Goal: Transaction & Acquisition: Purchase product/service

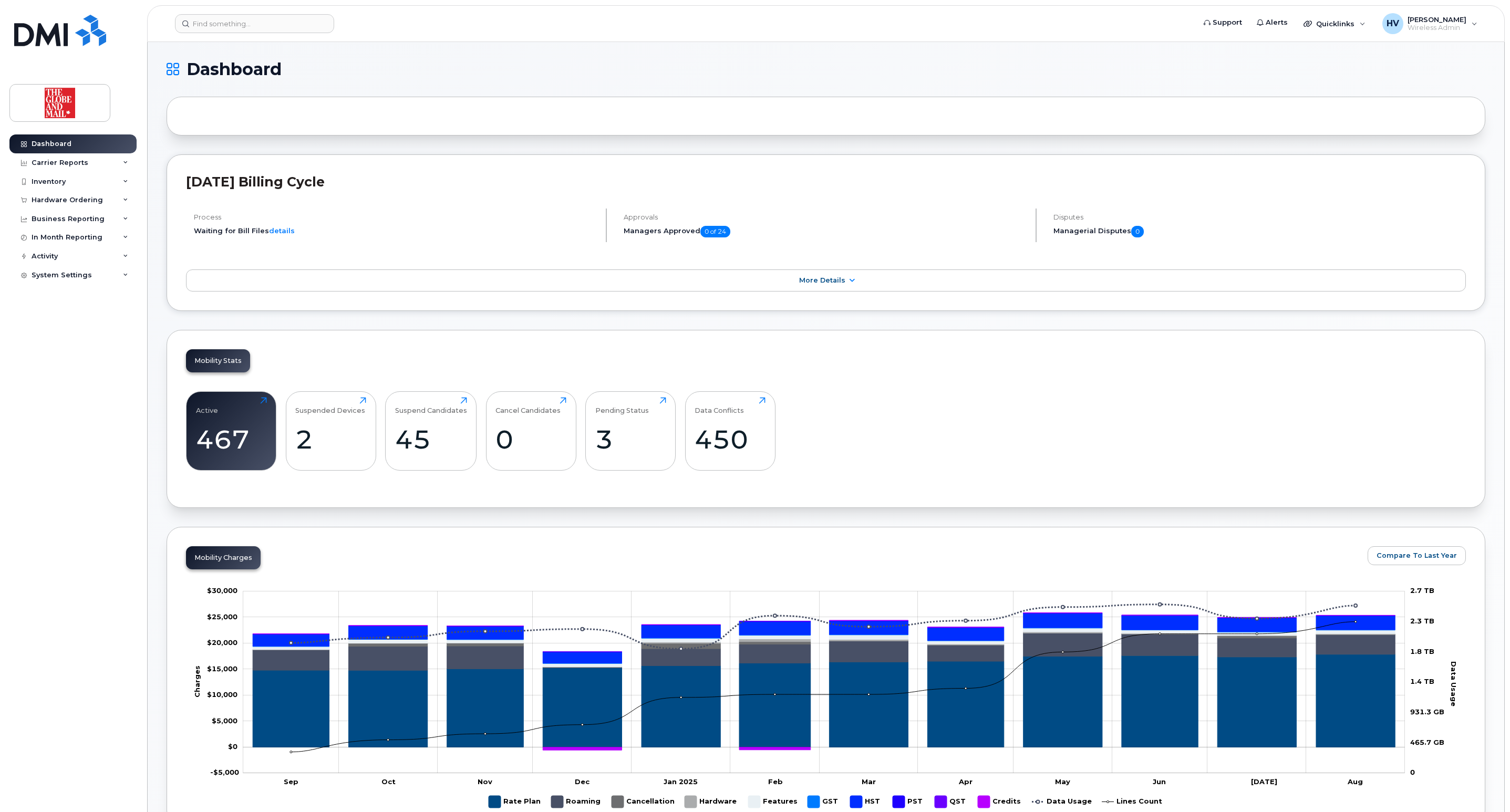
click at [289, 121] on div at bounding box center [825, 116] width 1319 height 39
click at [247, 18] on input at bounding box center [254, 23] width 159 height 19
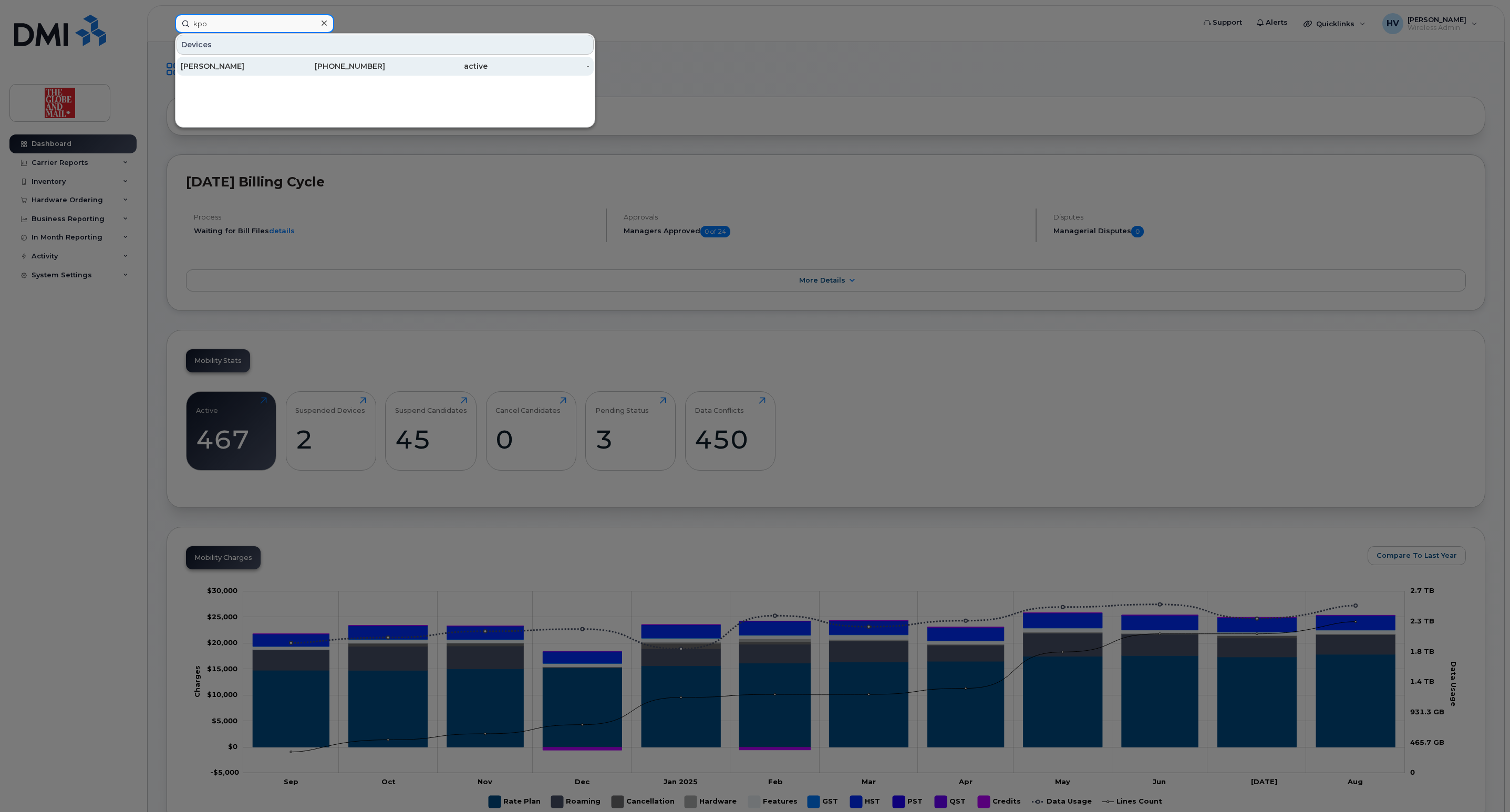
type input "kpo"
click at [220, 71] on div "[PERSON_NAME]" at bounding box center [232, 66] width 103 height 10
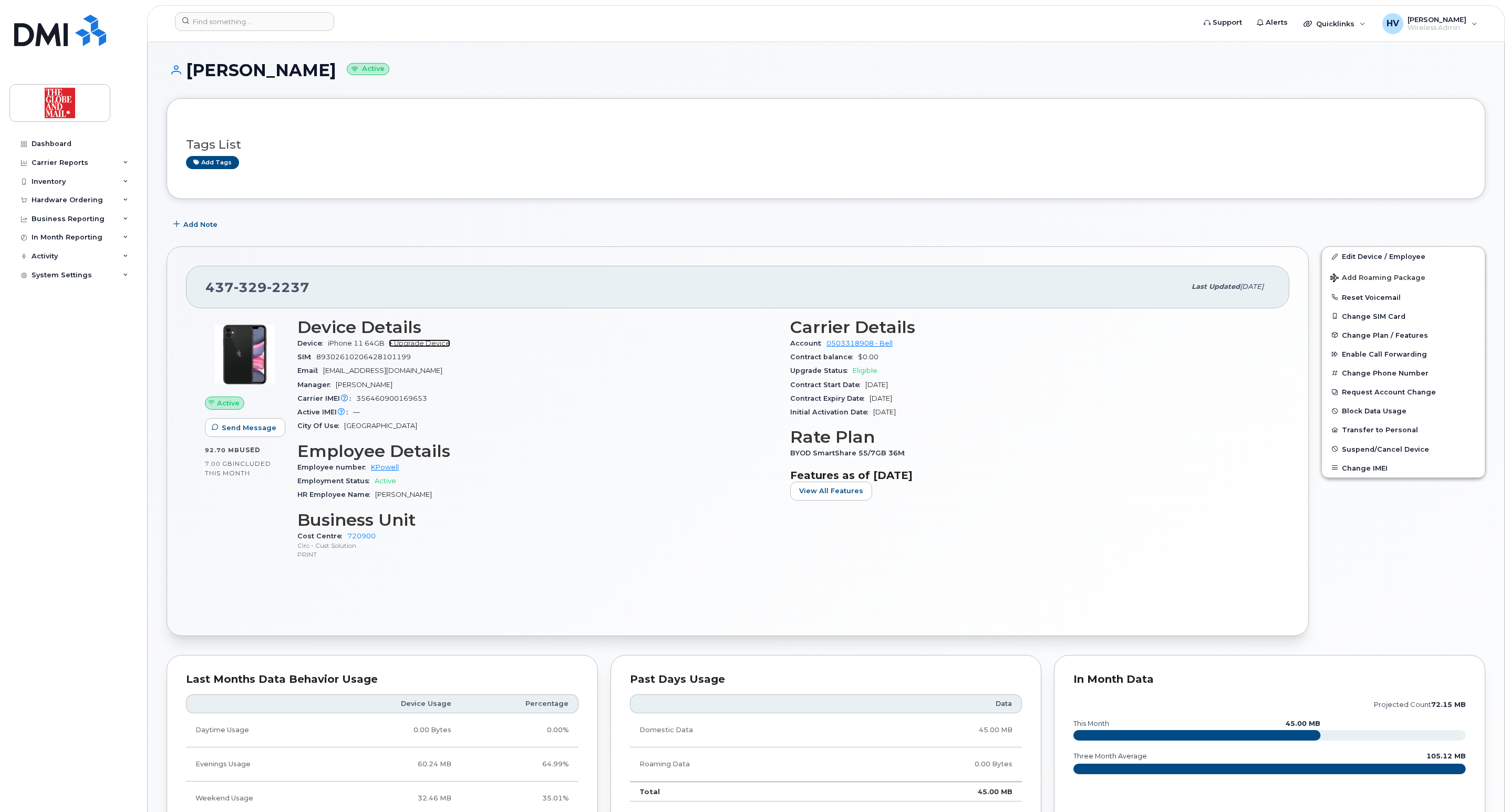
click at [416, 347] on link "+ Upgrade Device" at bounding box center [419, 343] width 61 height 8
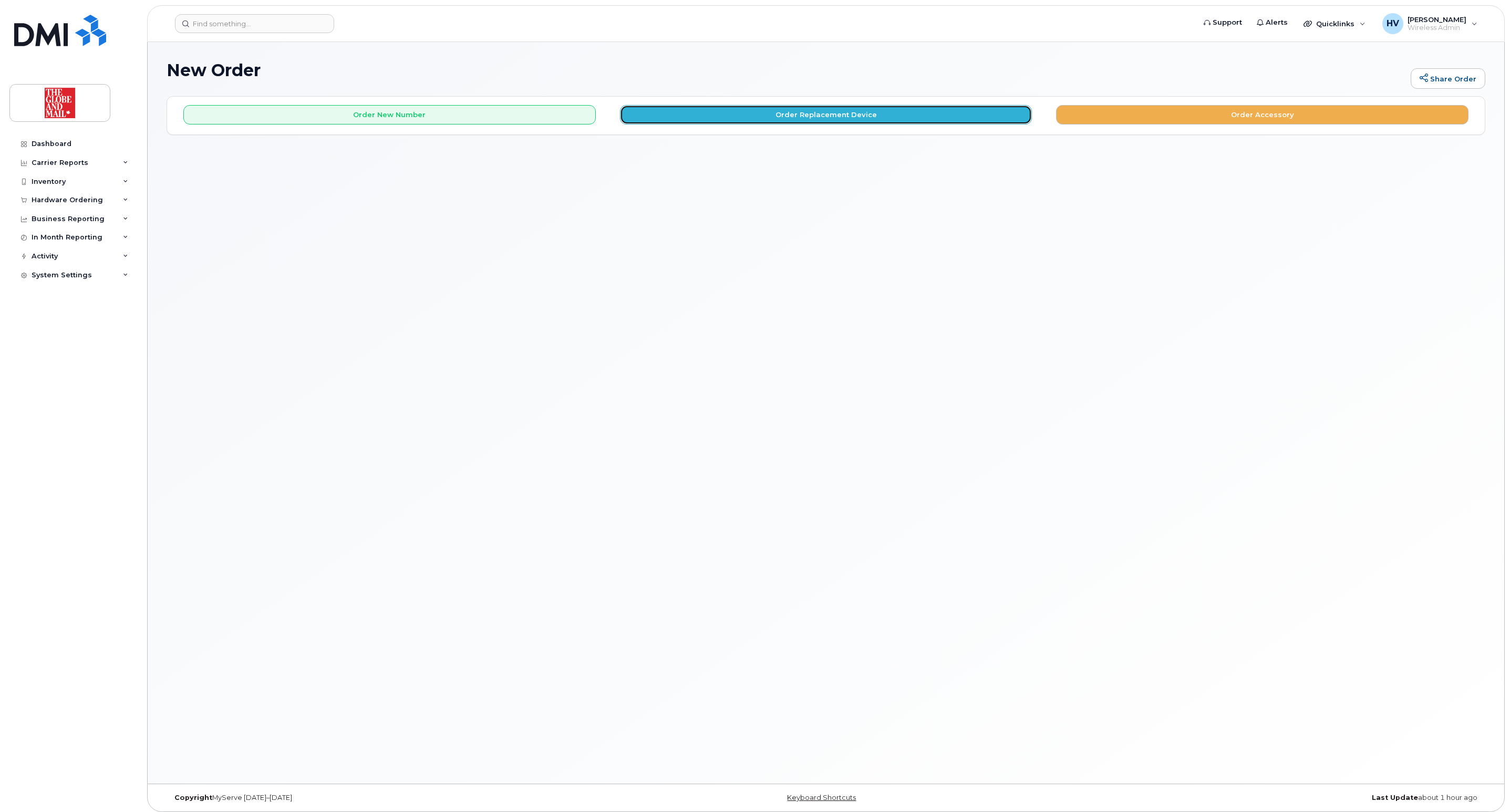
click at [808, 118] on button "Order Replacement Device" at bounding box center [826, 115] width 412 height 19
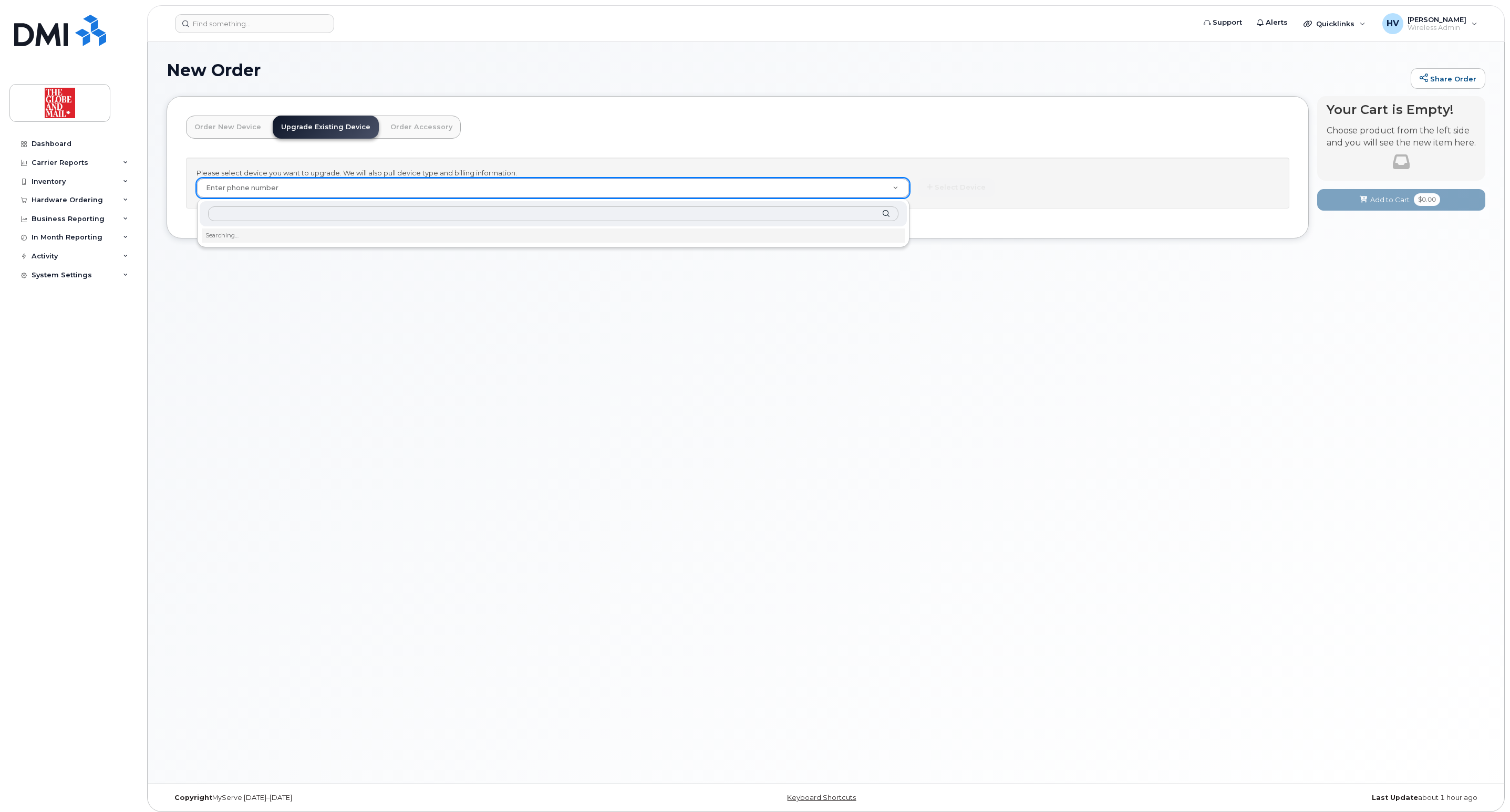
type input "SMARTINS reset CP2"
drag, startPoint x: 303, startPoint y: 205, endPoint x: 160, endPoint y: 210, distance: 143.1
click at [160, 210] on body "Support Alerts Quicklinks Suspend / Cancel Device Change SIM Card Enable Call F…" at bounding box center [755, 409] width 1510 height 817
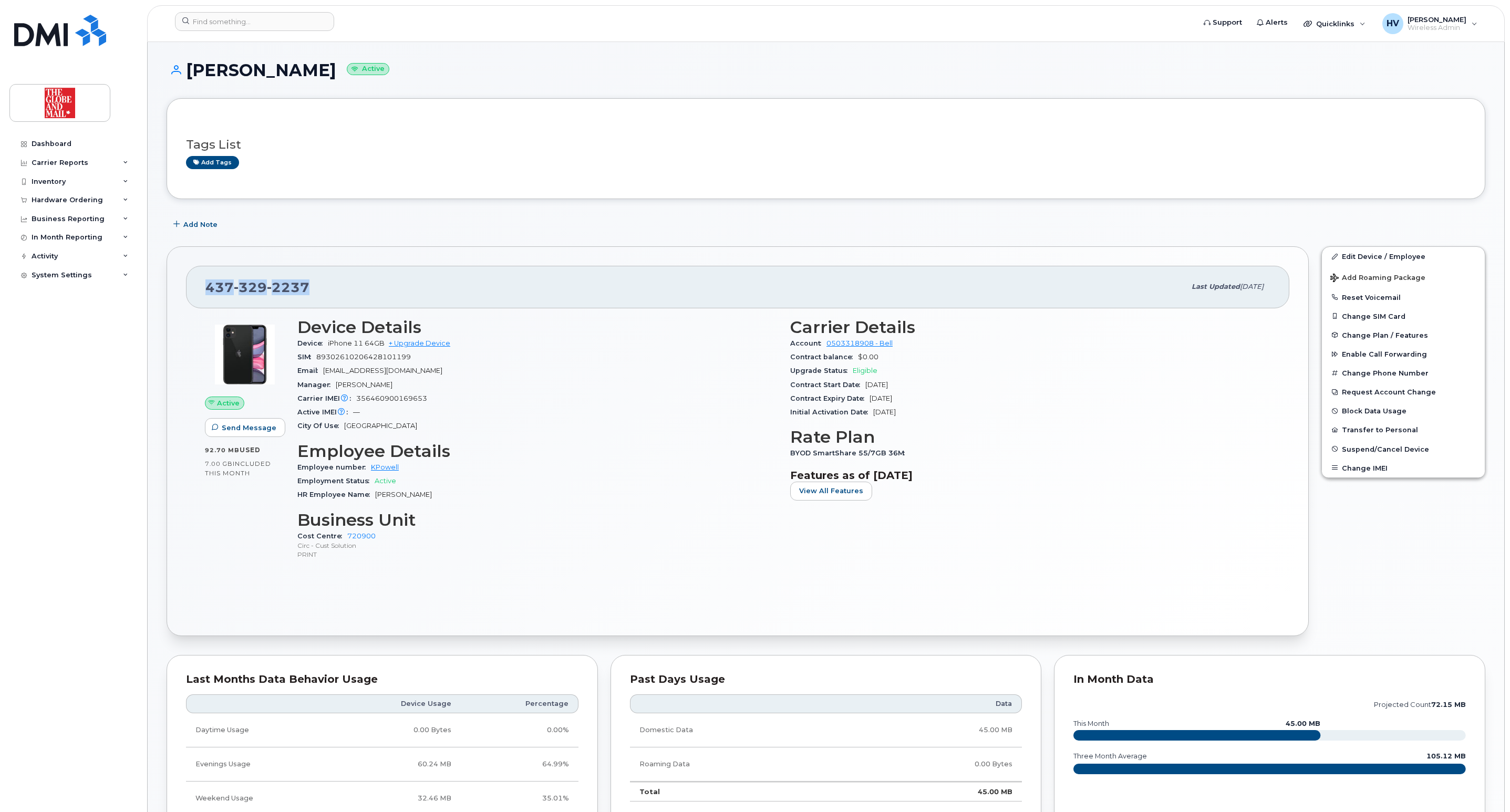
drag, startPoint x: 316, startPoint y: 287, endPoint x: 180, endPoint y: 284, distance: 136.0
click at [180, 284] on div "[PHONE_NUMBER] Last updated [DATE] Active Send Message 92.70 MB  used 7.00 GB  …" at bounding box center [737, 442] width 1142 height 390
copy span "[PHONE_NUMBER]"
click at [432, 341] on link "+ Upgrade Device" at bounding box center [419, 343] width 61 height 8
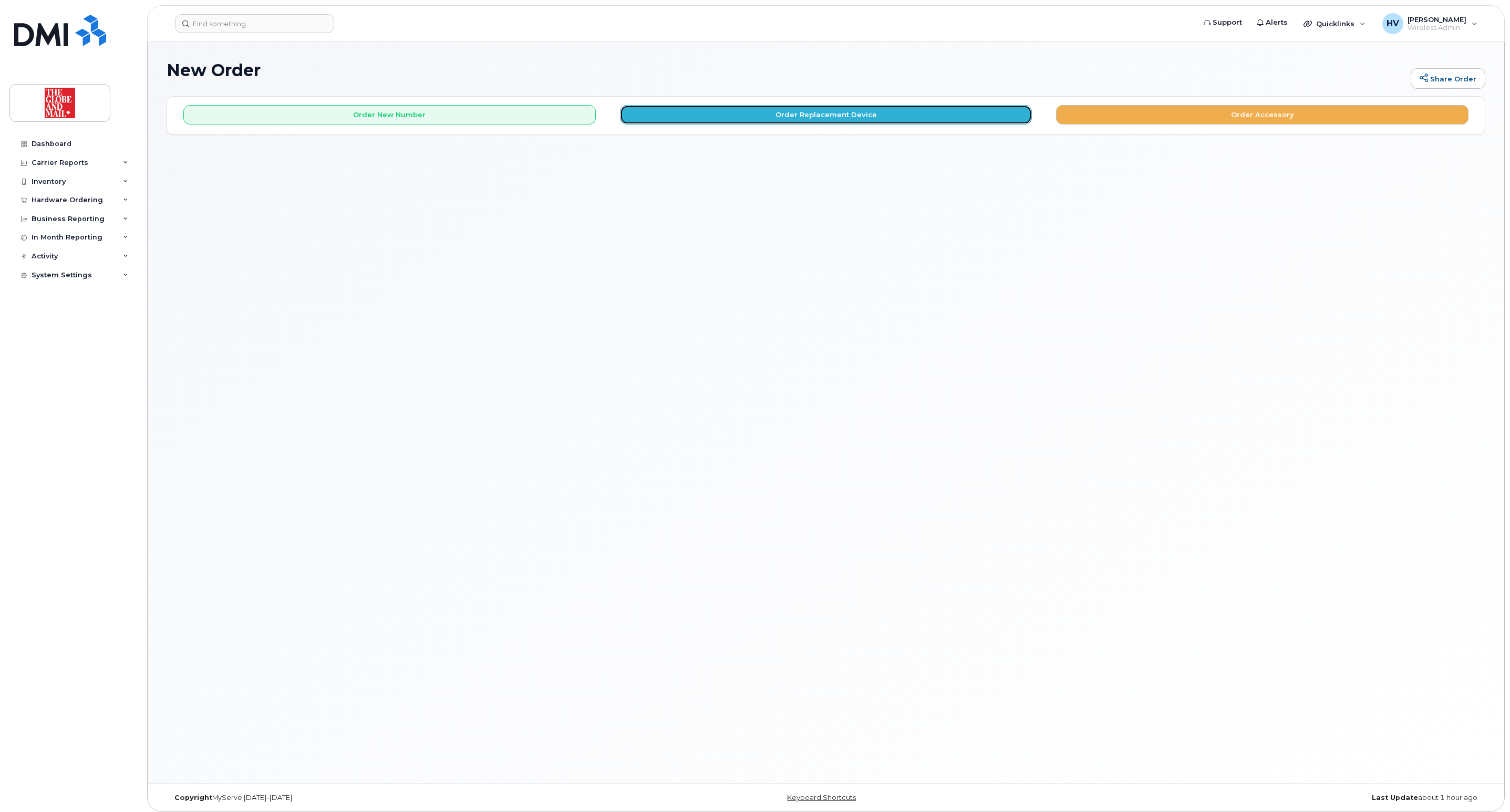
click at [813, 120] on button "Order Replacement Device" at bounding box center [826, 115] width 412 height 19
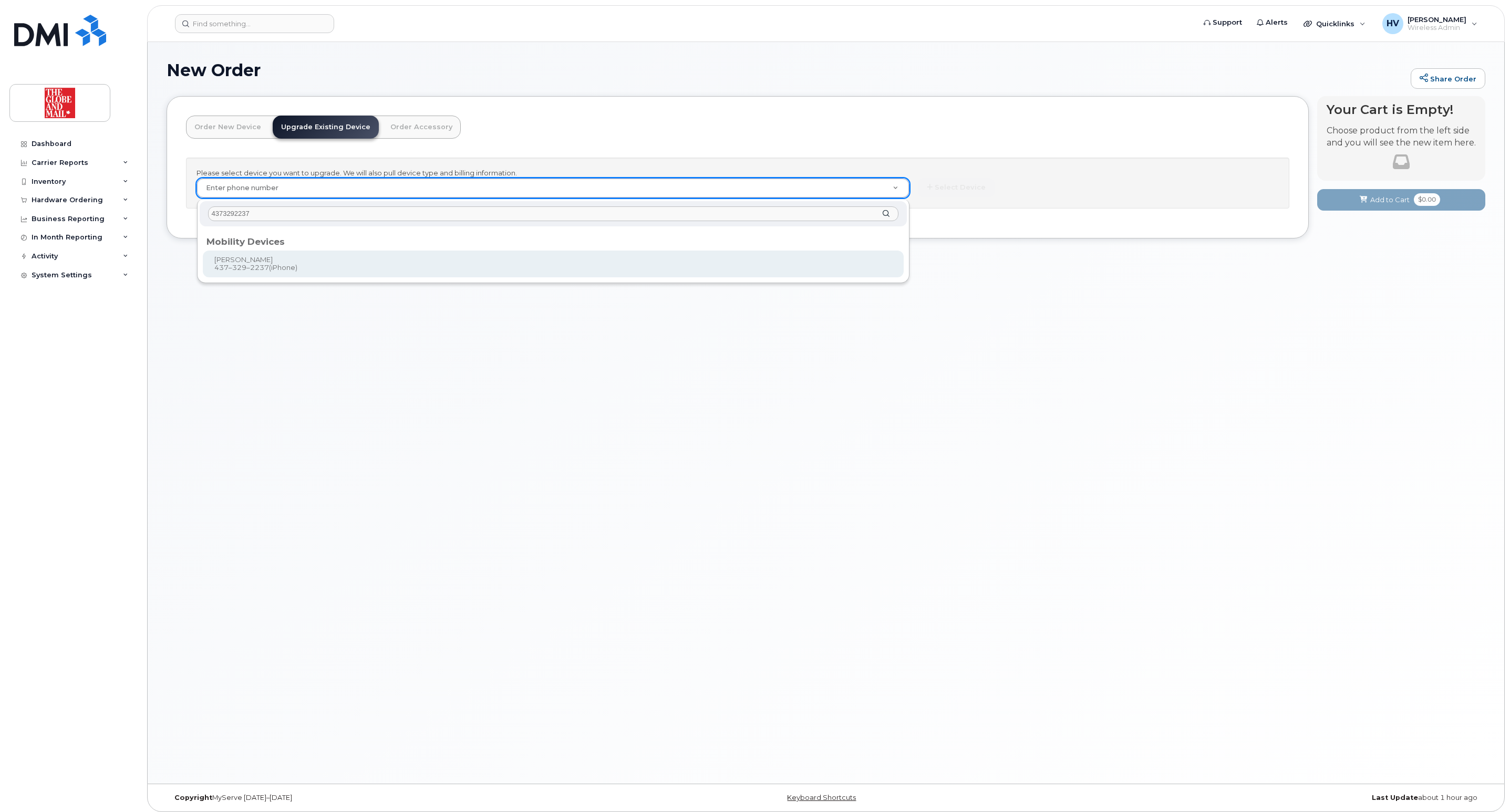
type input "4373292237"
type input "716598"
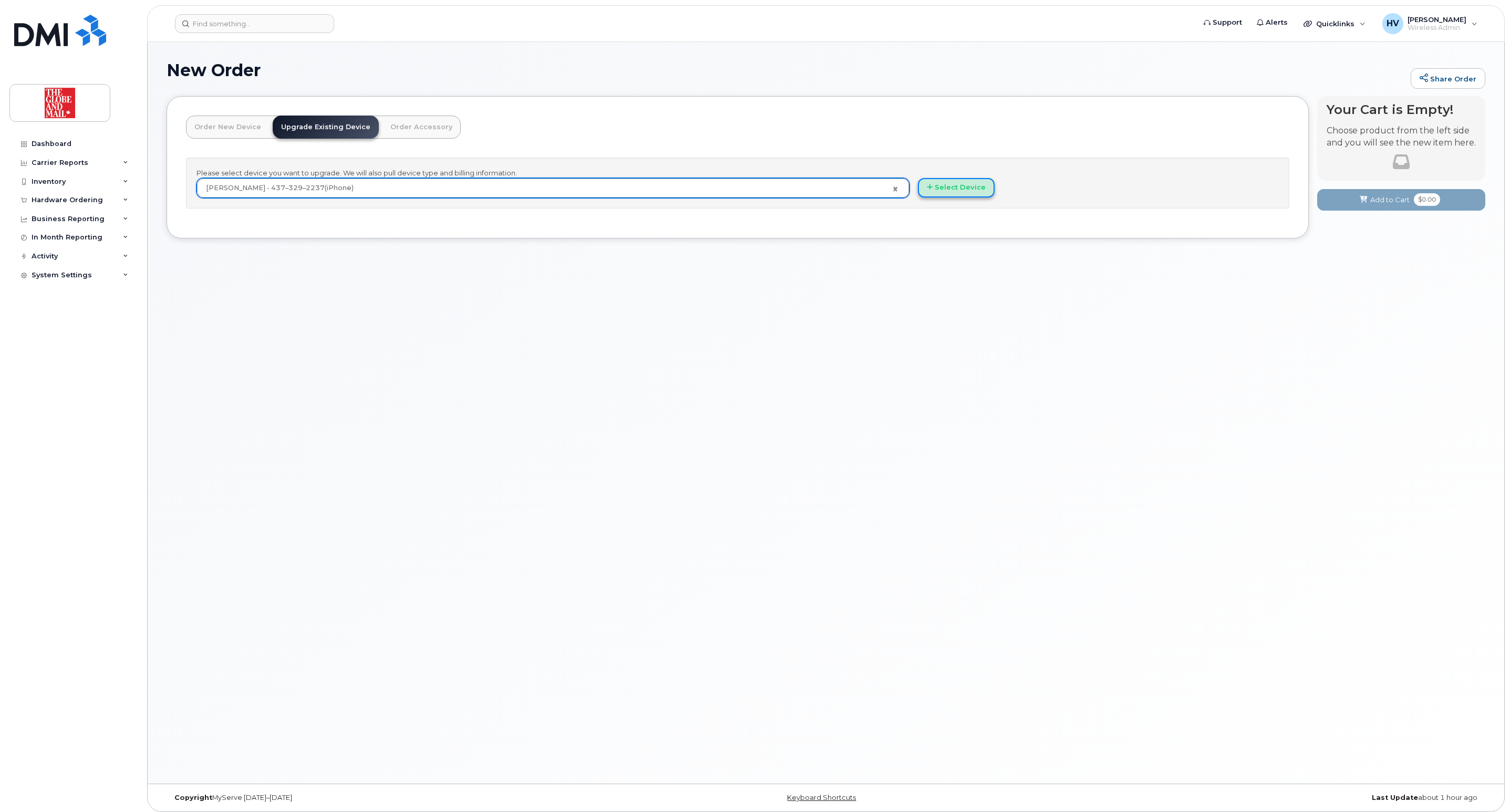
click at [966, 184] on button "Select Device" at bounding box center [956, 188] width 76 height 19
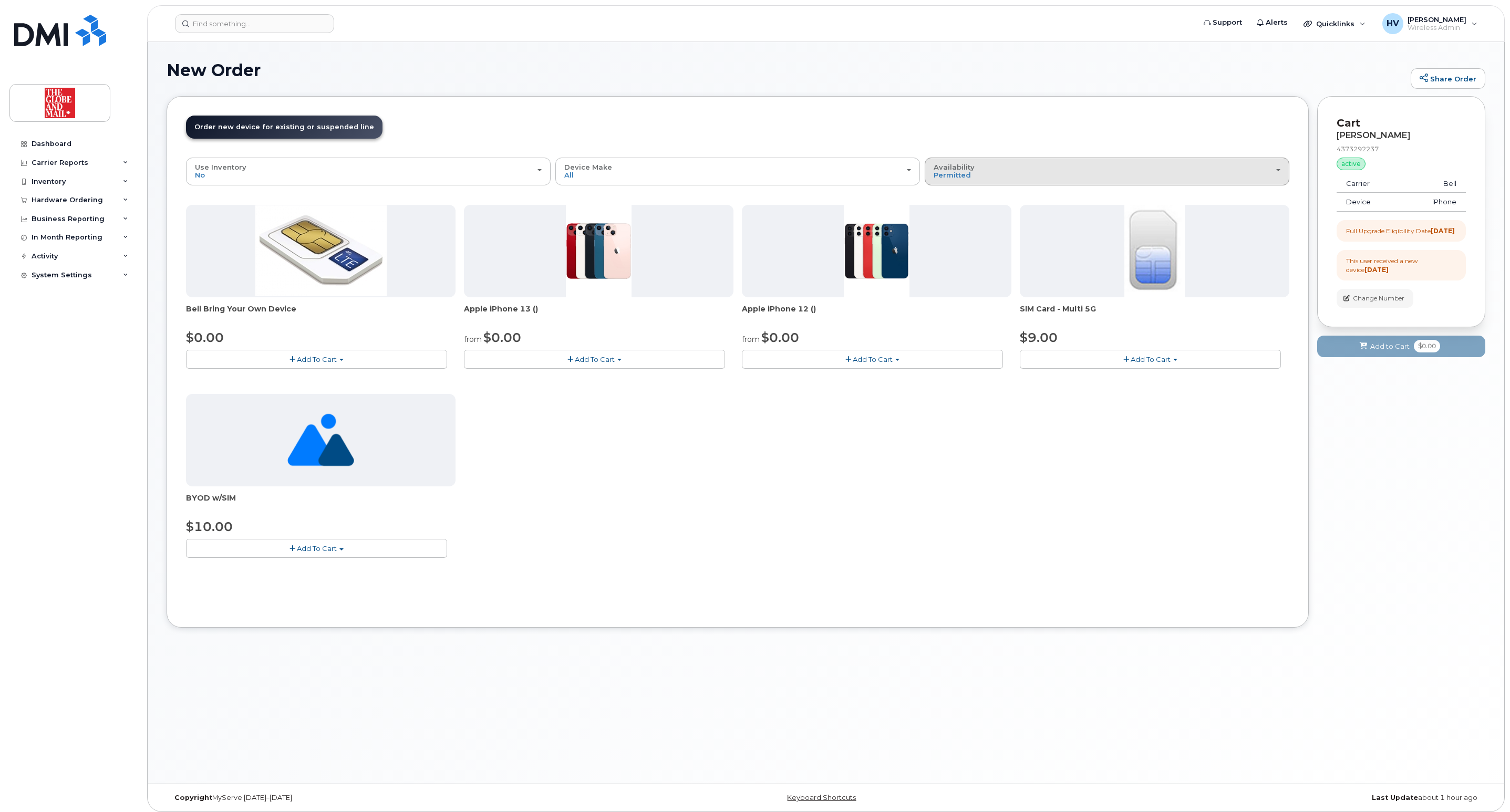
click at [1280, 172] on button "Availability Permitted All" at bounding box center [1107, 171] width 364 height 27
click at [952, 194] on label "Permitted" at bounding box center [952, 195] width 49 height 13
click at [0, 0] on input "Permitted" at bounding box center [0, 0] width 0 height 0
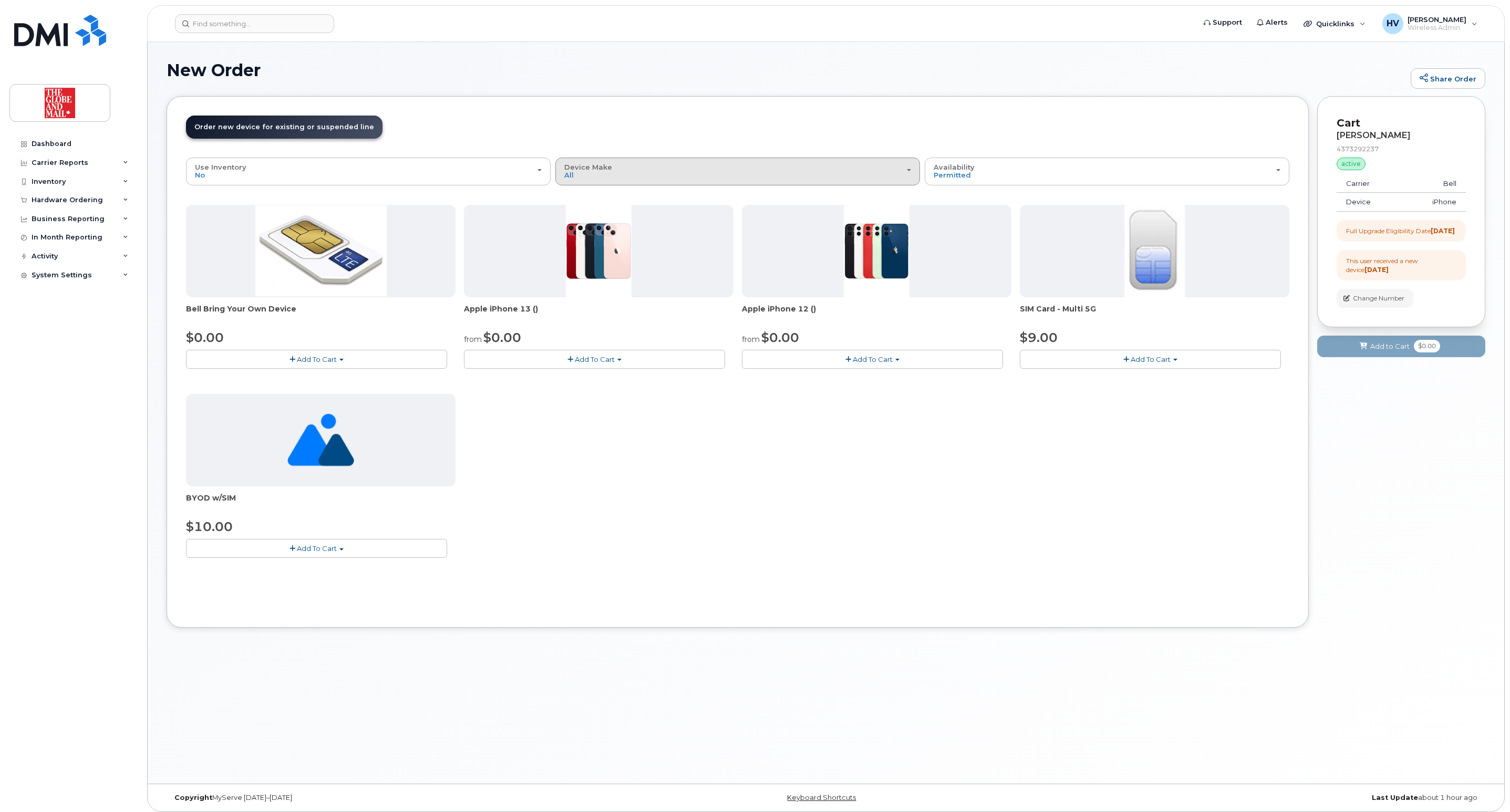
drag, startPoint x: 905, startPoint y: 176, endPoint x: 898, endPoint y: 178, distance: 7.3
click at [903, 176] on div "Device Make All Cell Phone iPhone Unknown" at bounding box center [737, 172] width 346 height 16
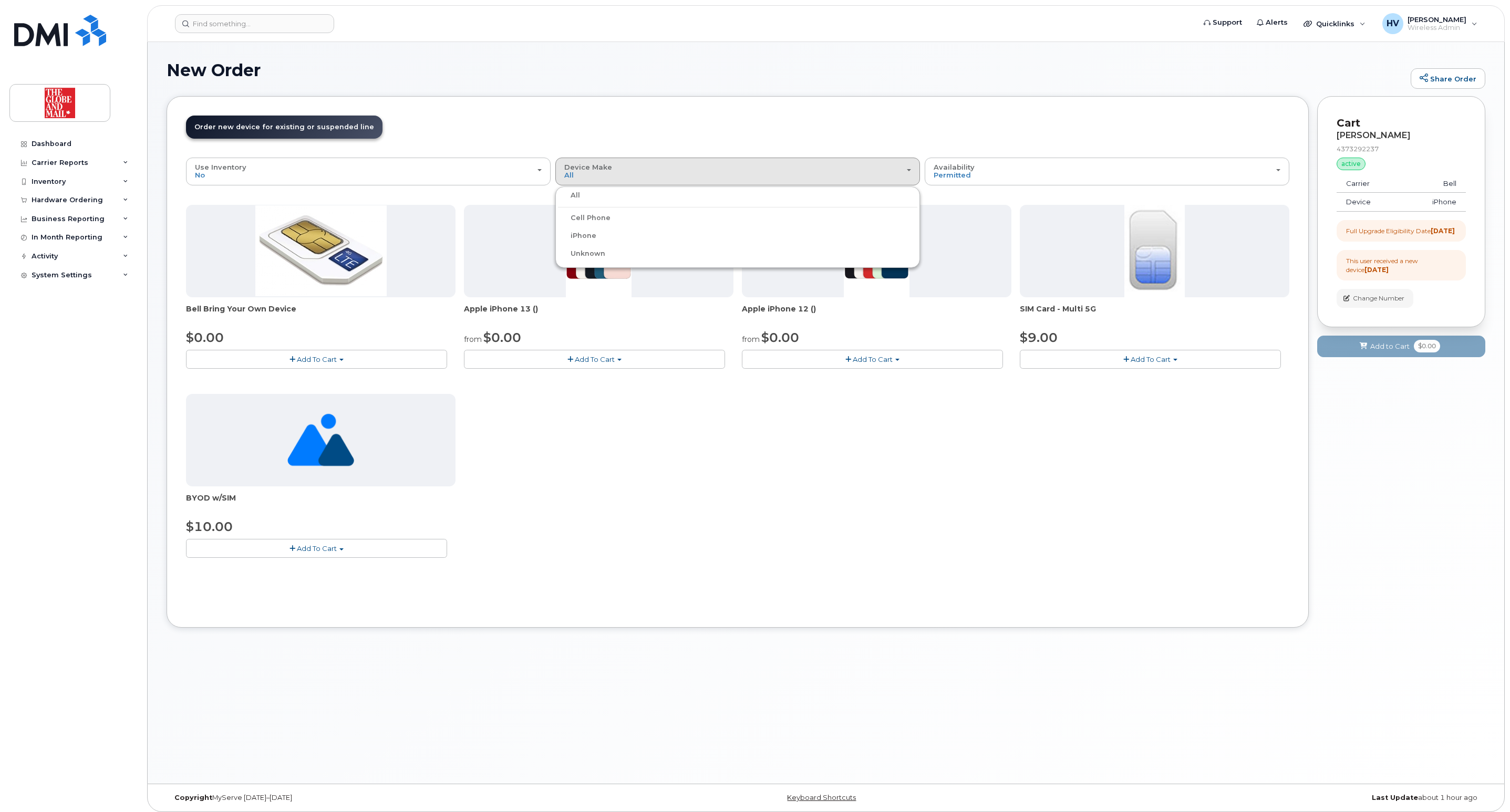
click at [592, 241] on label "iPhone" at bounding box center [577, 235] width 38 height 13
click at [0, 0] on input "iPhone" at bounding box center [0, 0] width 0 height 0
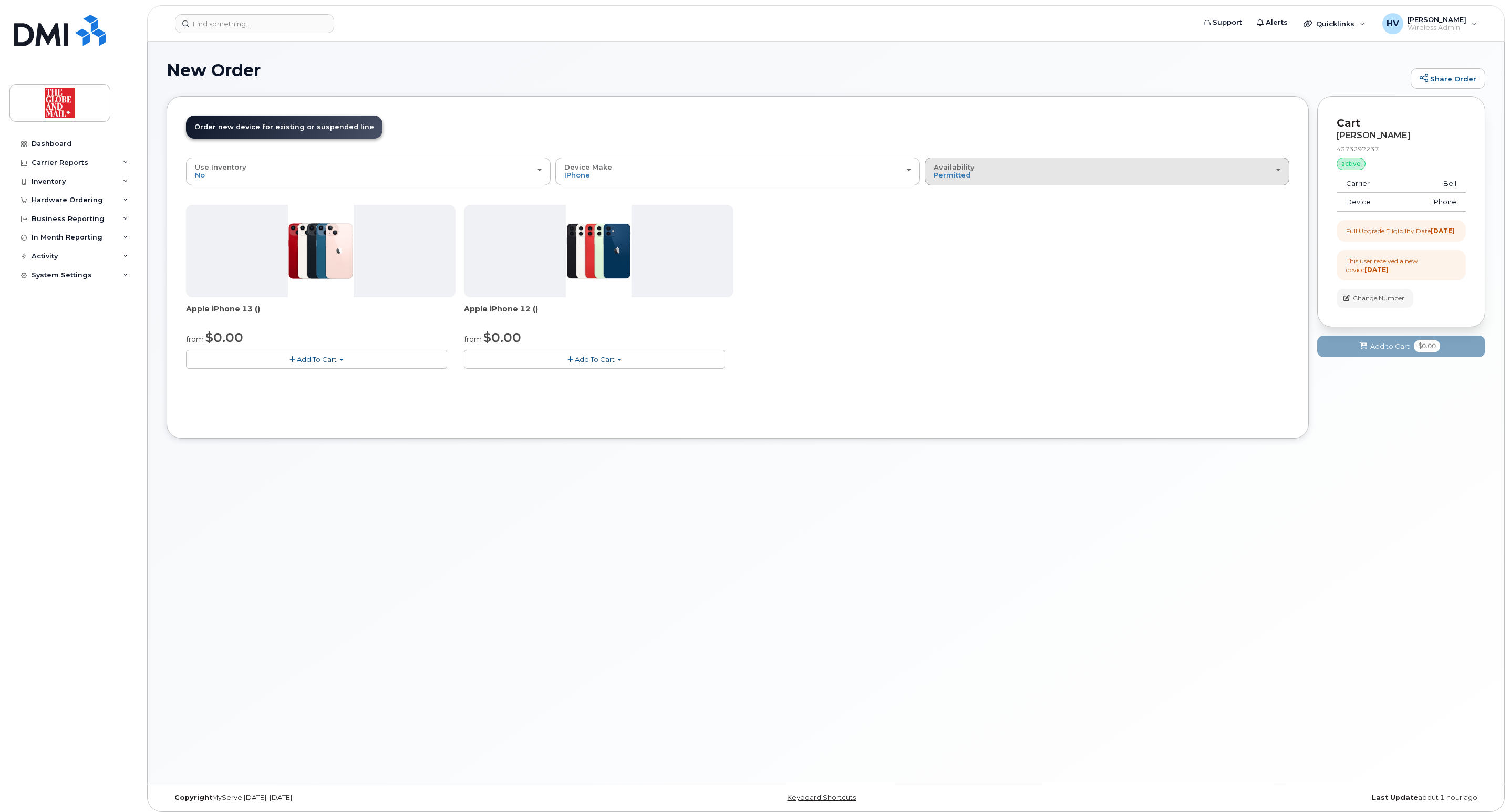
click at [1061, 169] on div "Availability Permitted All" at bounding box center [1107, 172] width 346 height 16
click at [946, 213] on label "All" at bounding box center [938, 213] width 22 height 13
click at [0, 0] on input "All" at bounding box center [0, 0] width 0 height 0
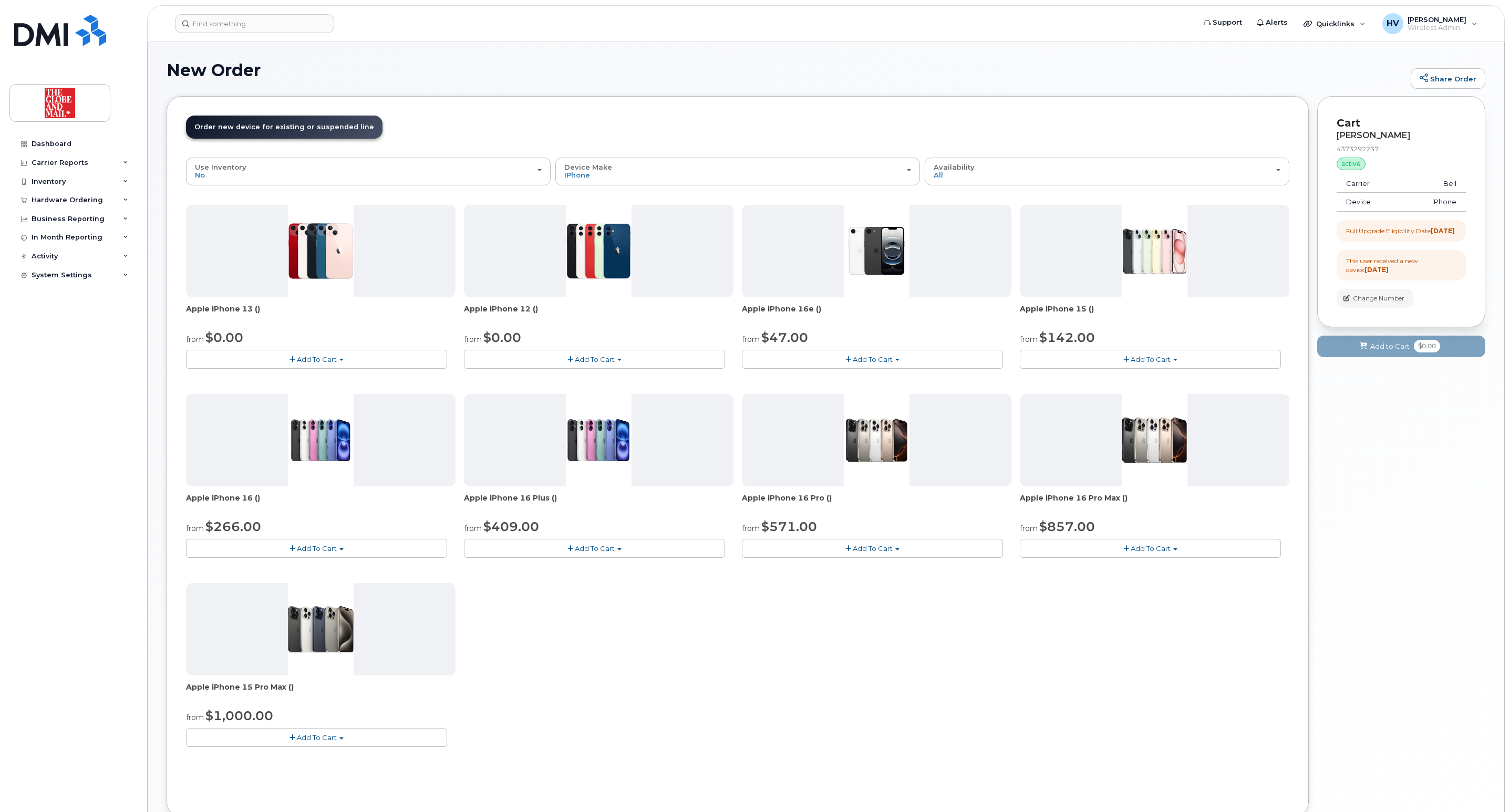
click at [869, 356] on span "Add To Cart" at bounding box center [872, 359] width 40 height 8
click at [848, 377] on link "$47.00 - 3 year term - voice & data plan (128GB)" at bounding box center [858, 379] width 227 height 13
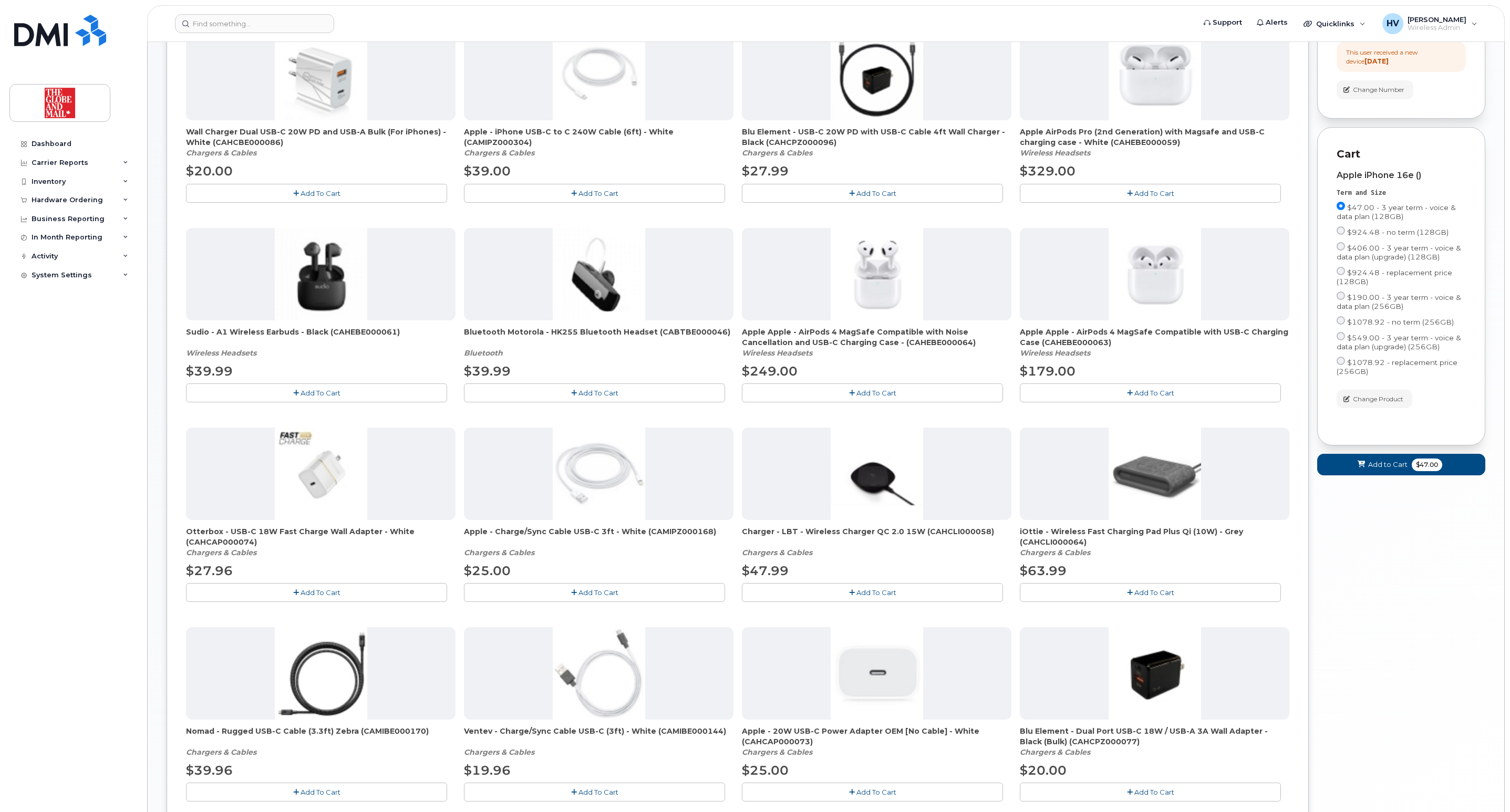
scroll to position [236, 0]
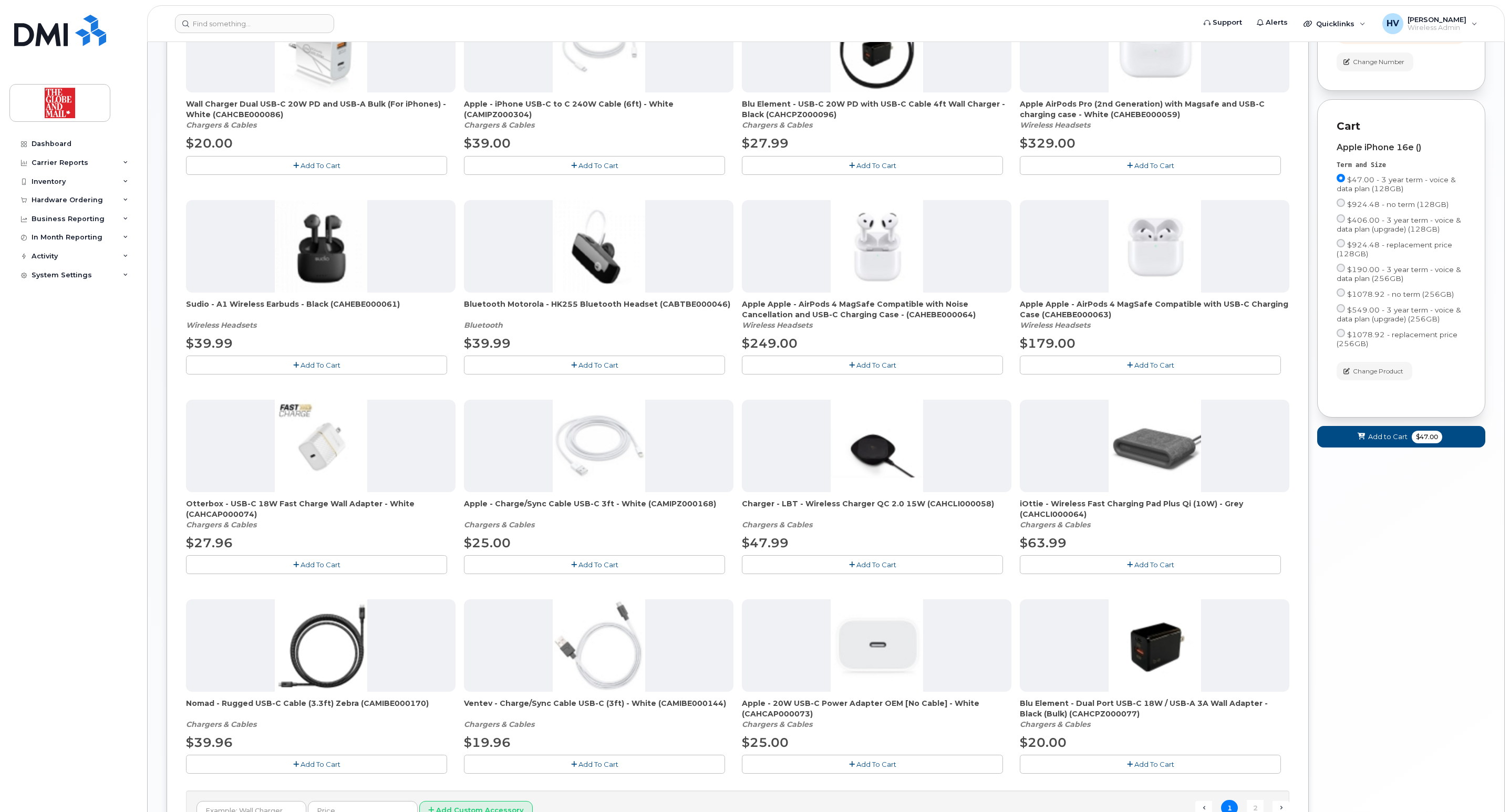
click at [872, 763] on span "Add To Cart" at bounding box center [876, 764] width 40 height 8
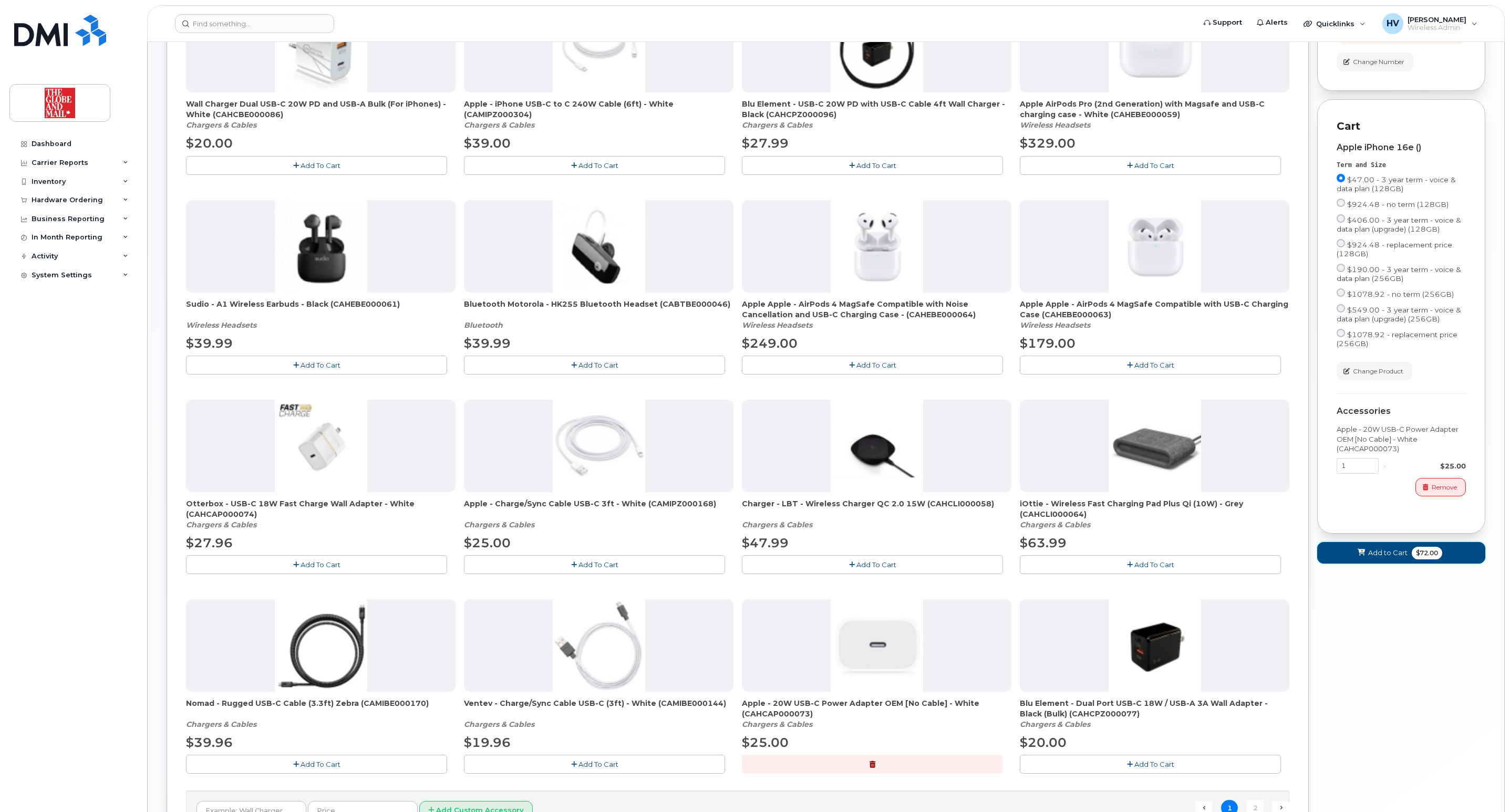
click at [1373, 558] on span "Add to Cart" at bounding box center [1387, 553] width 40 height 10
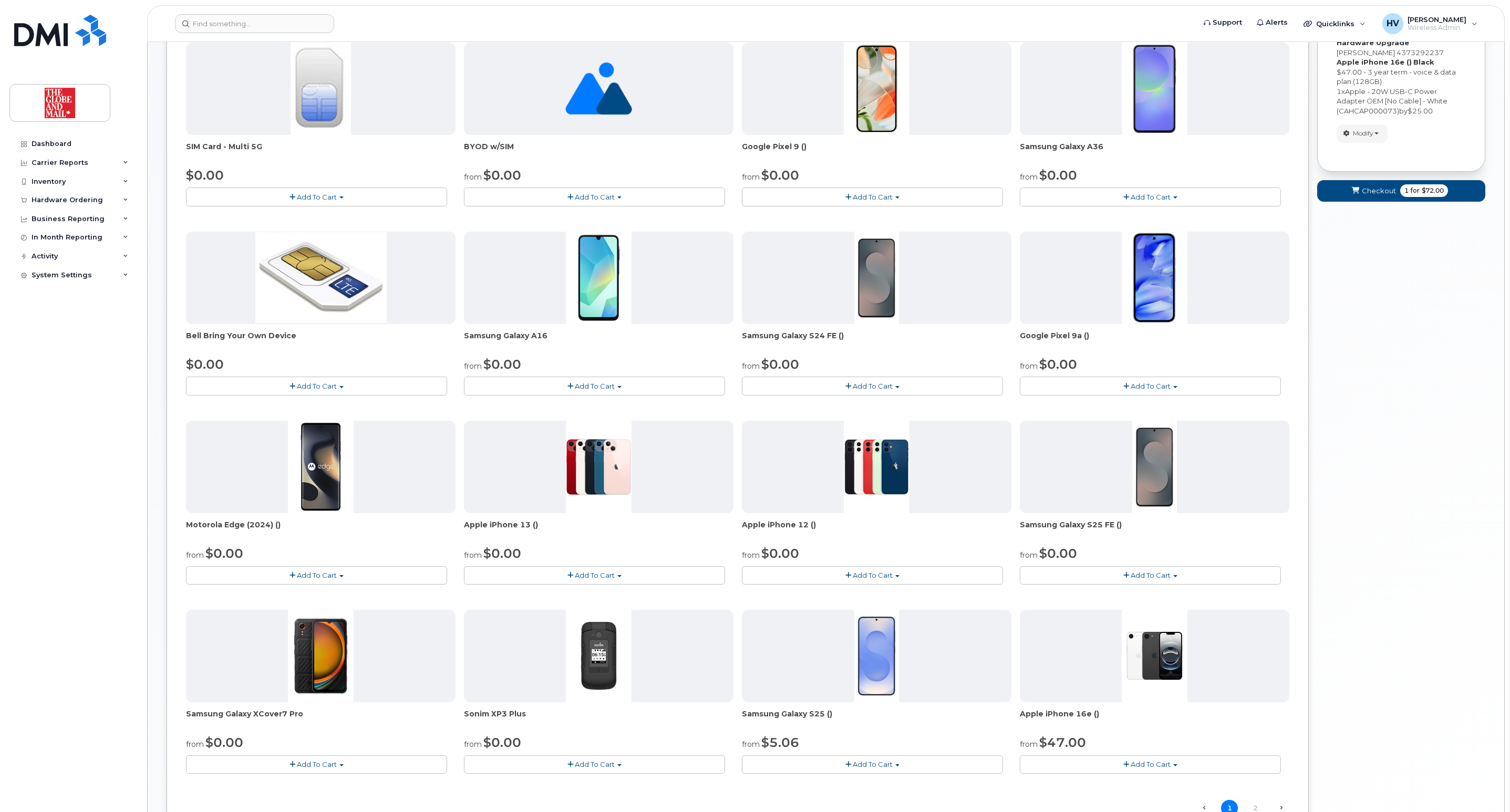
scroll to position [31, 0]
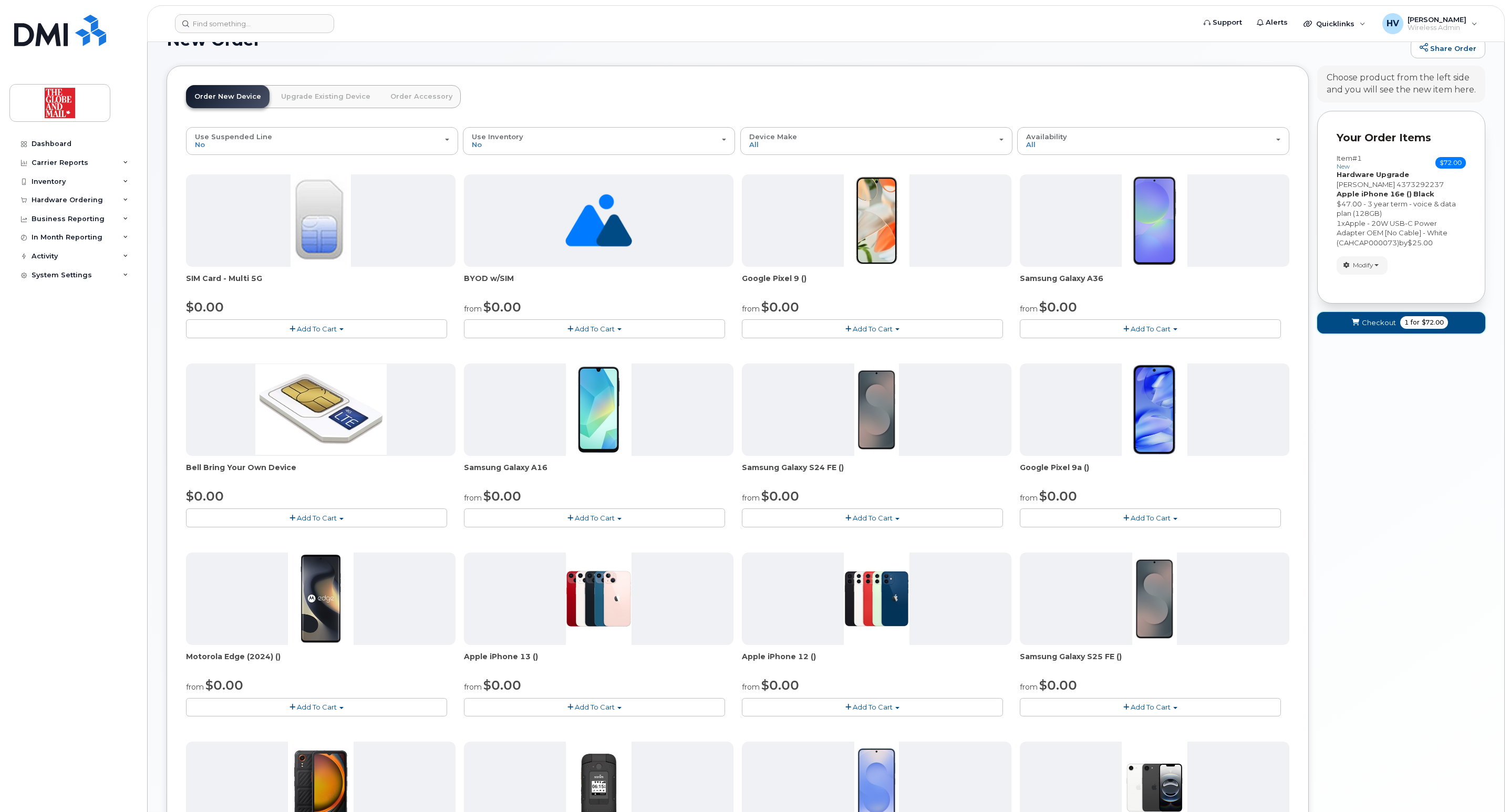
click at [1380, 325] on span "Checkout" at bounding box center [1379, 322] width 34 height 10
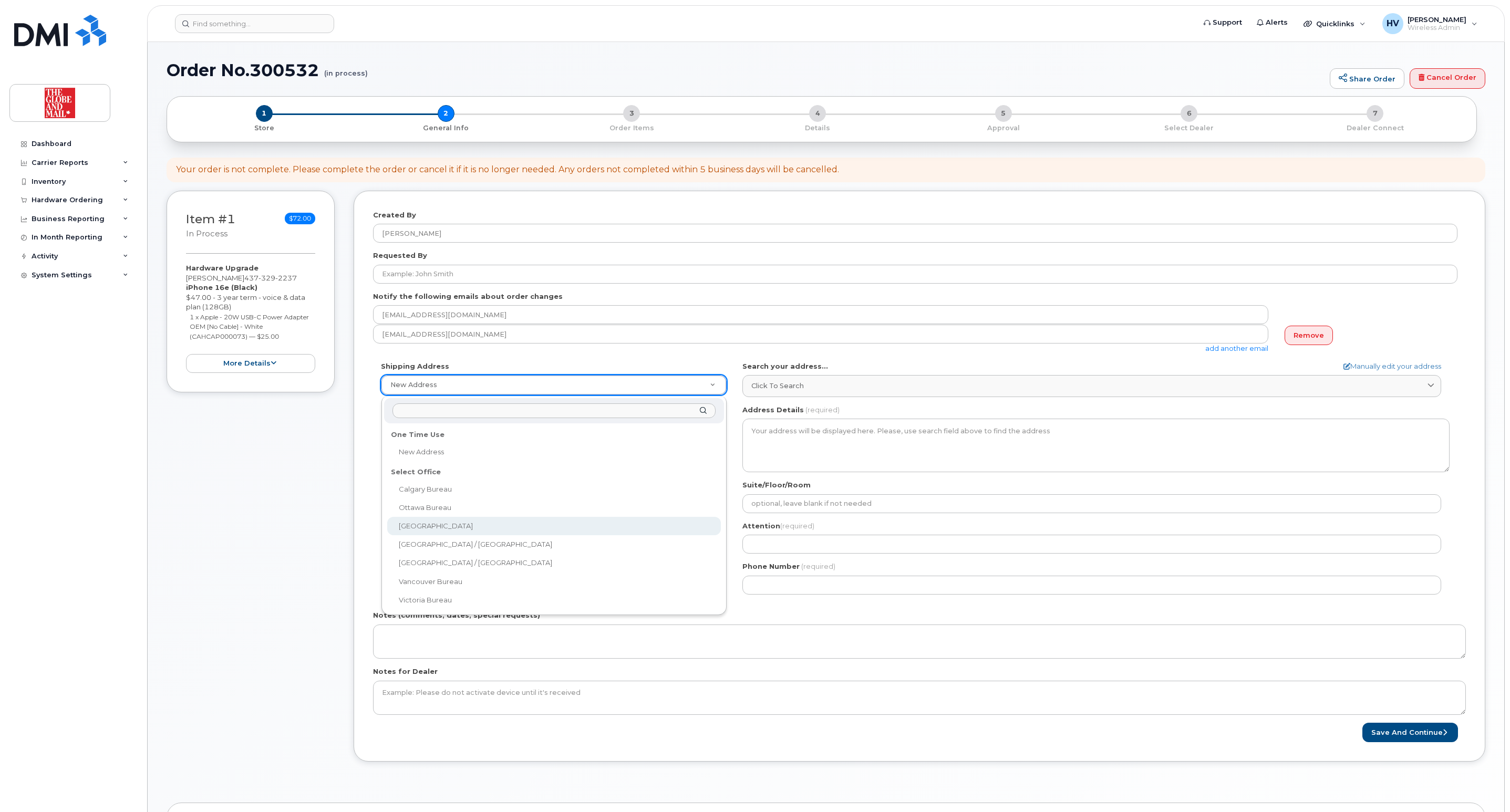
select select
type textarea "351 King St E. Toronto Ontario M5A 1L1"
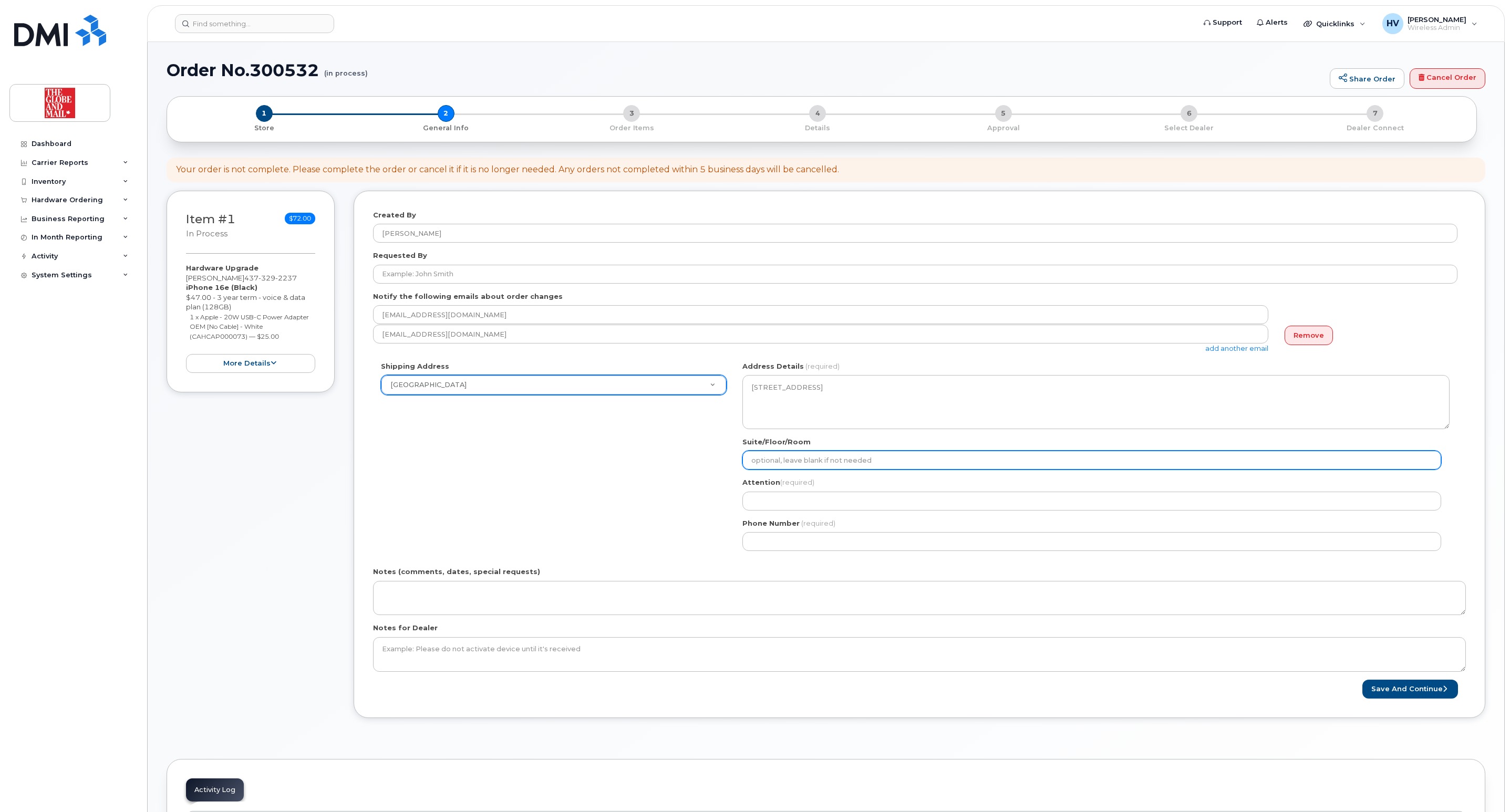
click at [812, 465] on input "Suite/Floor/Room" at bounding box center [1092, 460] width 699 height 19
click at [809, 460] on input "Suite/Floor/Room" at bounding box center [1092, 460] width 699 height 19
select select
type input "1"
select select
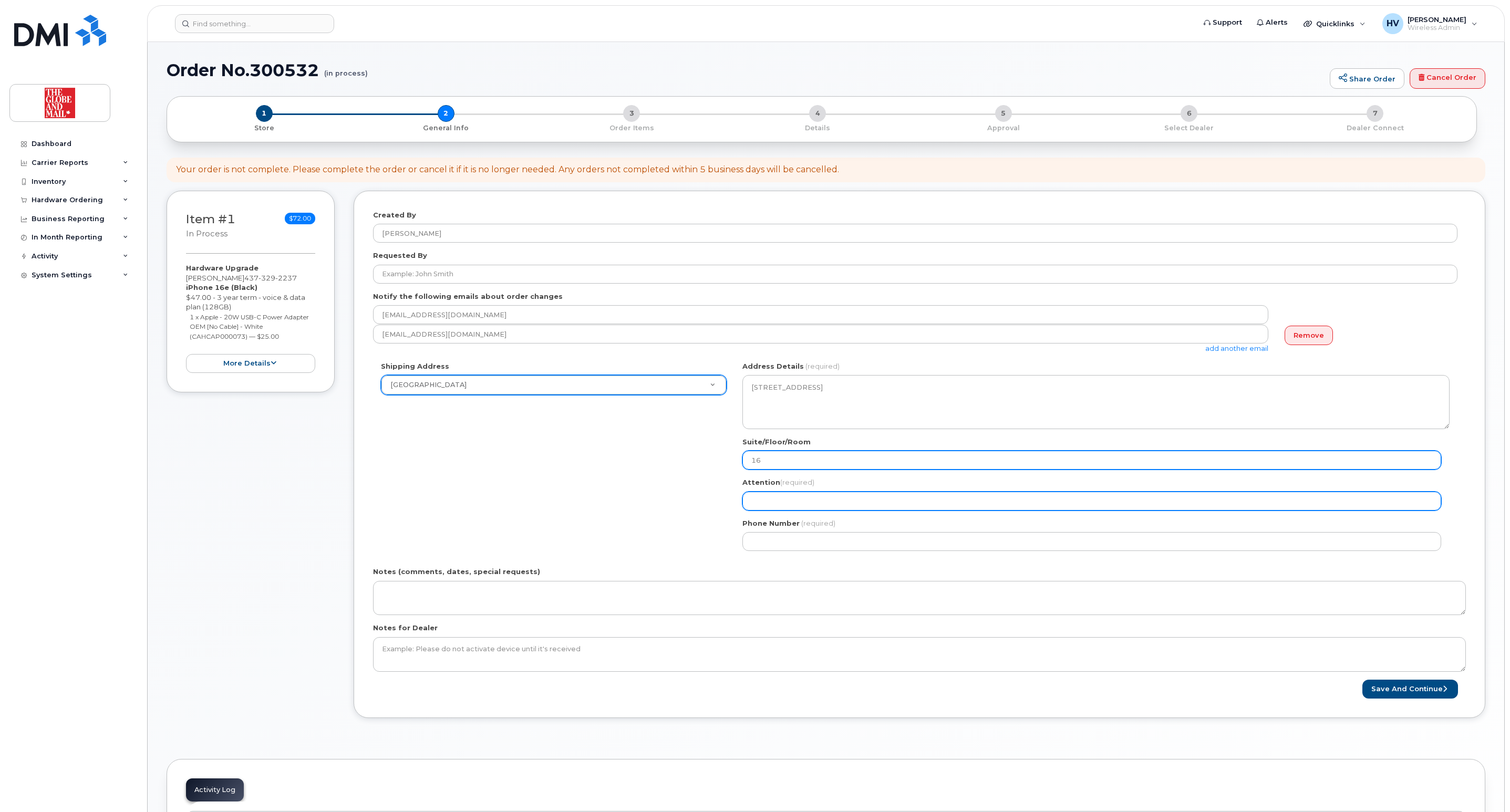
type input "16"
click at [818, 503] on input "Attention (required)" at bounding box center [1092, 501] width 699 height 19
select select
type input "i"
select select
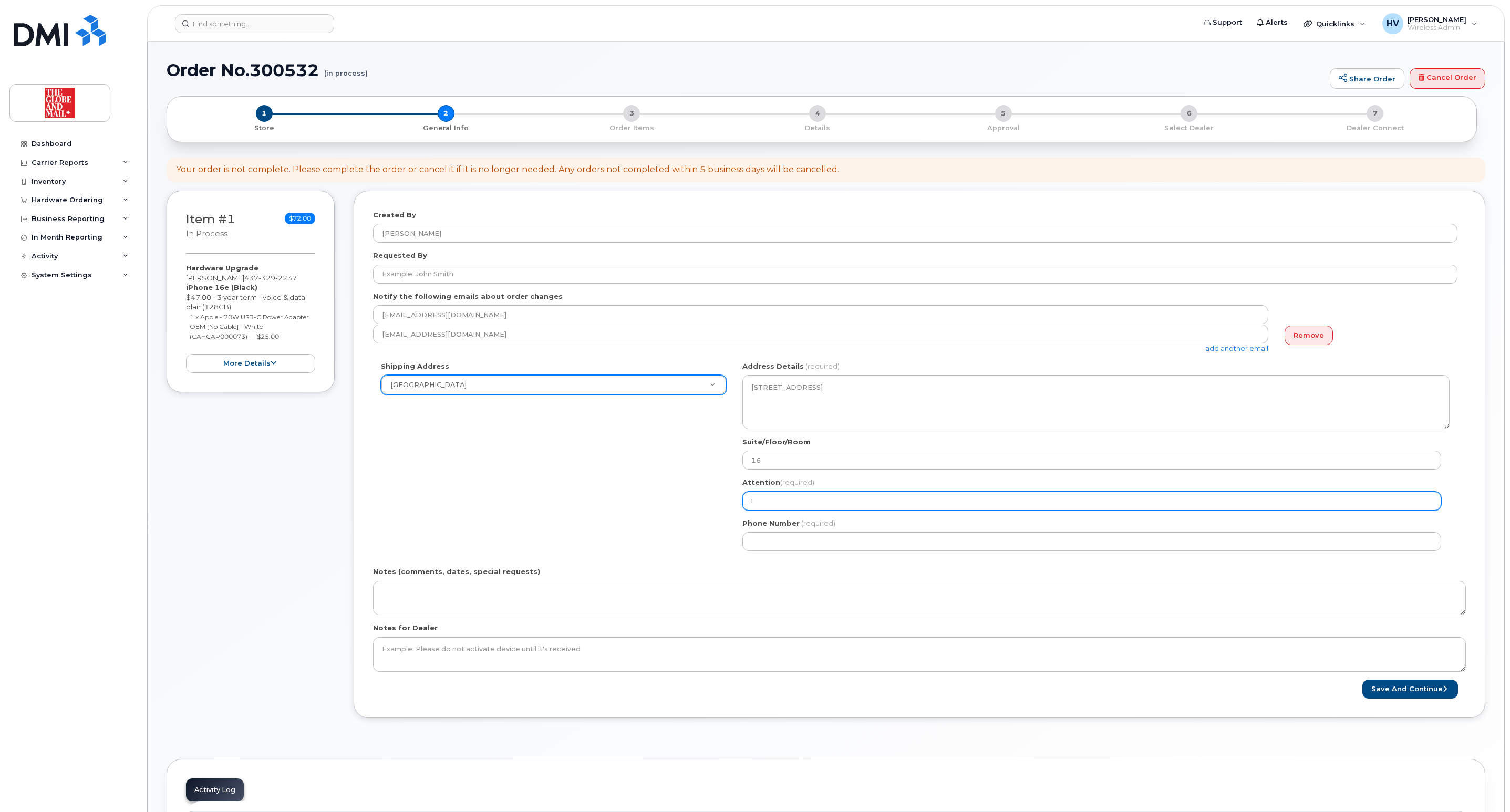
type input "it"
select select
type input "its"
select select
type input "itsu"
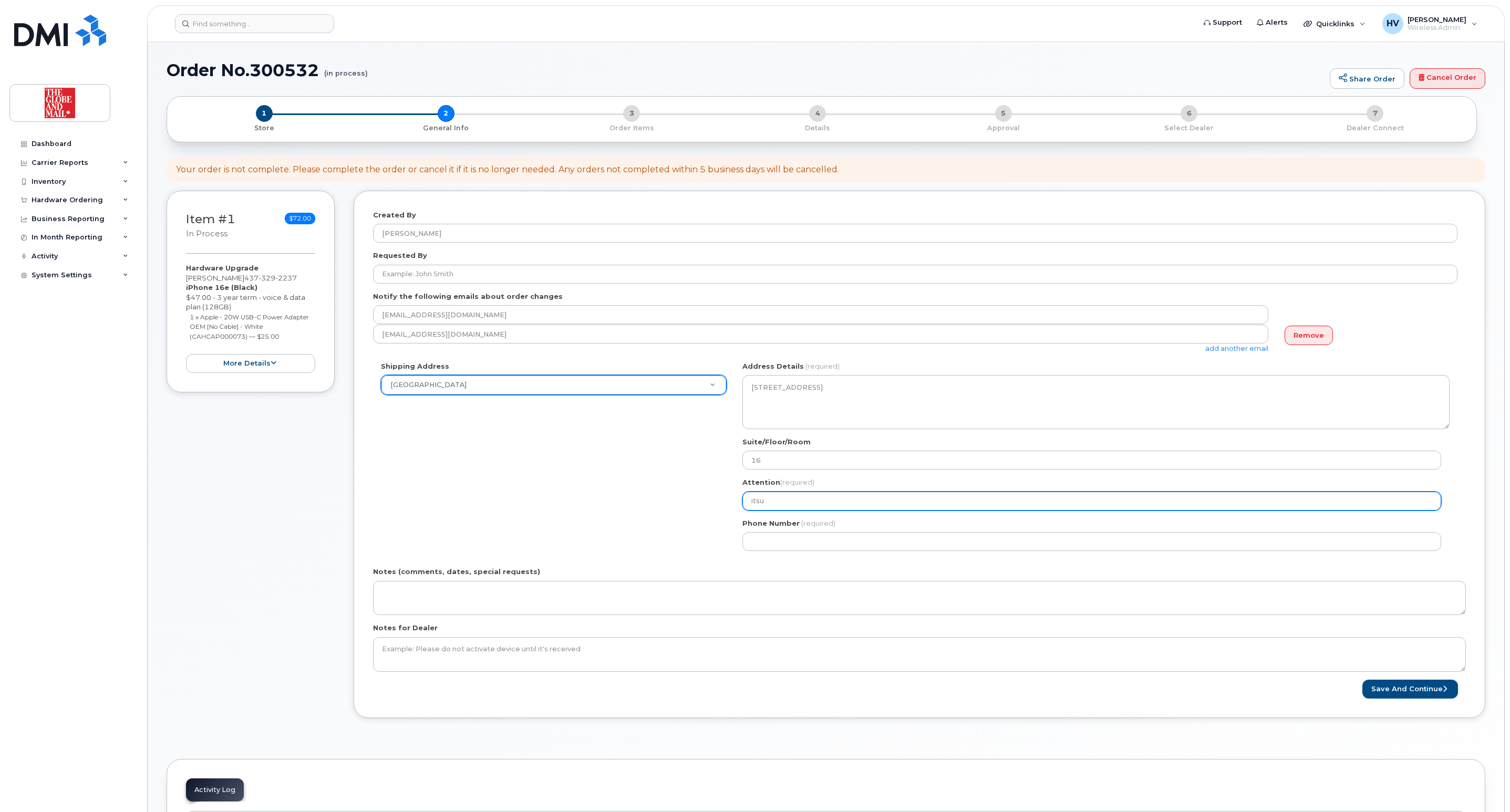
select select
type input "itsup"
select select
type input "itsupp"
select select
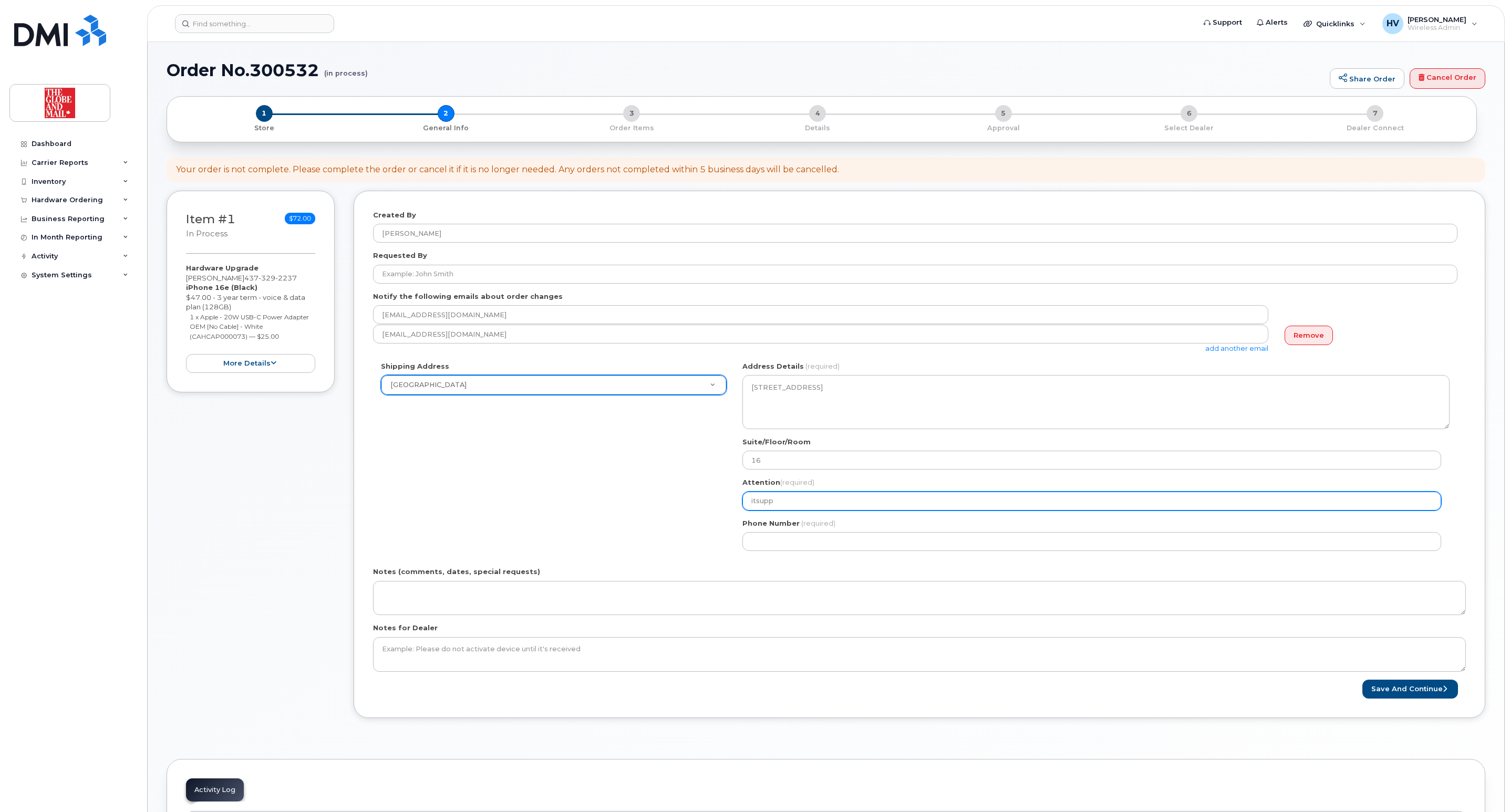
type input "itsuppo"
select select
type input "itsuppor"
select select
type input "itsupport"
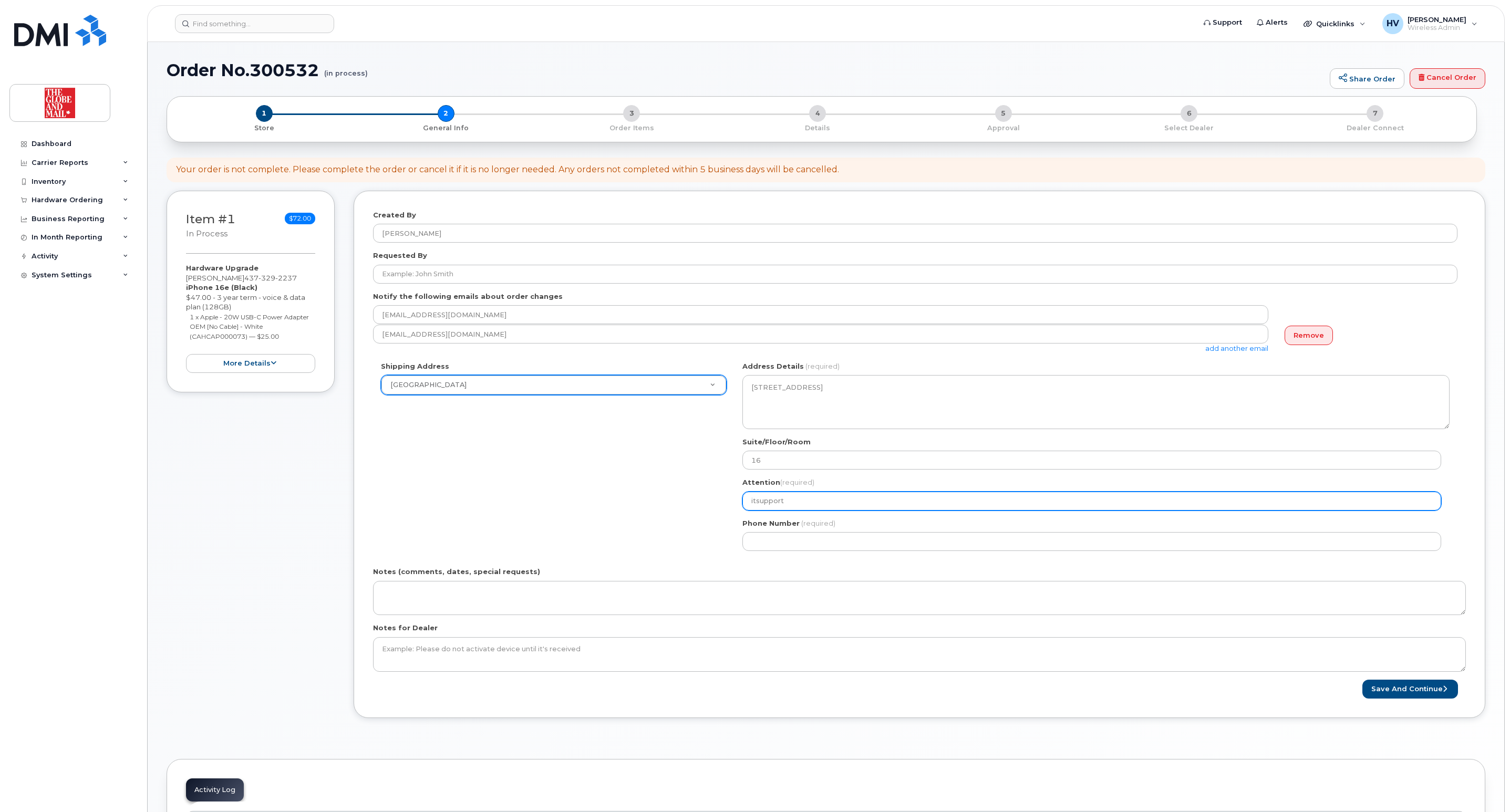
select select
type input "itsupport@"
select select
type input "itsupport@g"
select select
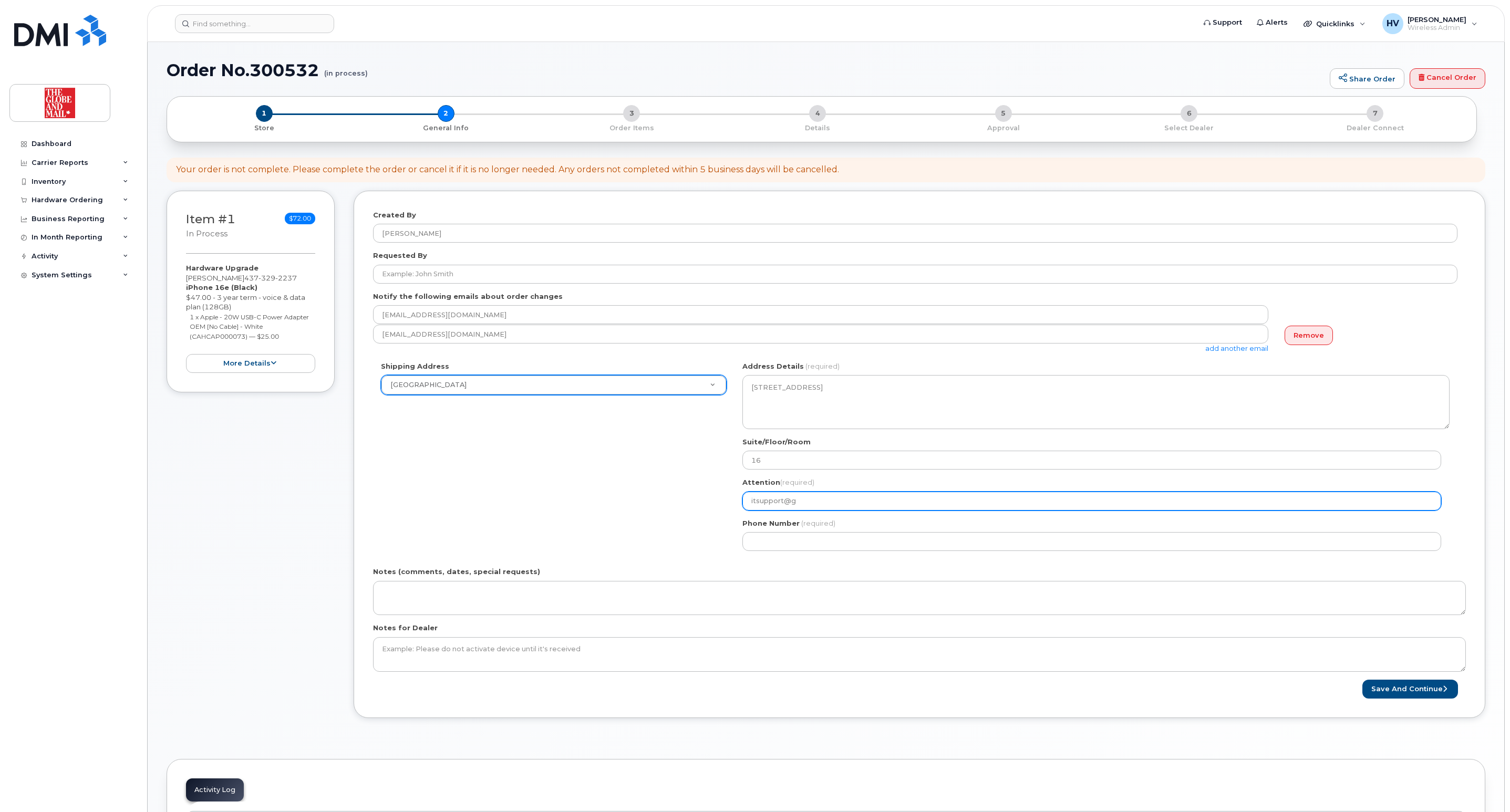
type input "itsupport@gl"
select select
type input "itsupport@glo"
select select
type input "itsupport@glob"
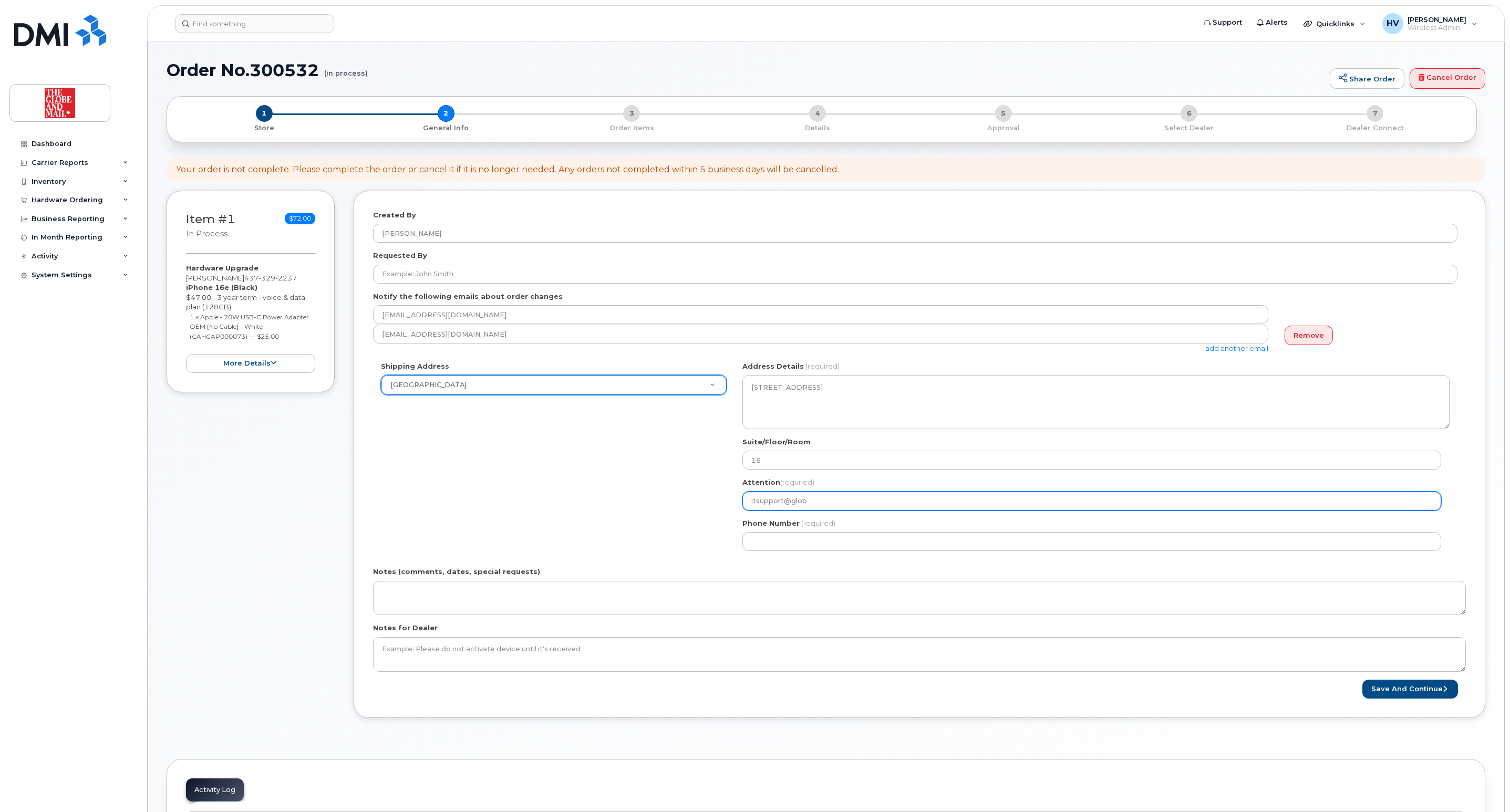
select select
type input "itsupport@globe"
select select
type input "itsupport@globea"
select select
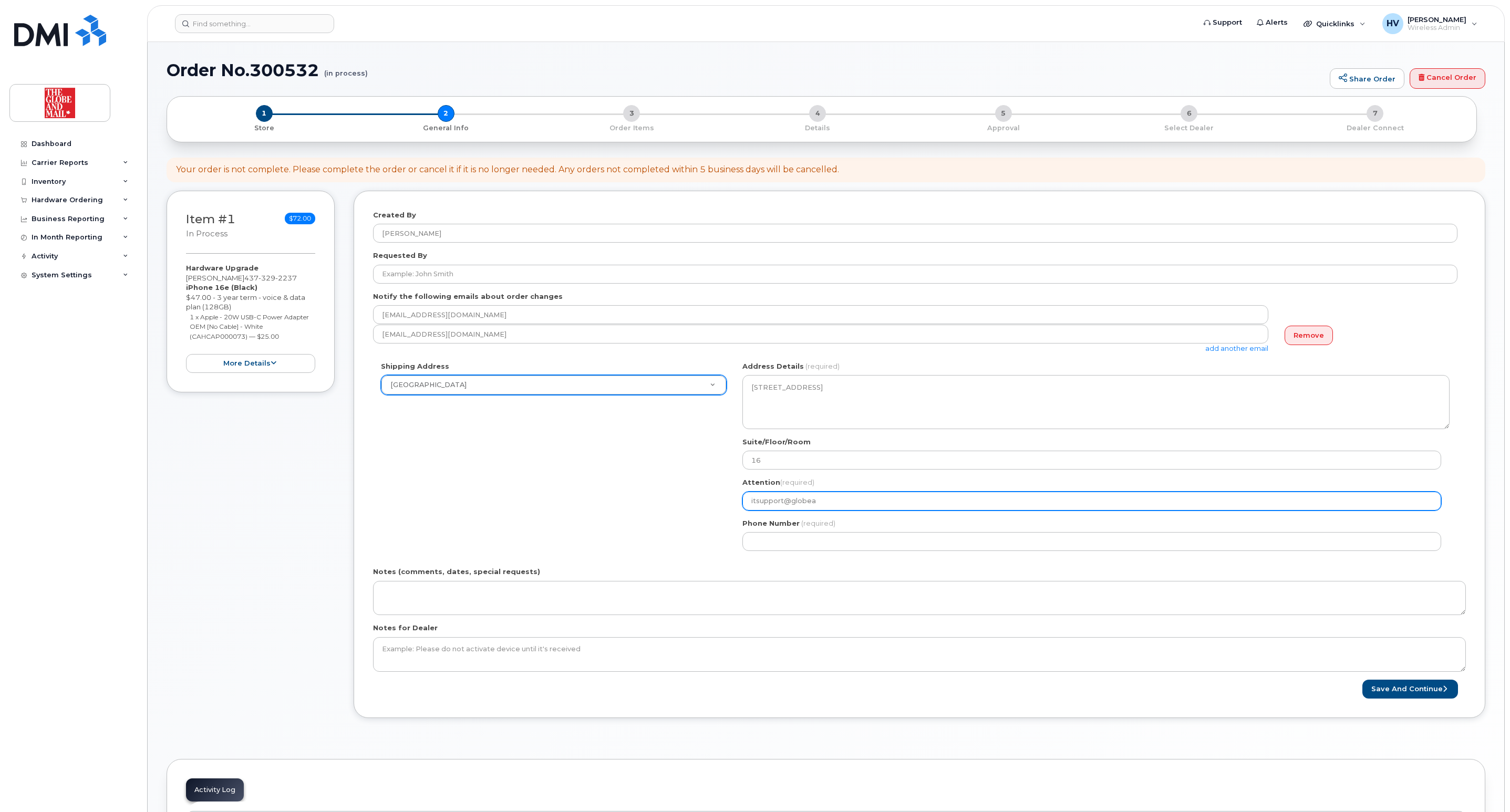
type input "itsupport@globean"
select select
type input "itsupport@globeand"
select select
type input "itsupport@globeandm"
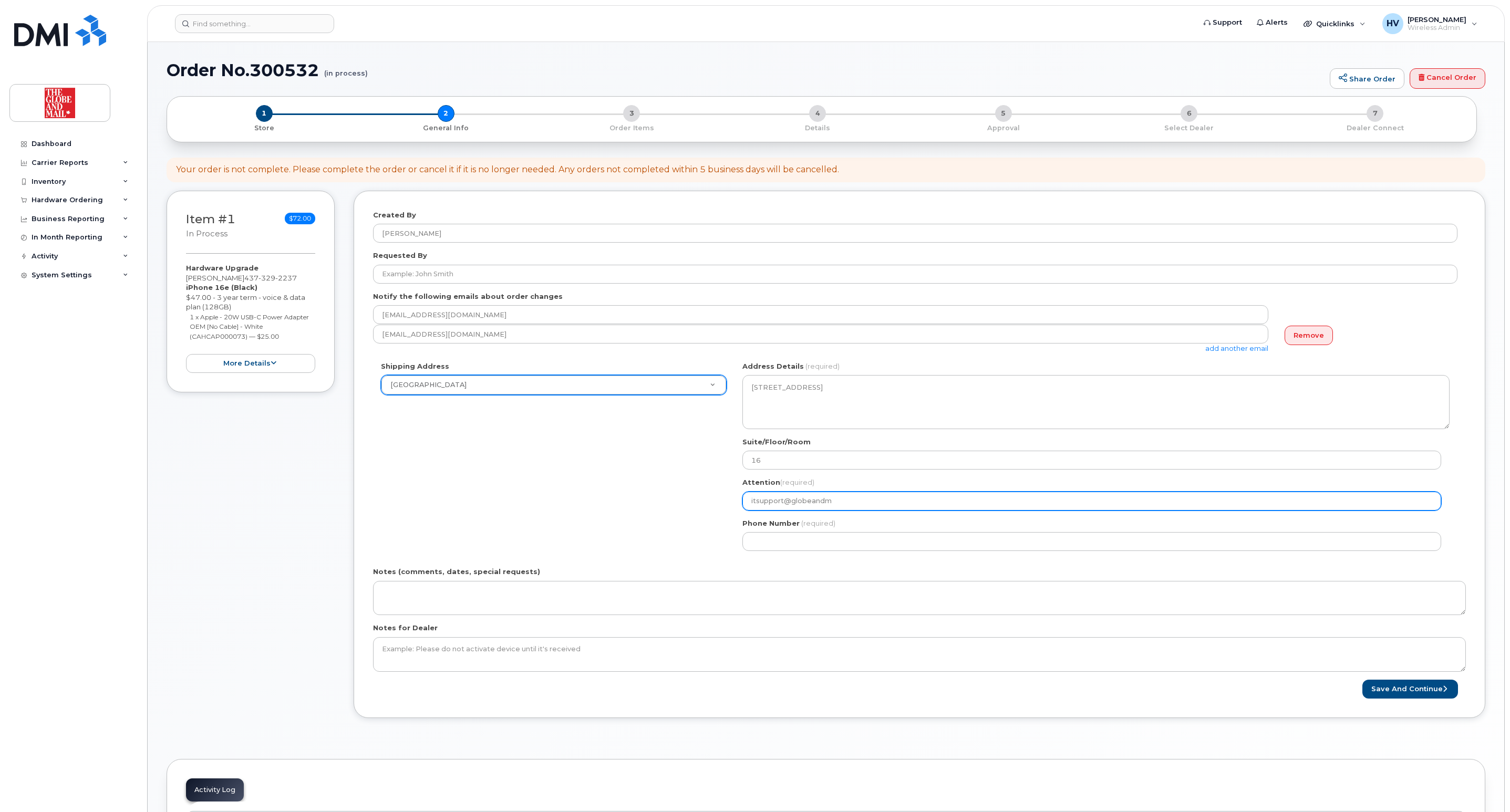
select select
type input "itsupport@globeandma"
select select
type input "itsupport@globeandmai"
select select
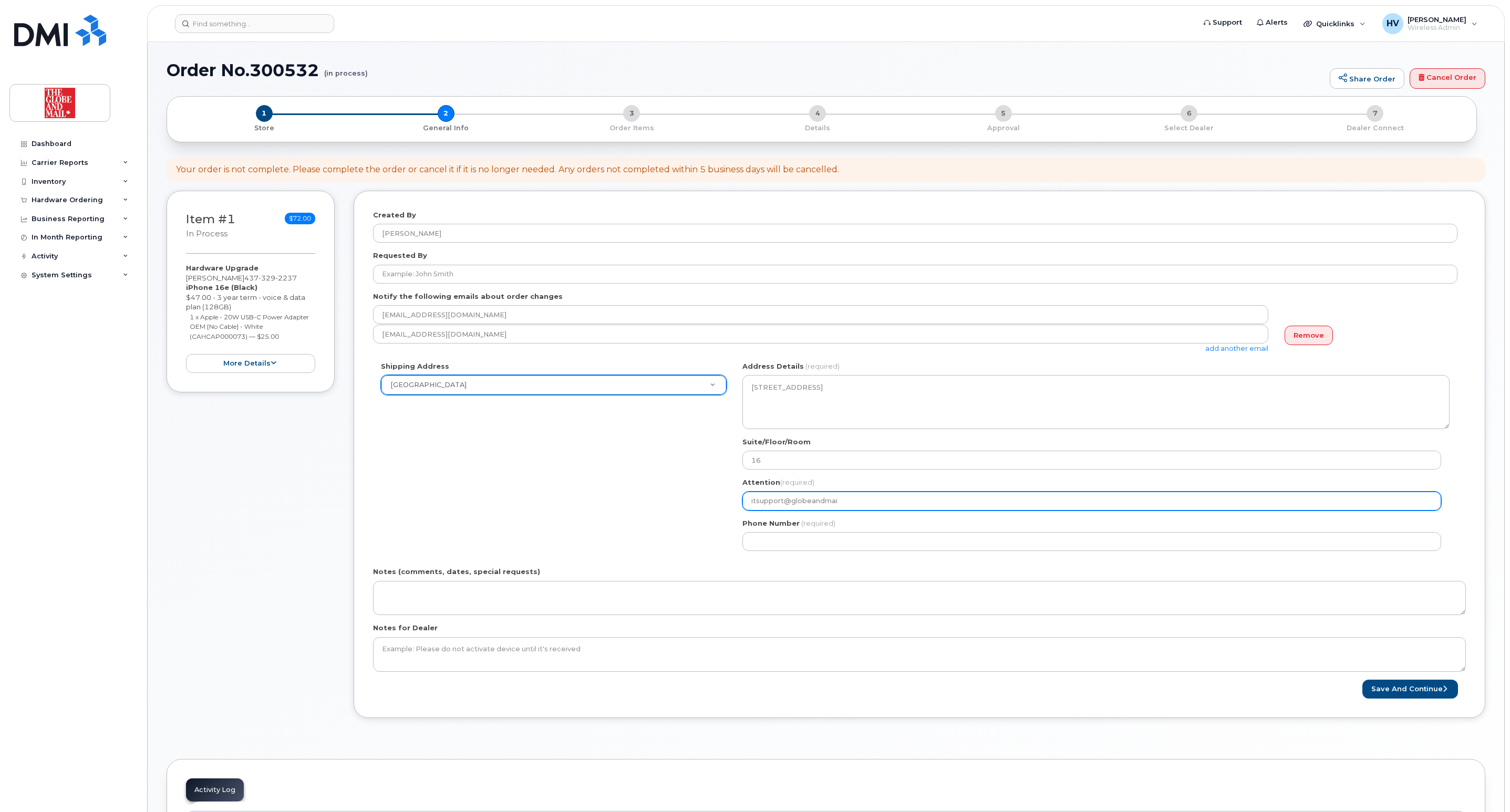
type input "itsupport@globeandmail"
select select
type input "itsupport@globeandmail."
select select
type input "itsupport@globeandmail.c"
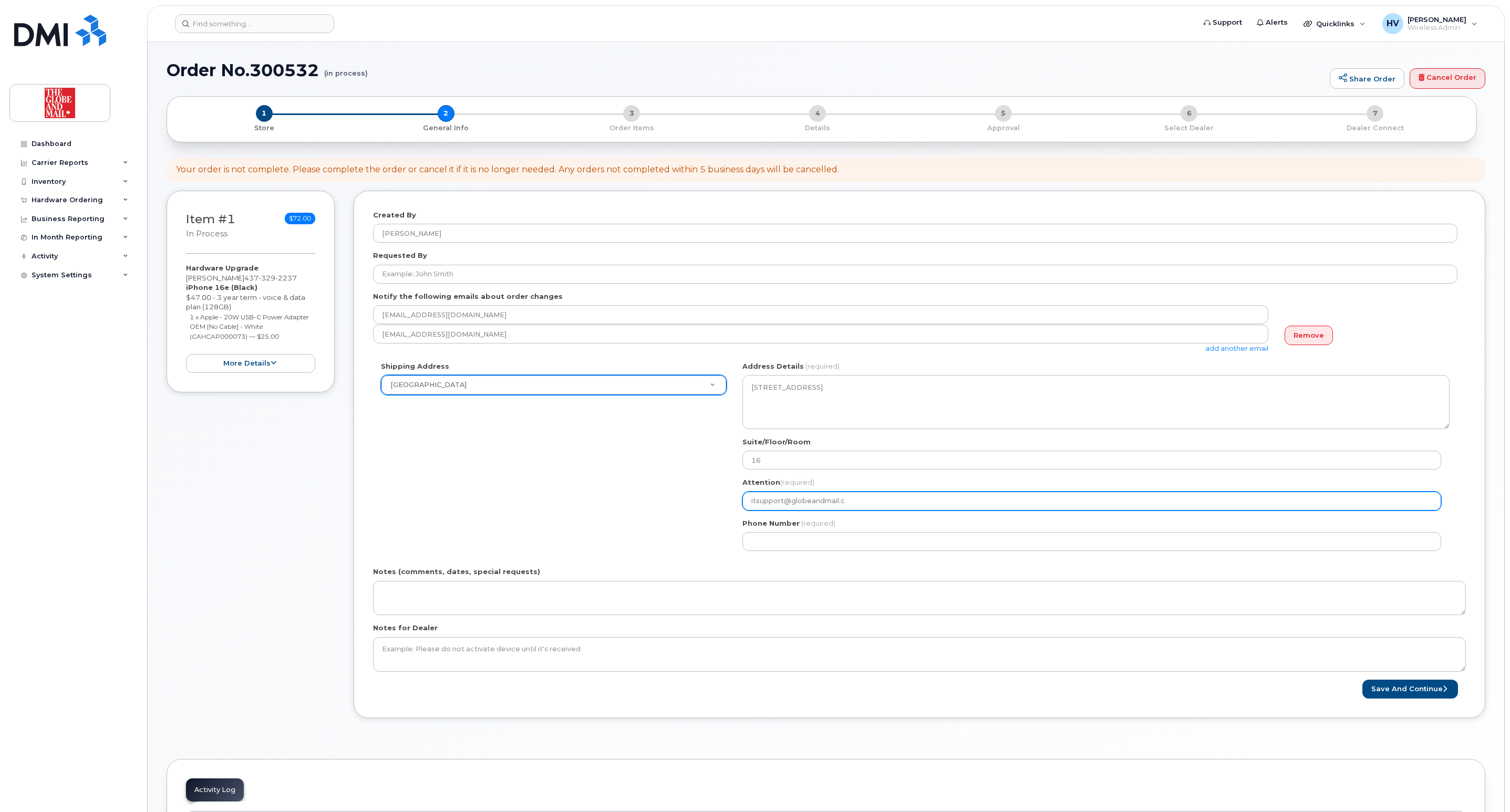
select select
type input "itsupport@globeandmail.co"
select select
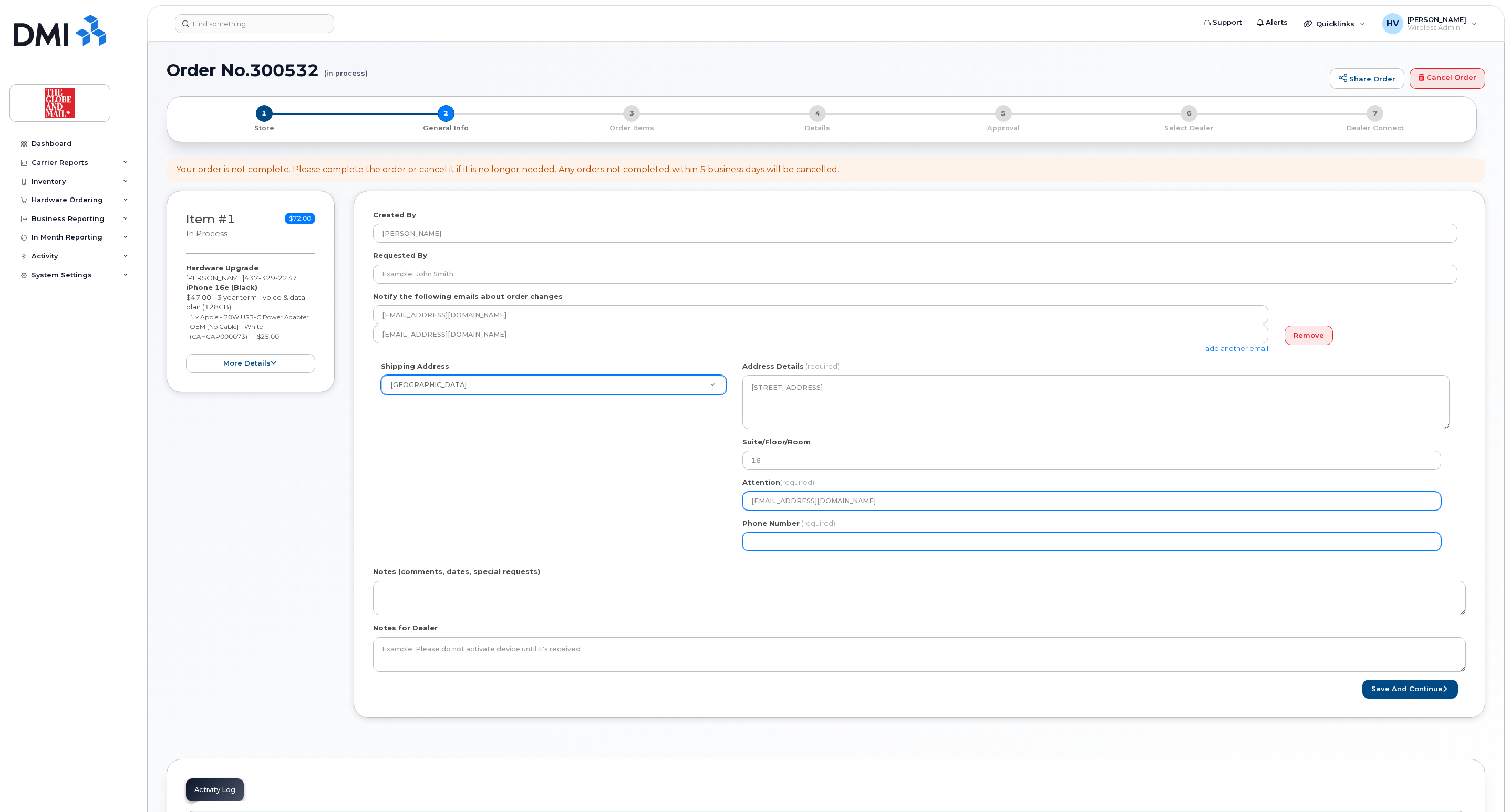
type input "itsupport@globeandmail.com"
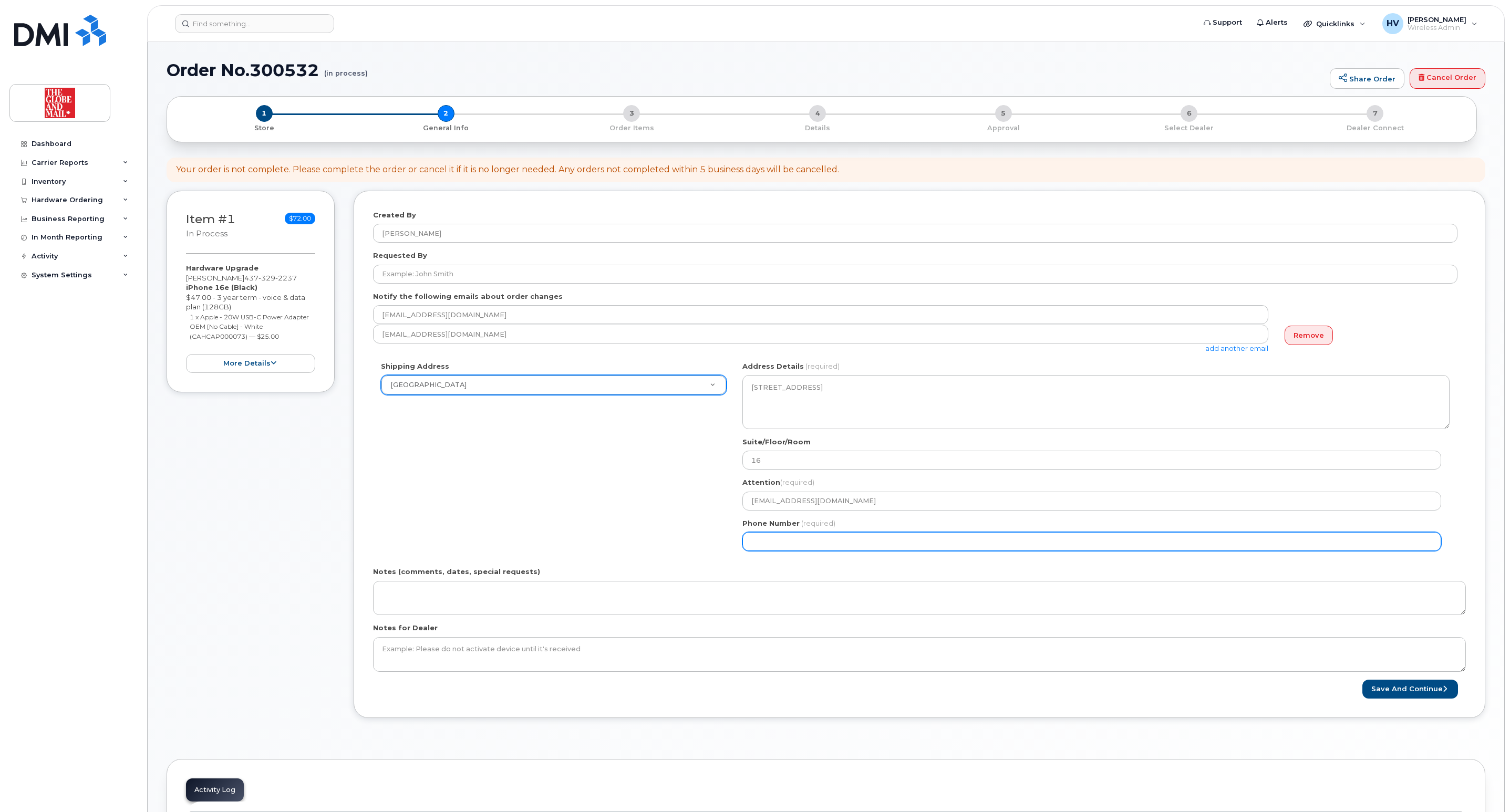
click at [813, 547] on input "Phone Number" at bounding box center [1092, 541] width 699 height 19
type input "4165855297"
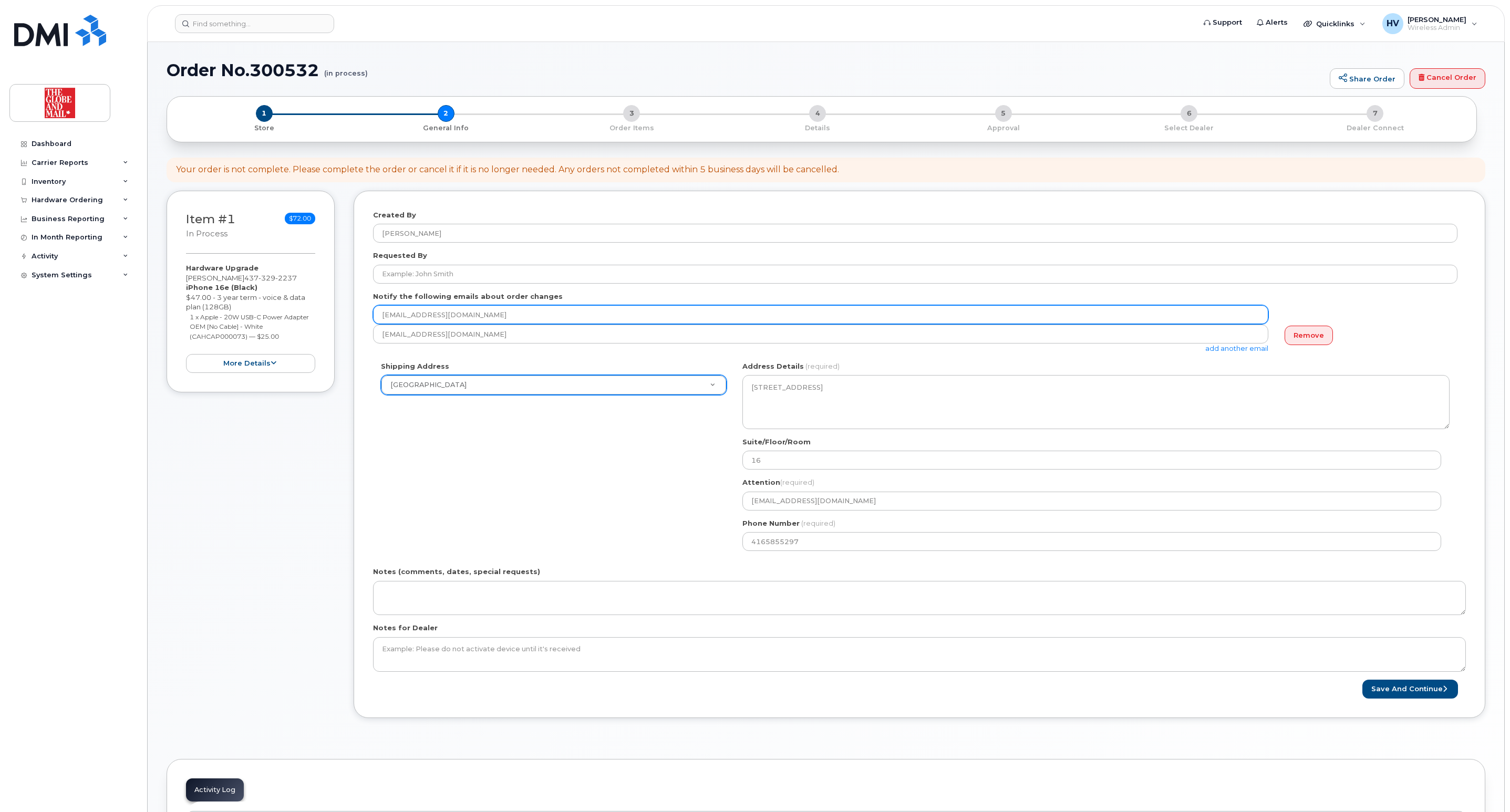
type input "itsupport@globeandmail.com"
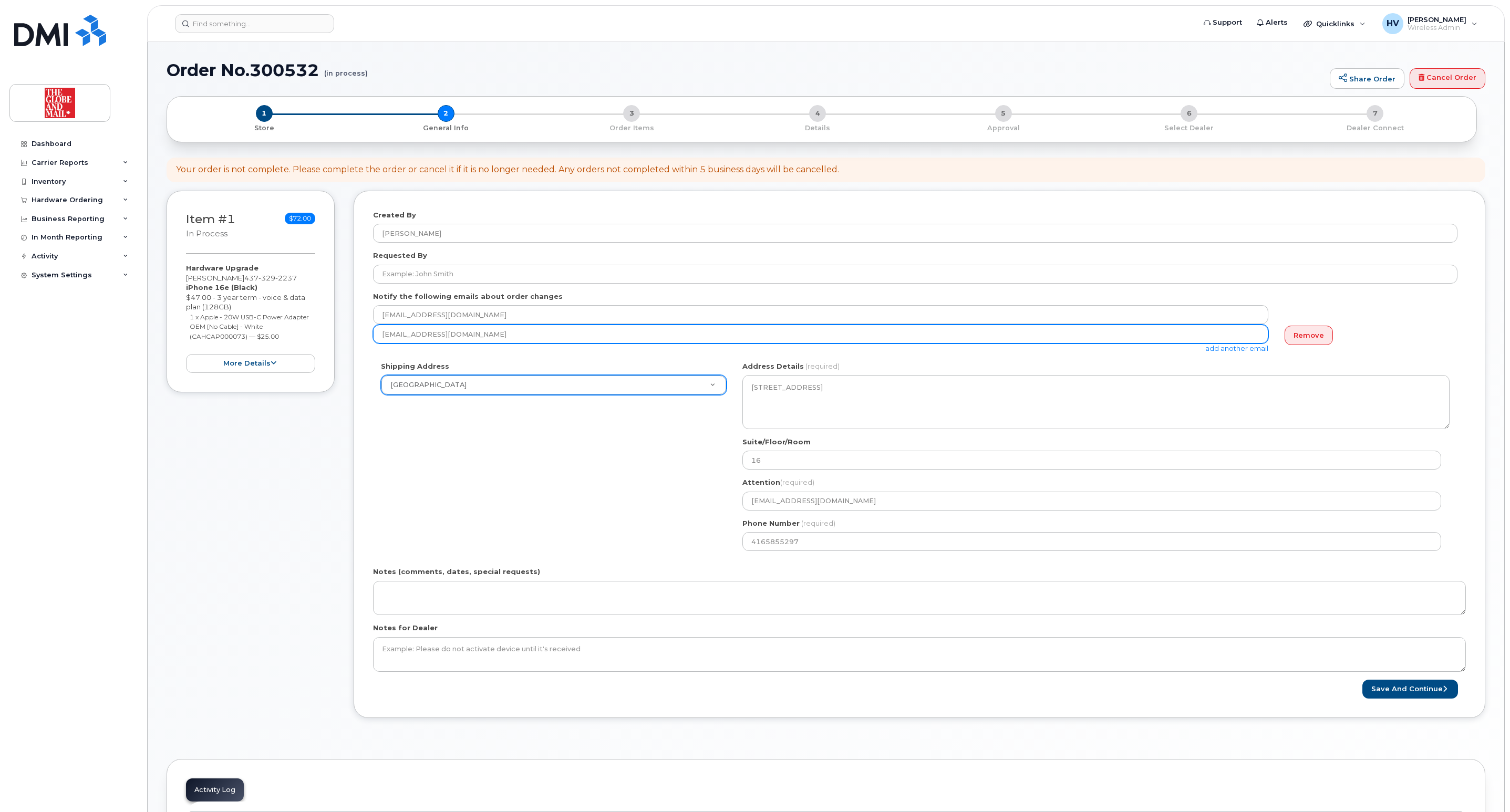
type input "itsupport@globeandmail.com"
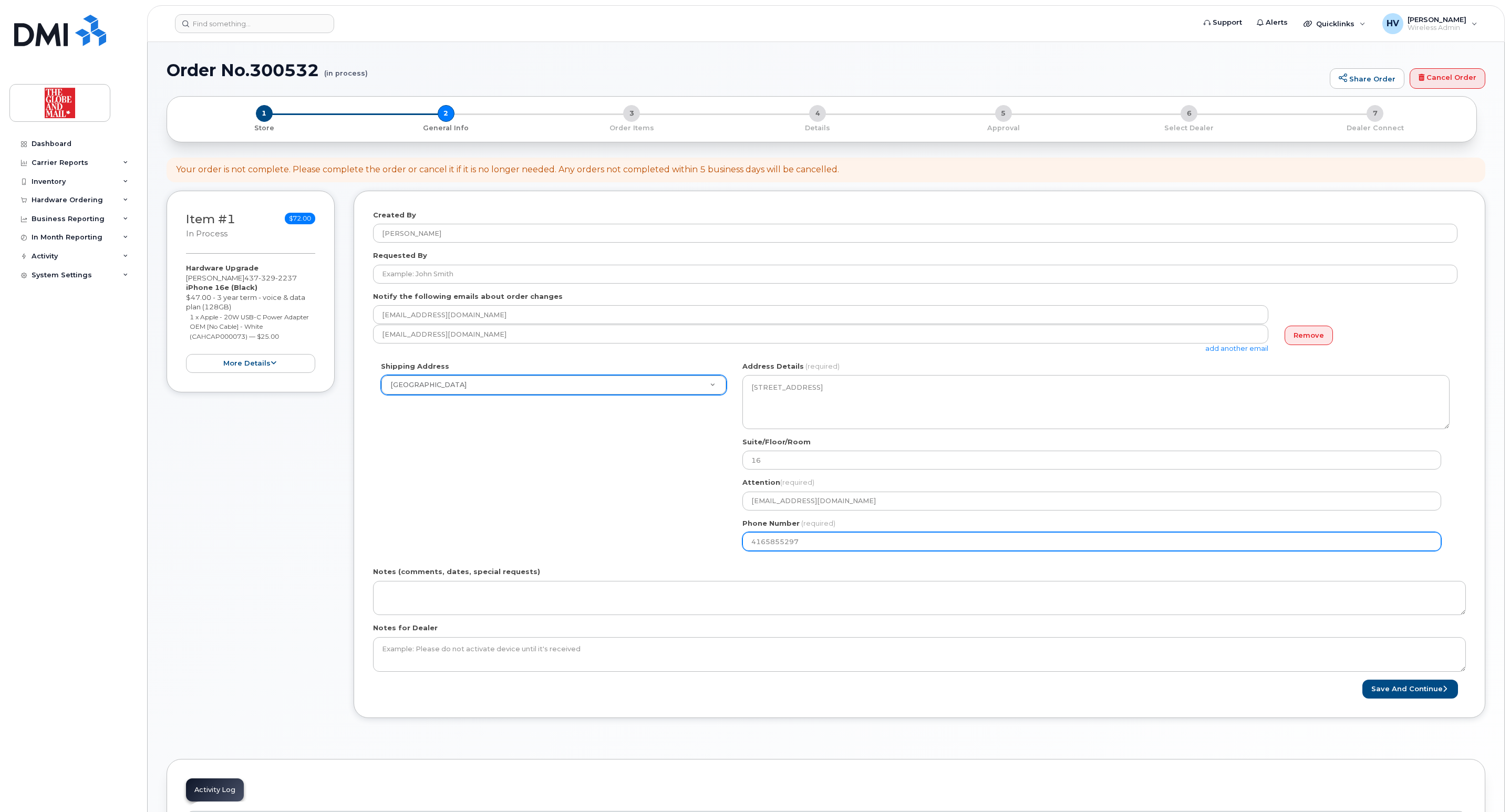
select select
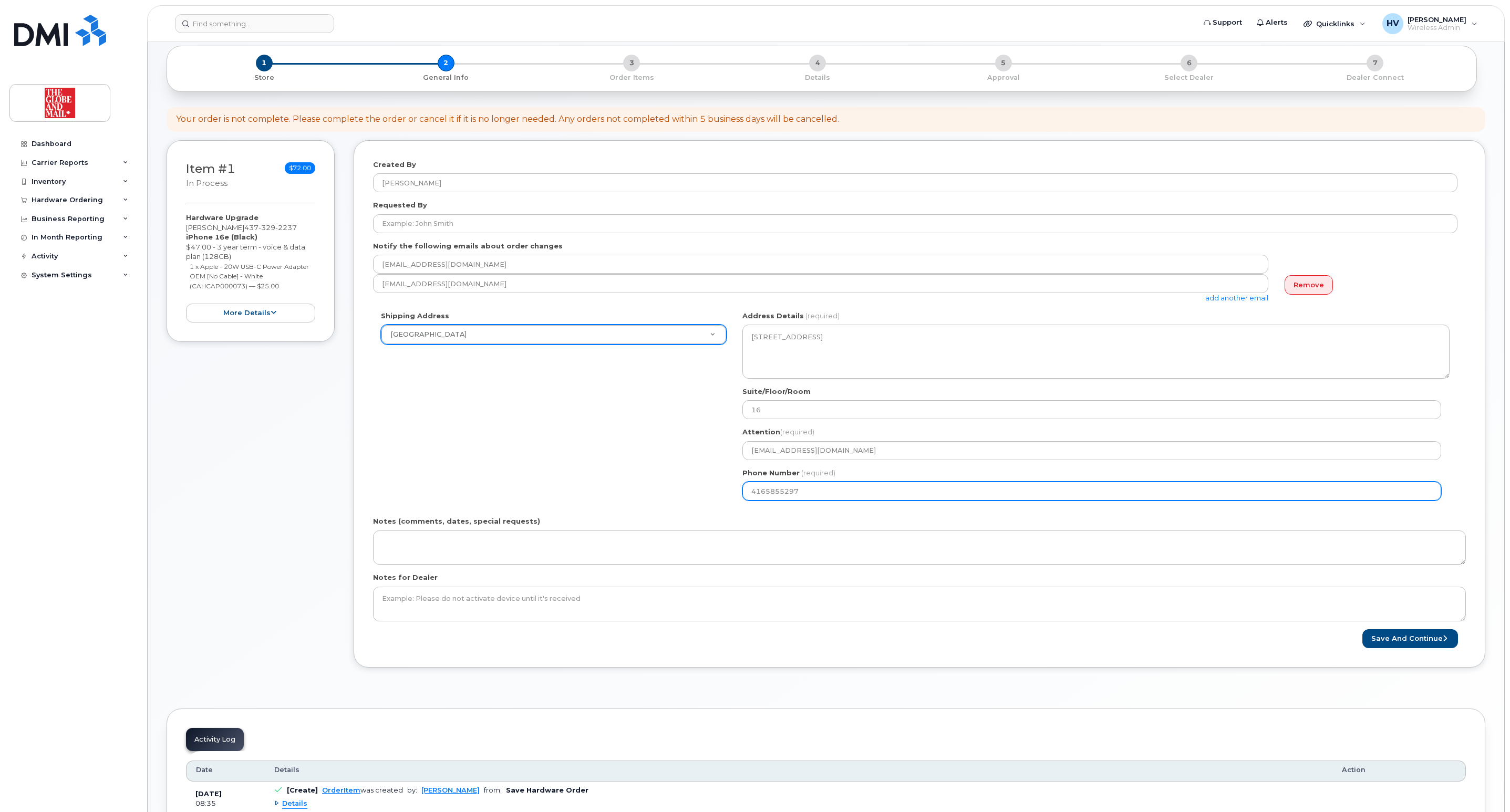
scroll to position [79, 0]
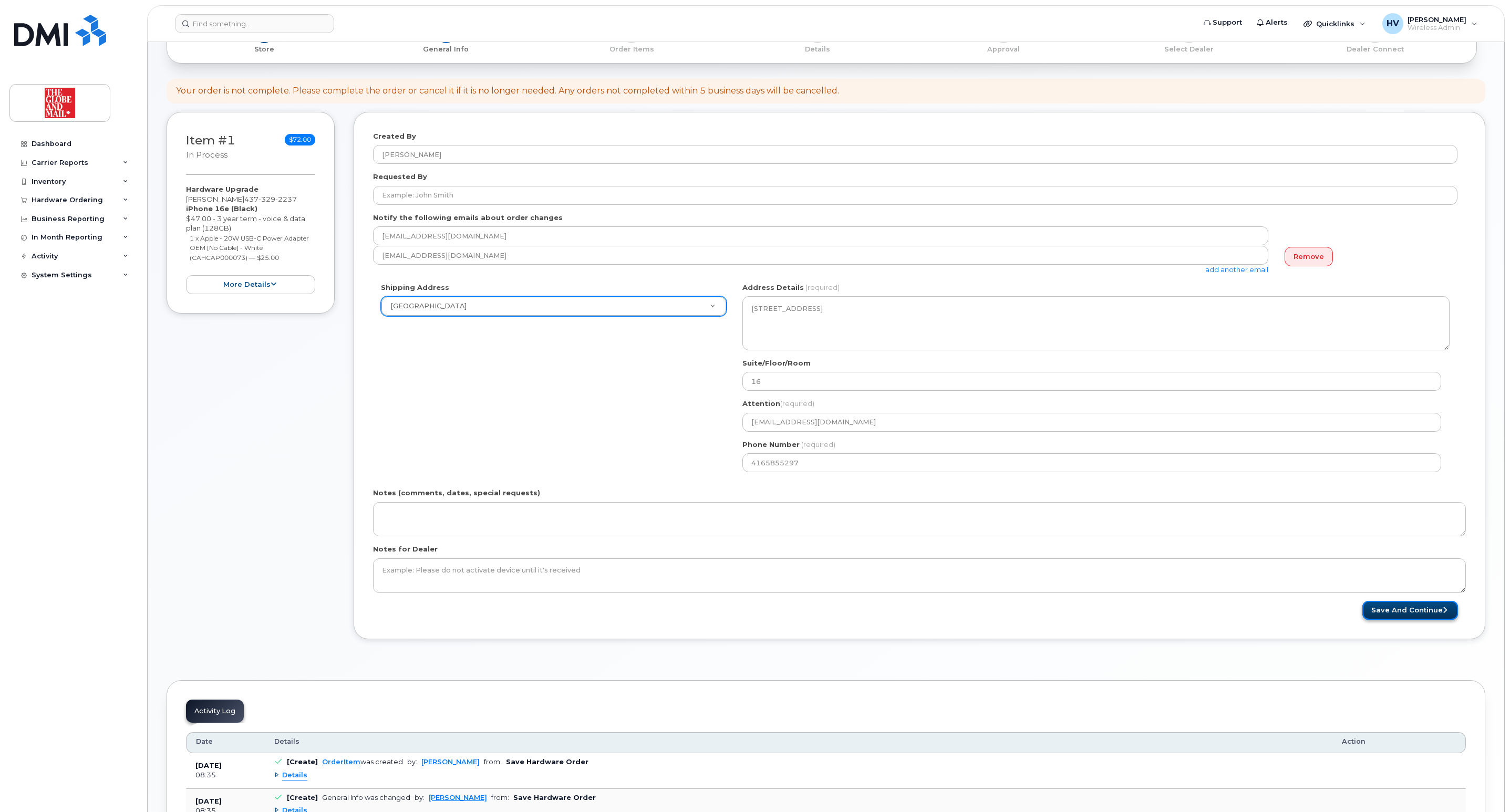
click at [1408, 612] on button "Save and Continue" at bounding box center [1410, 611] width 96 height 19
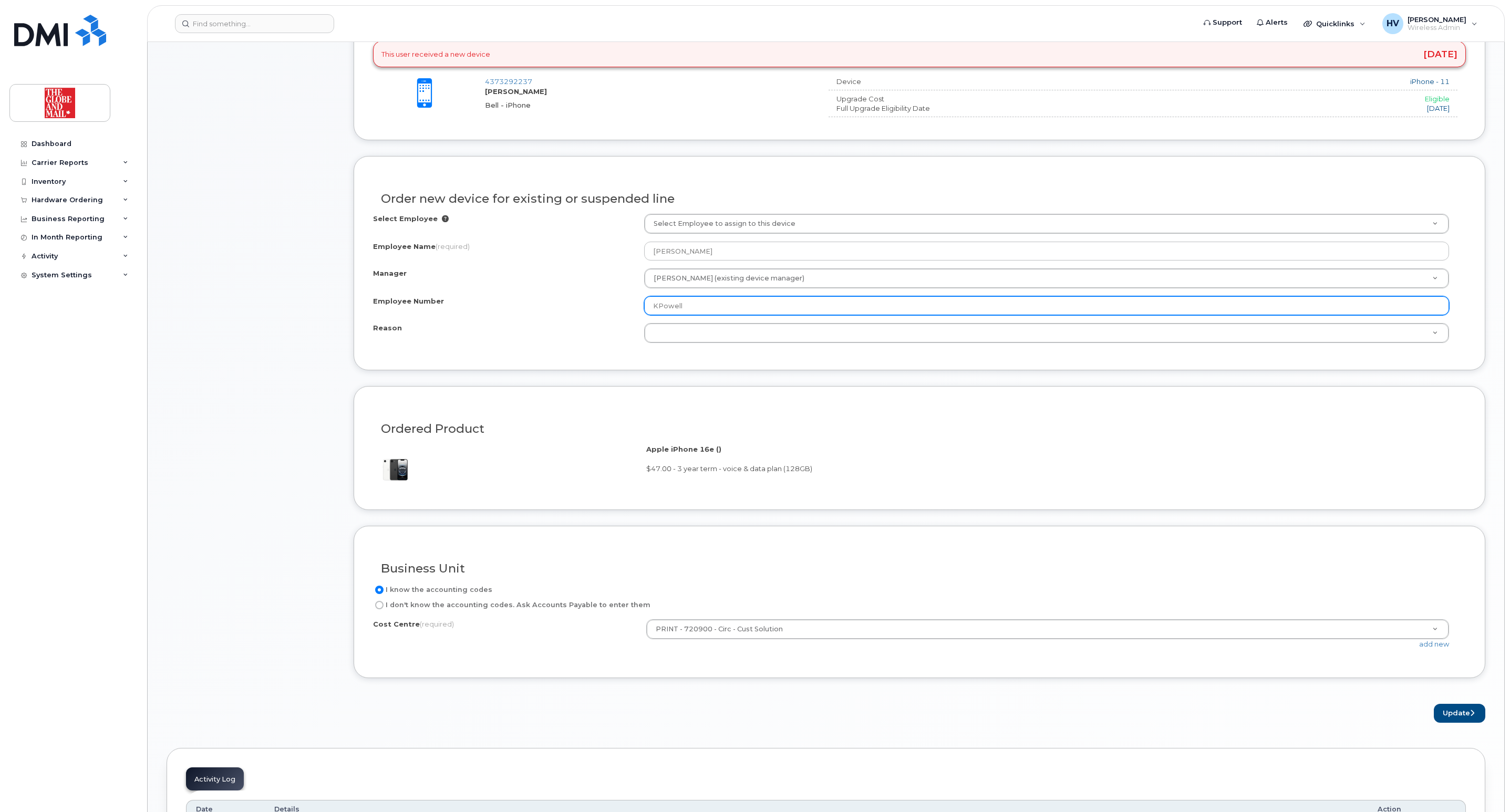
scroll to position [473, 0]
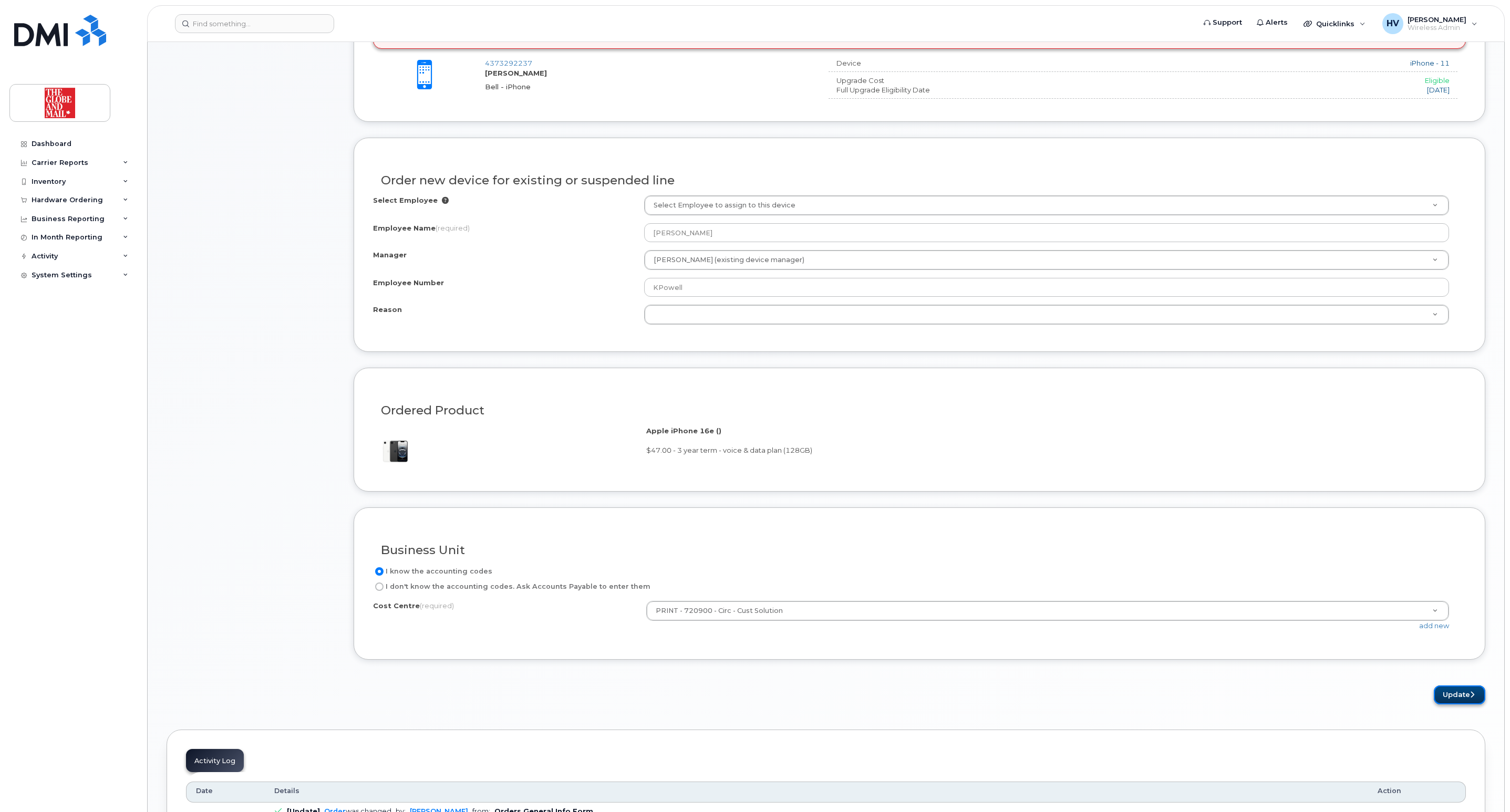
click at [1459, 698] on button "Update" at bounding box center [1459, 695] width 52 height 19
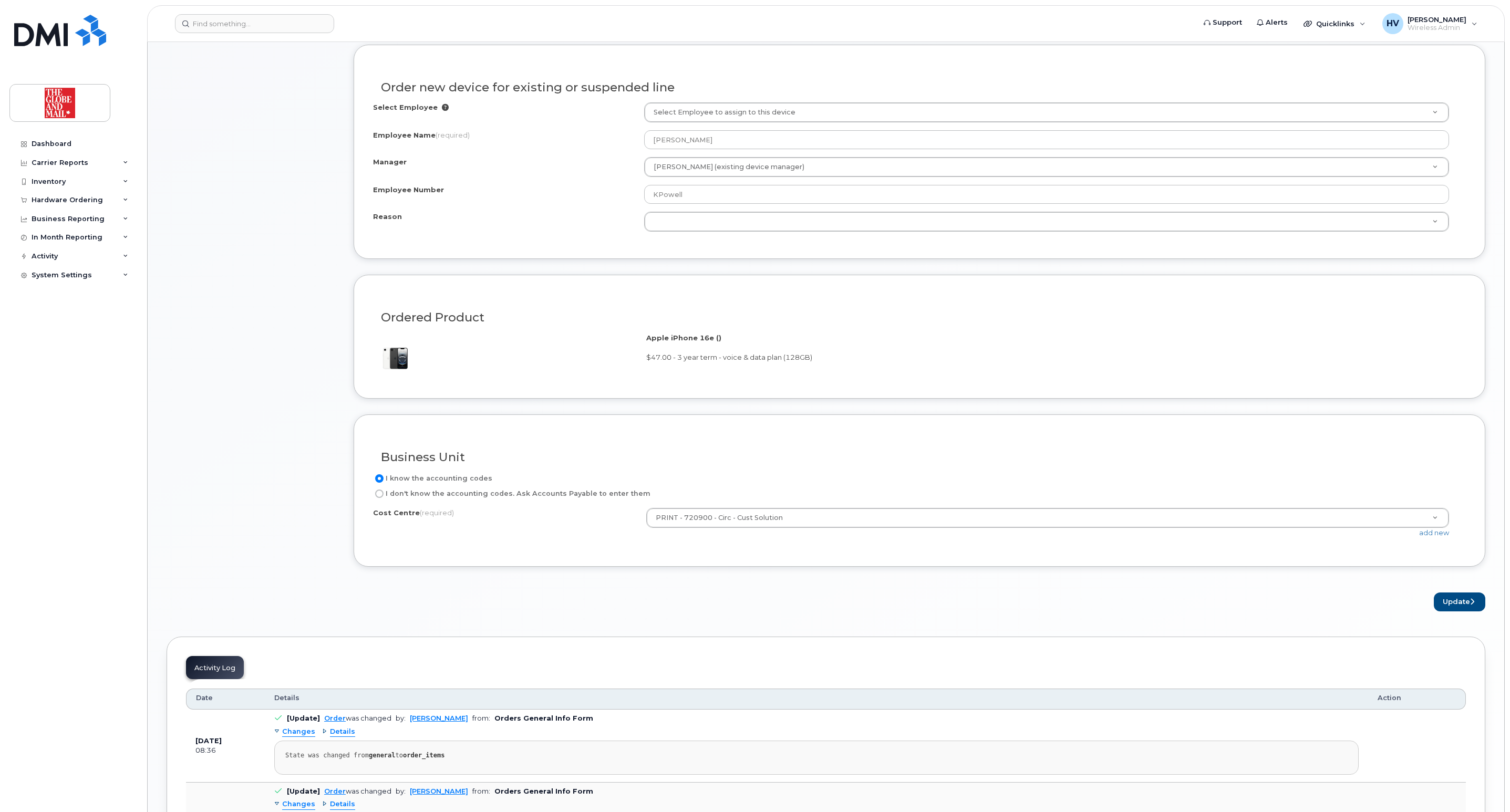
scroll to position [631, 0]
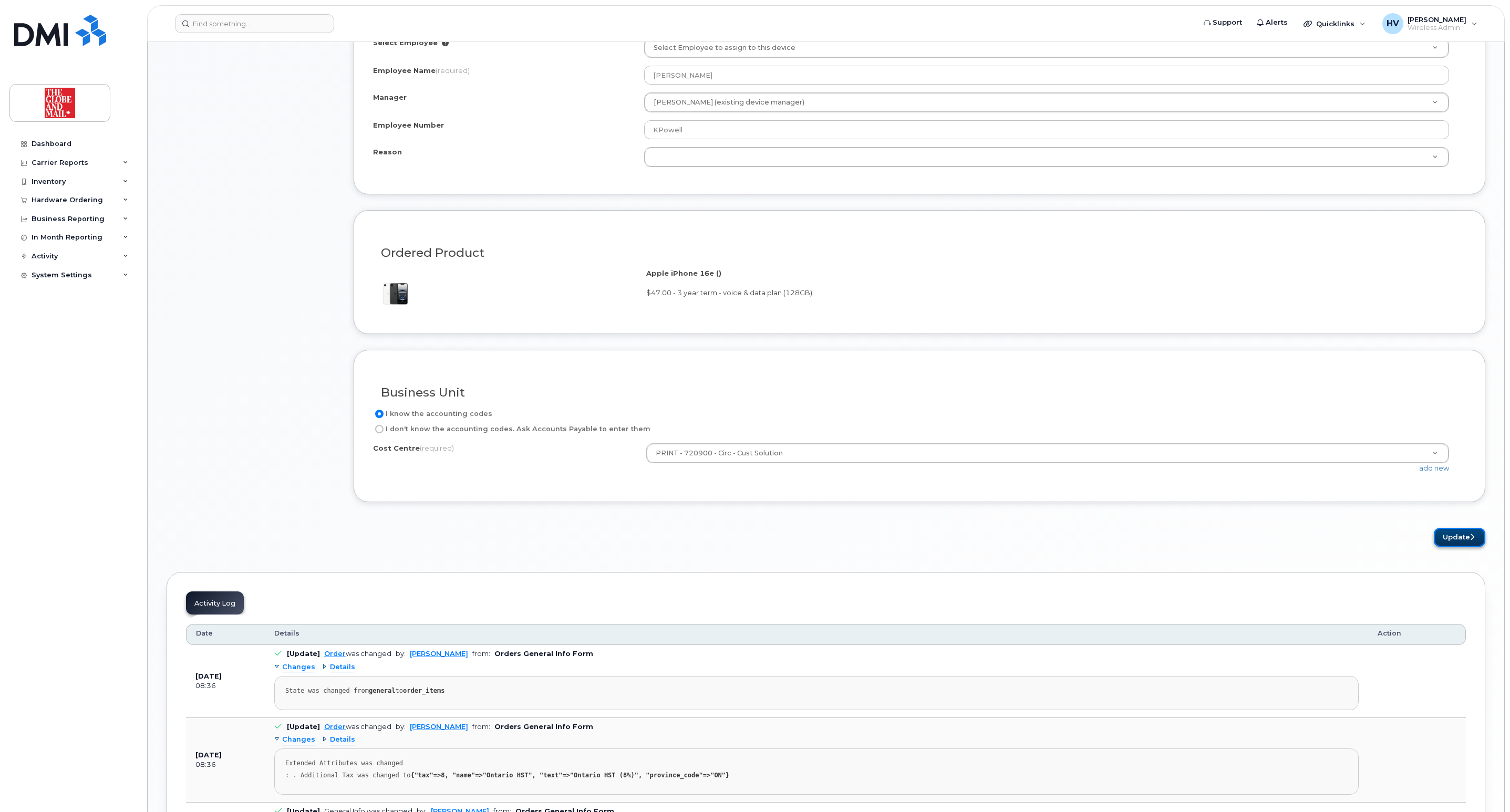
click at [1457, 544] on button "Update" at bounding box center [1459, 538] width 52 height 19
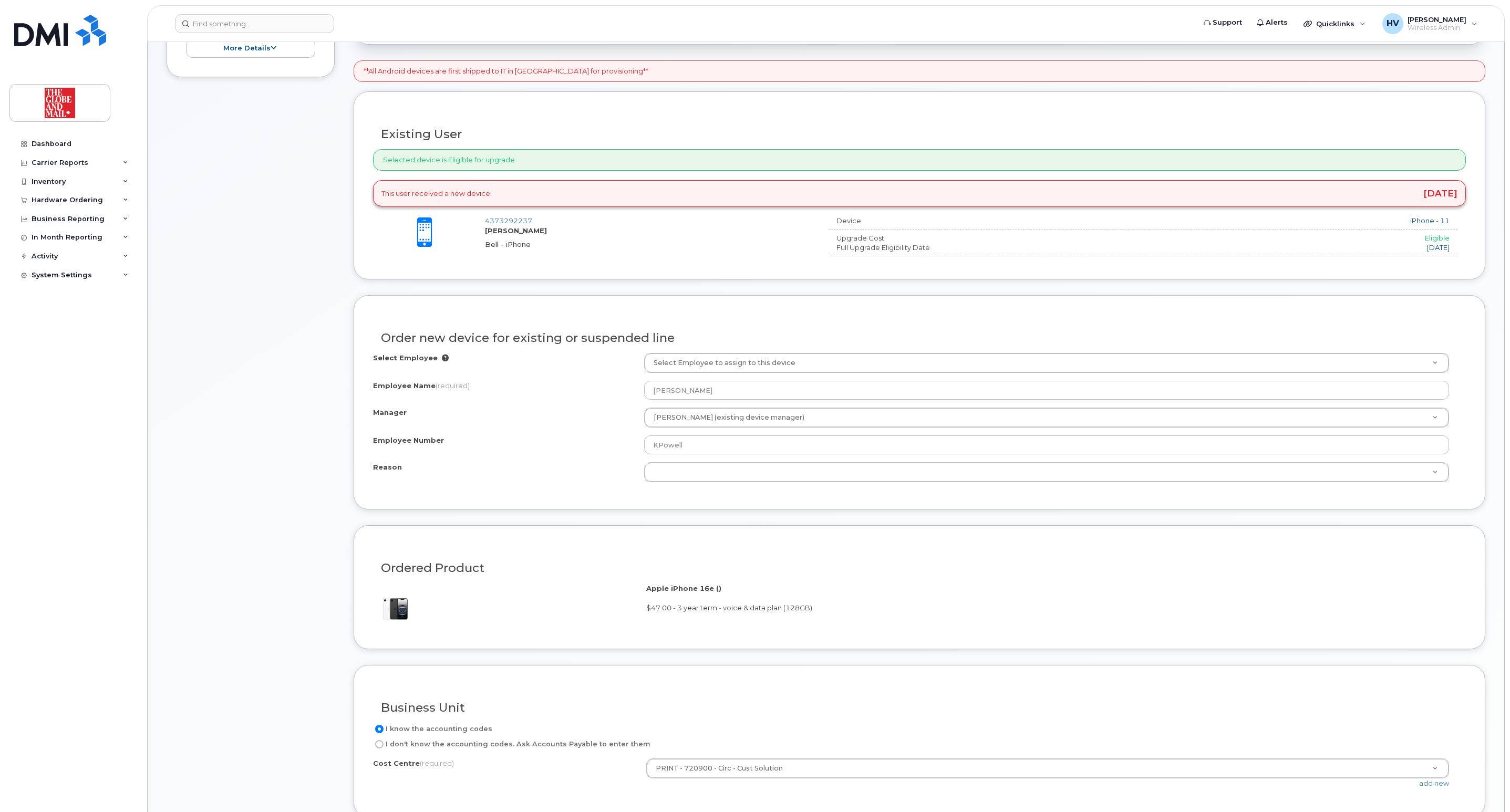
scroll to position [157, 0]
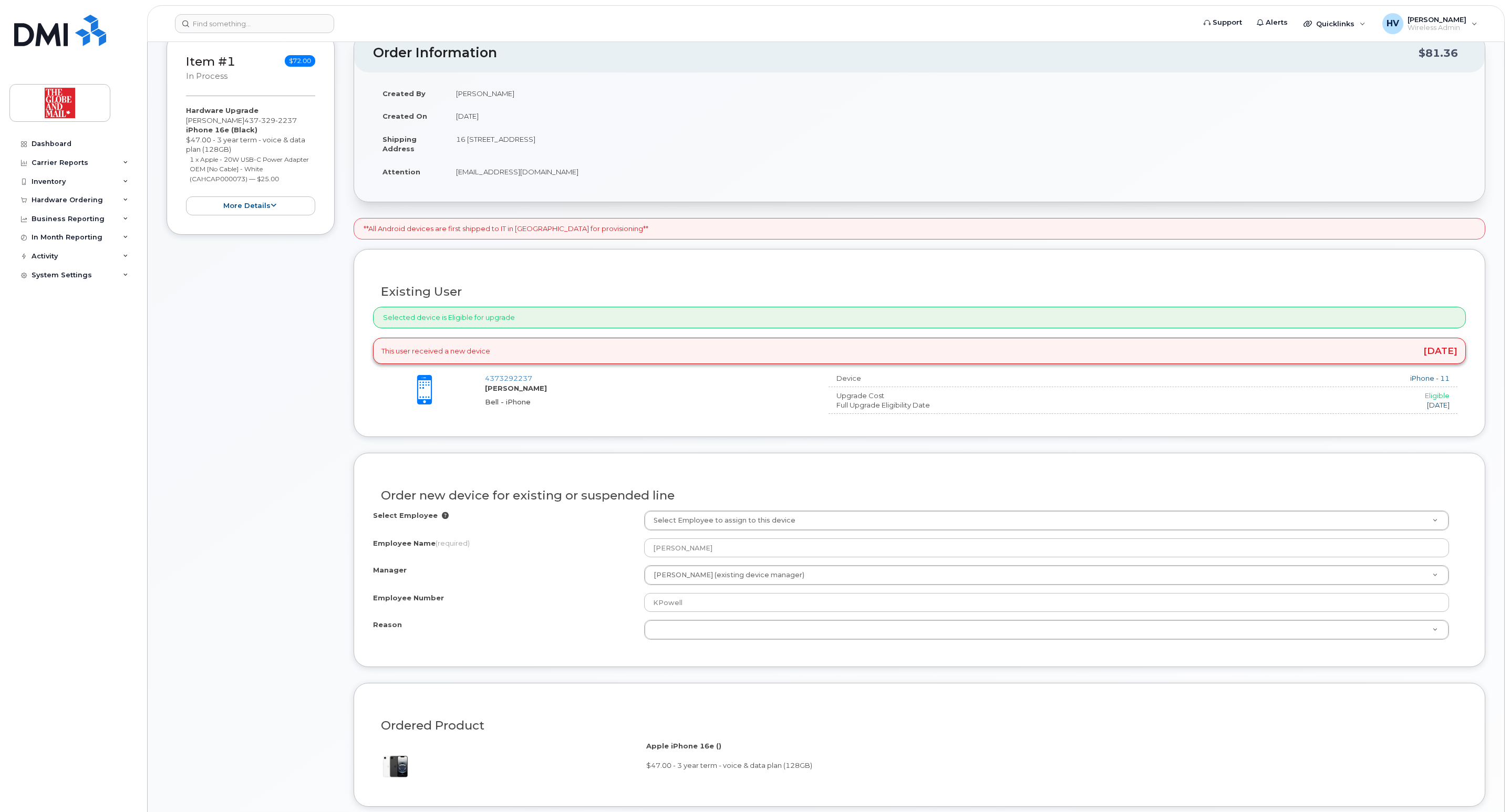
click at [1254, 312] on div "Selected device is Eligible for upgrade" at bounding box center [918, 317] width 1092 height 22
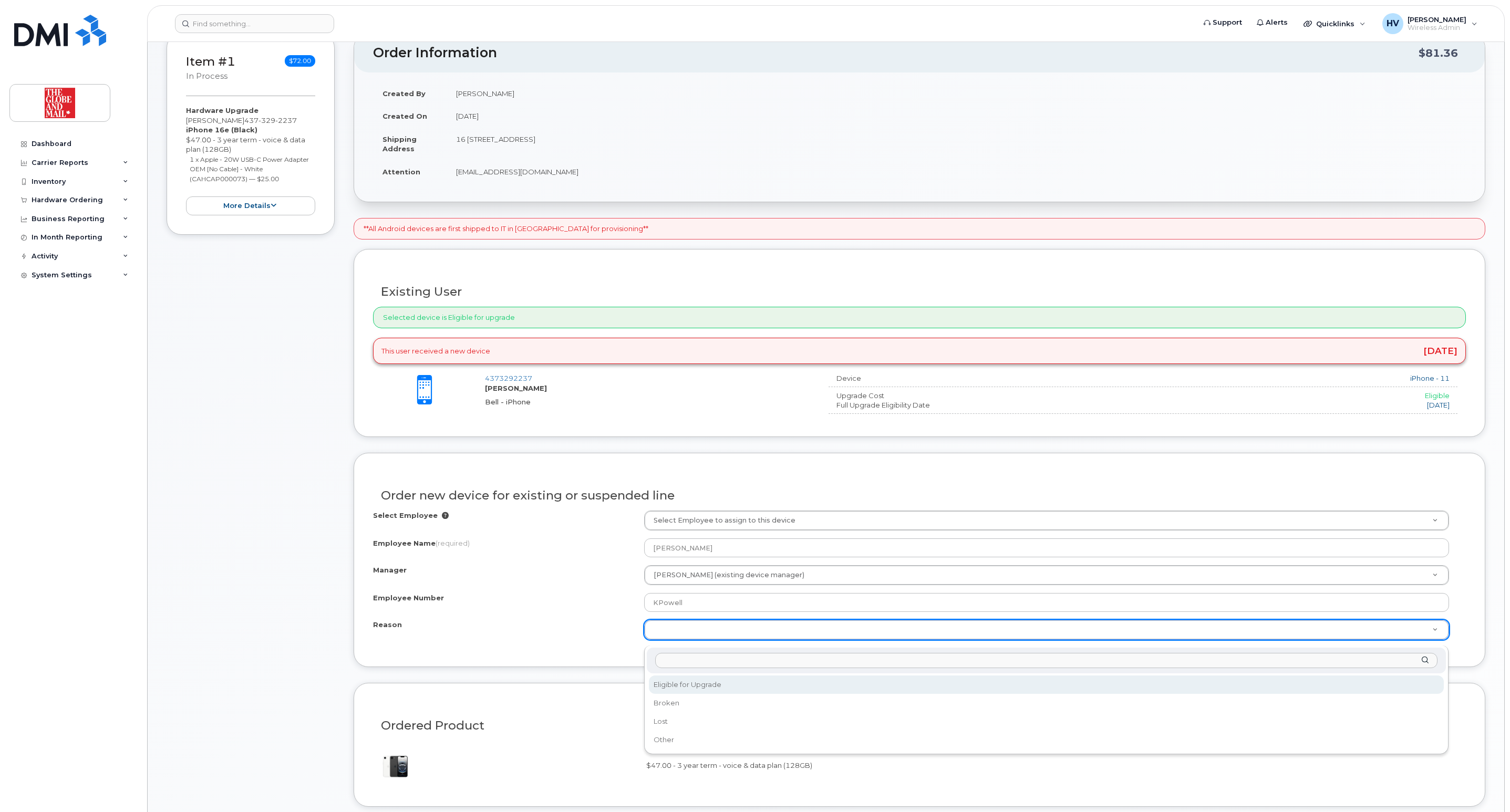
select select "eligible_for_upgrade"
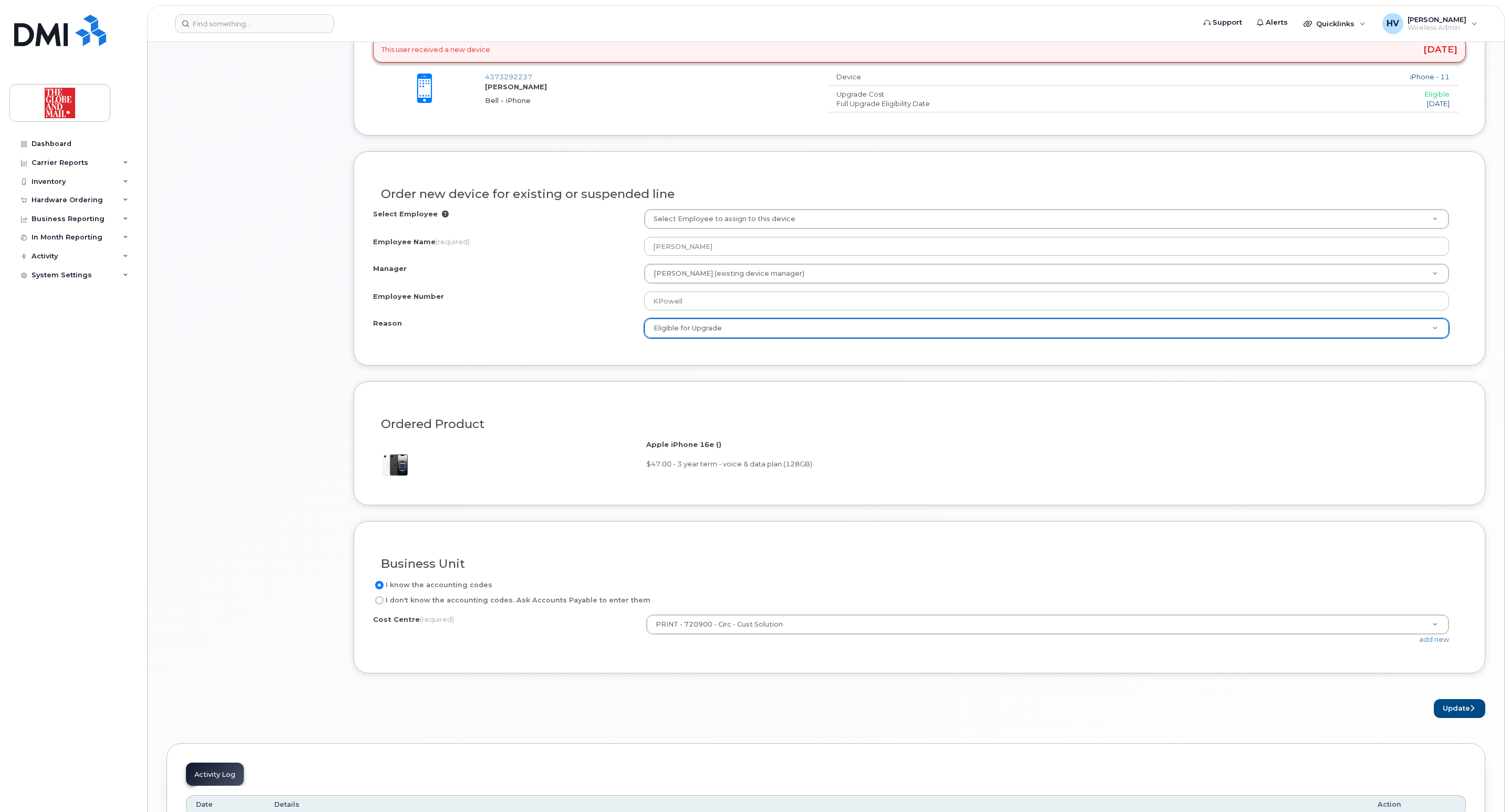
scroll to position [473, 0]
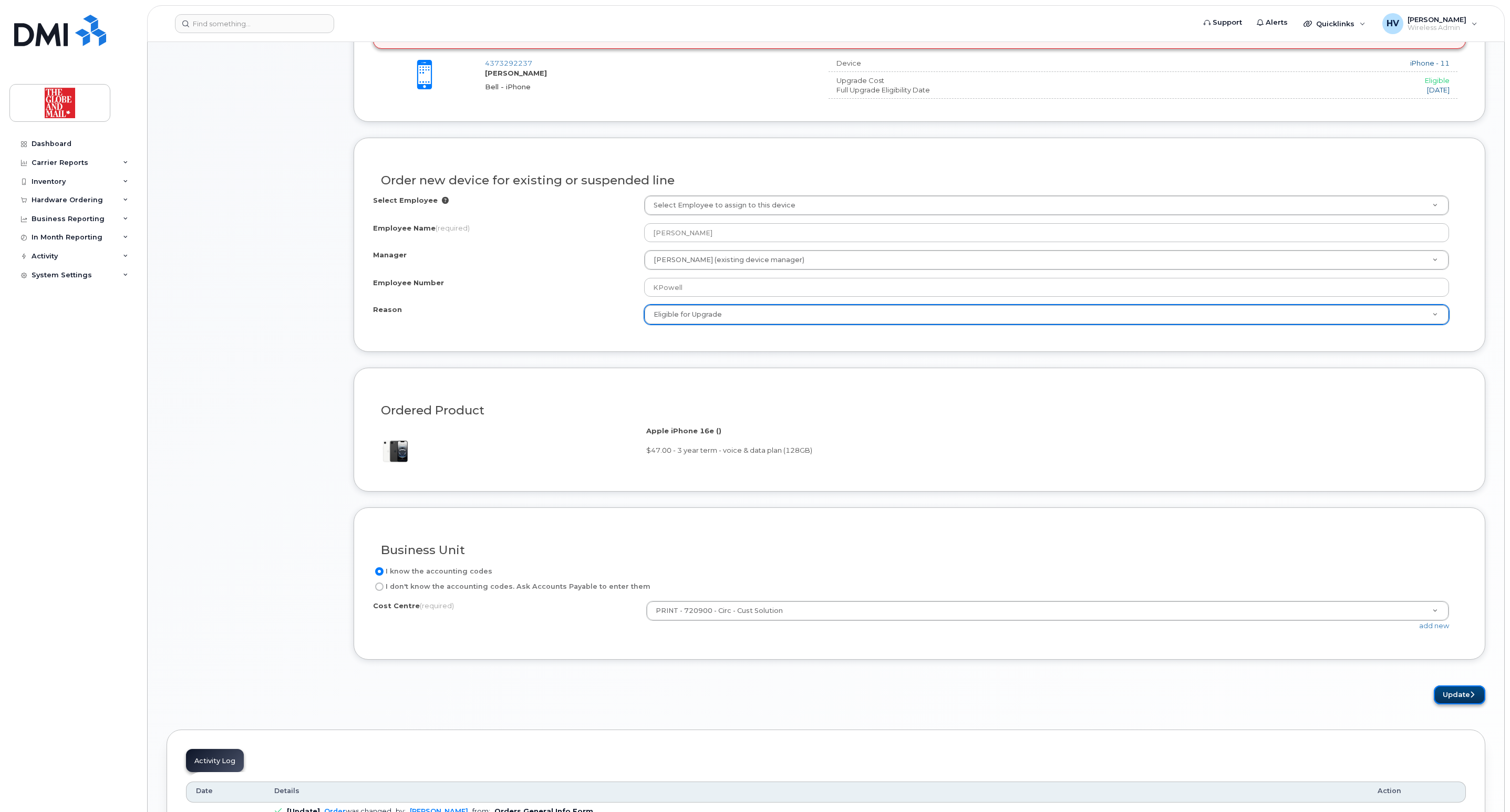
click at [1454, 705] on button "Update" at bounding box center [1459, 695] width 52 height 19
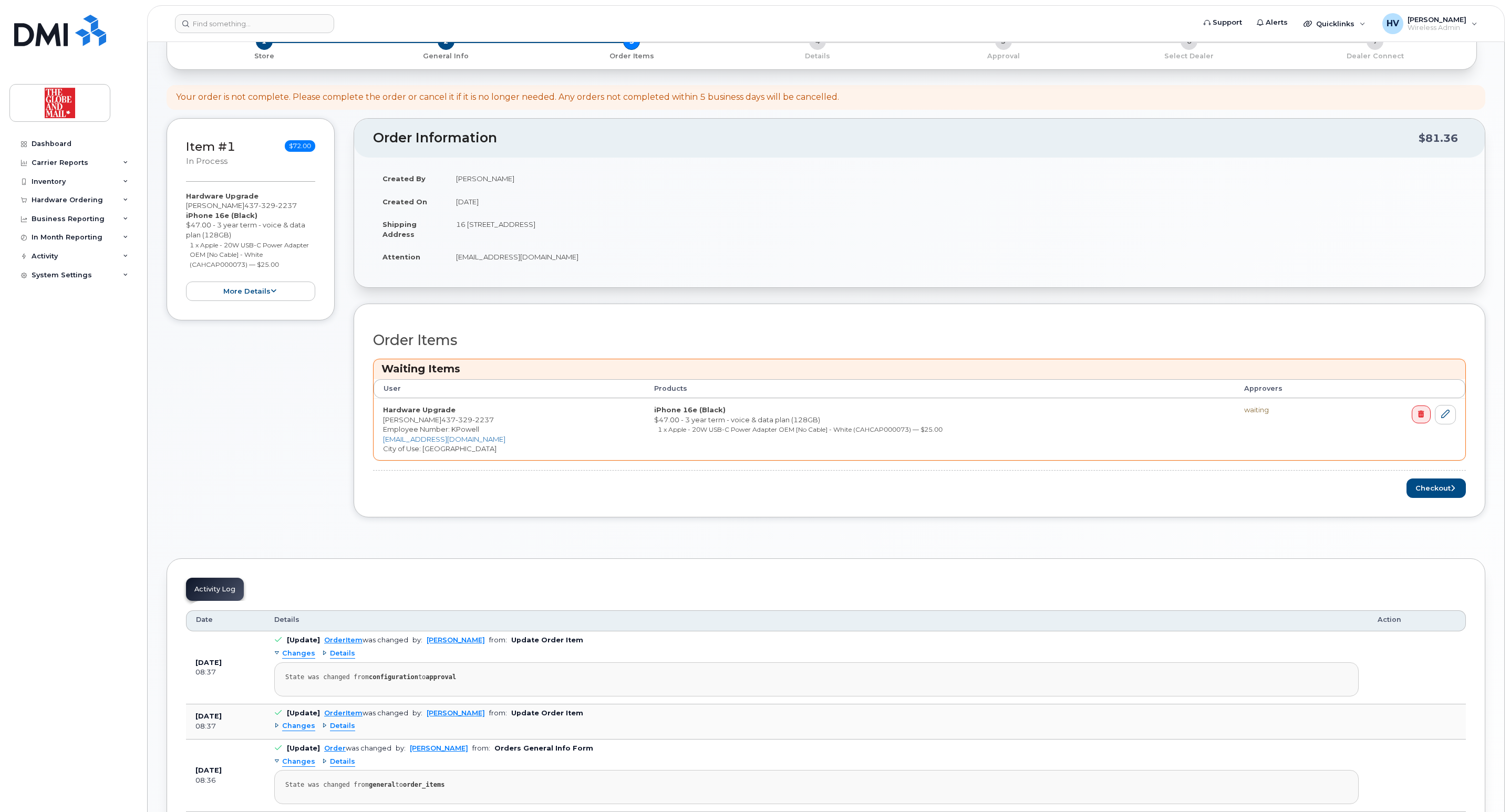
scroll to position [157, 0]
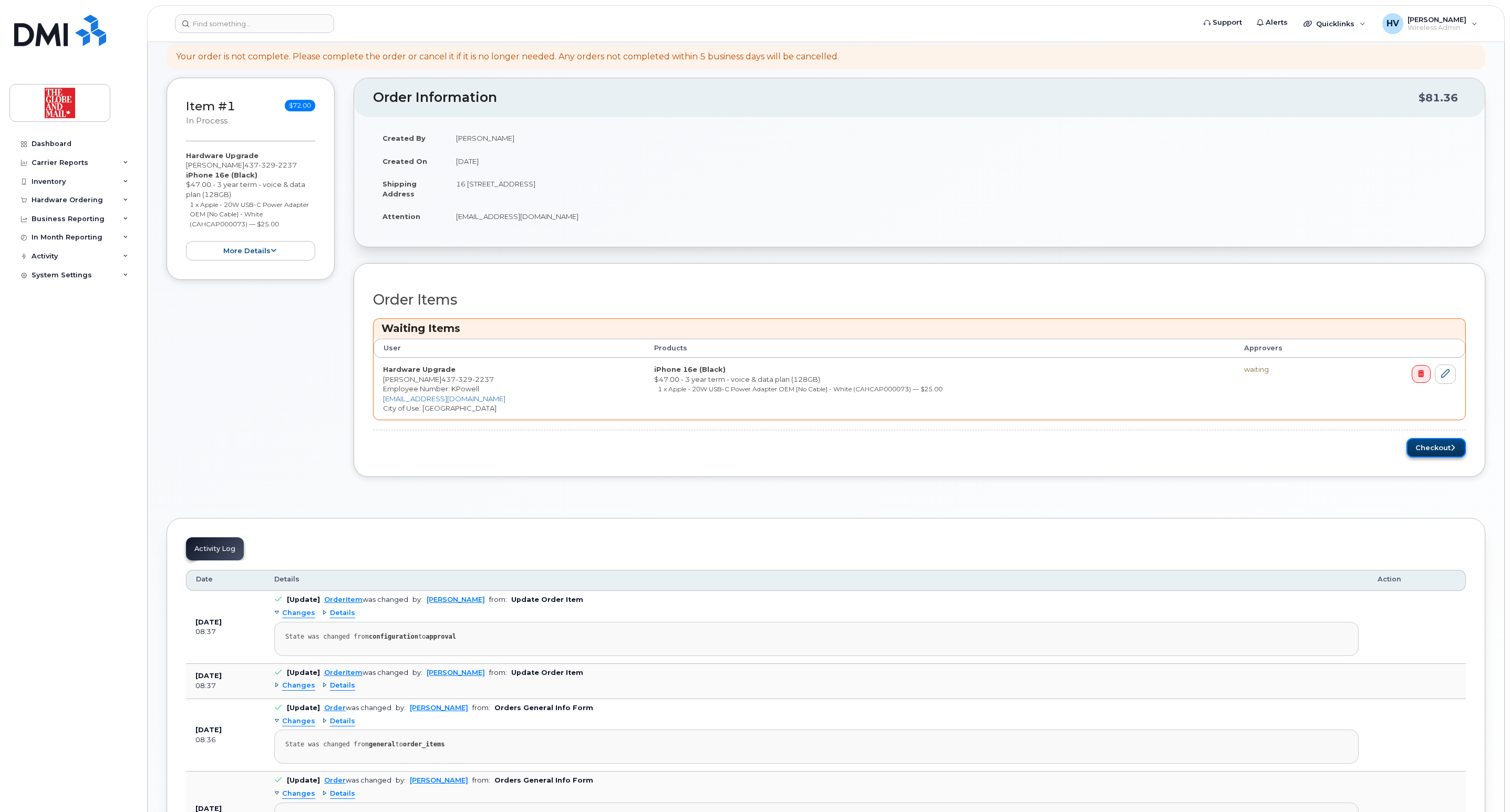
click at [1431, 455] on button "Checkout" at bounding box center [1436, 448] width 59 height 19
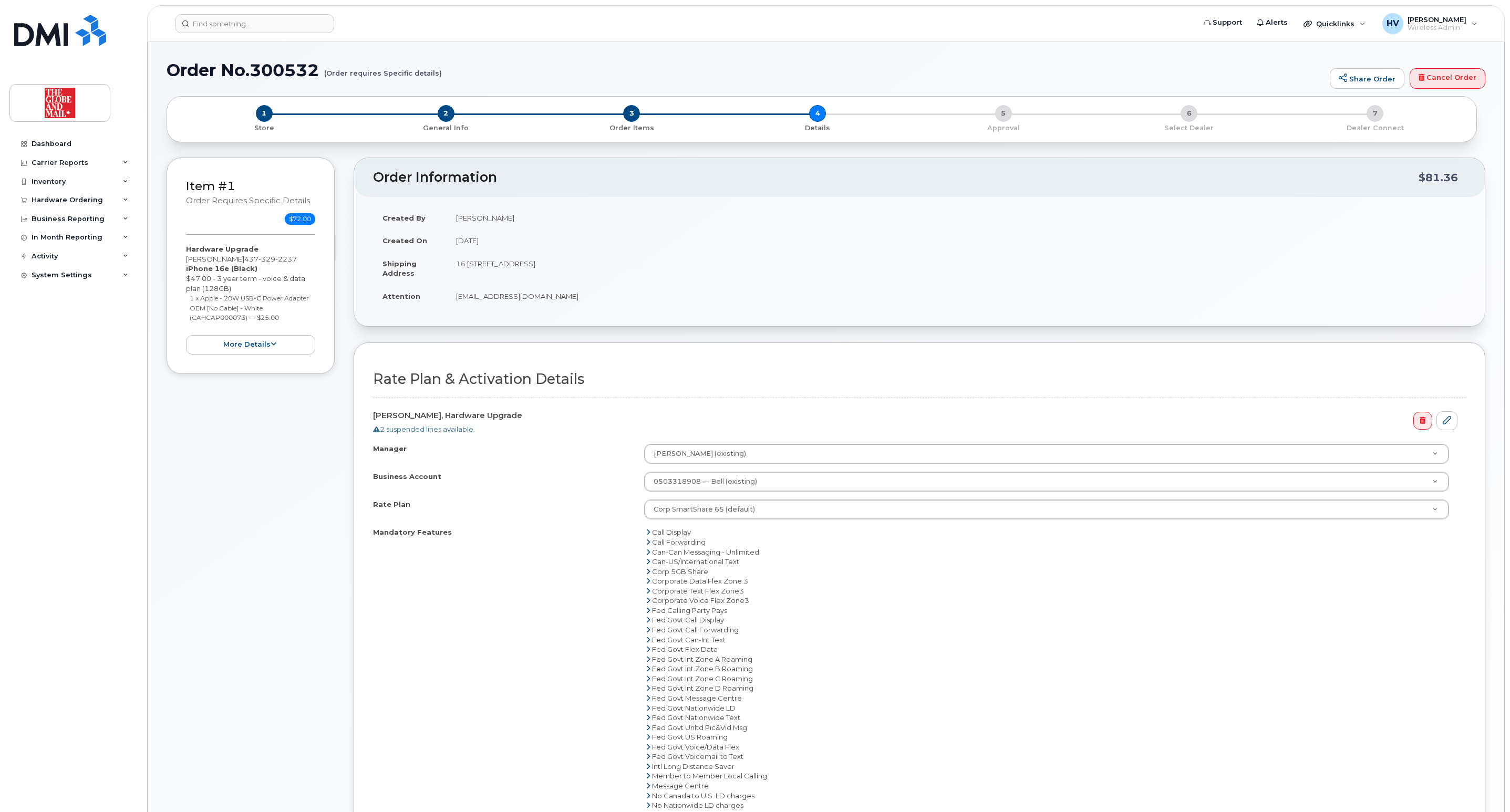
select select
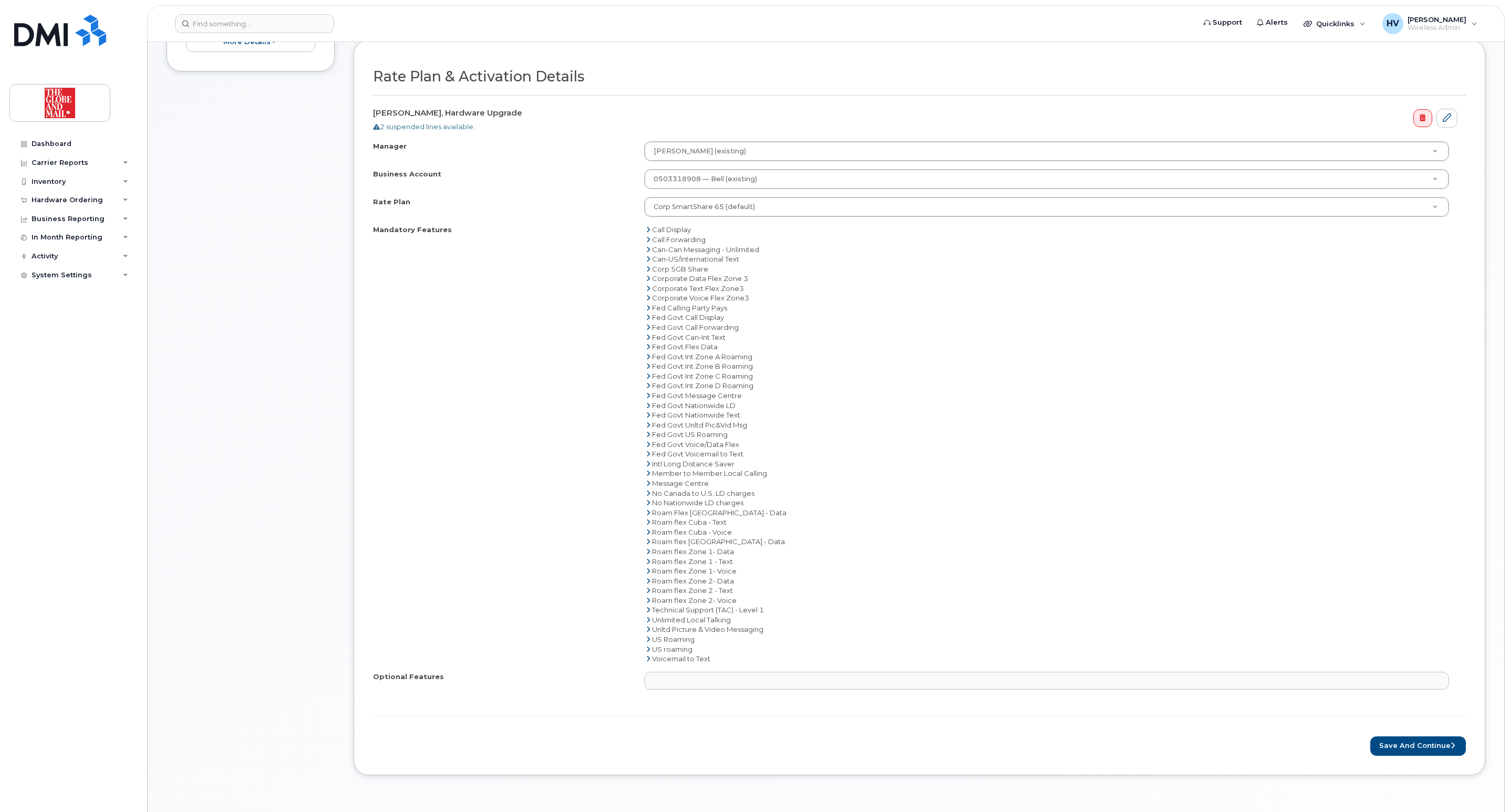
scroll to position [394, 0]
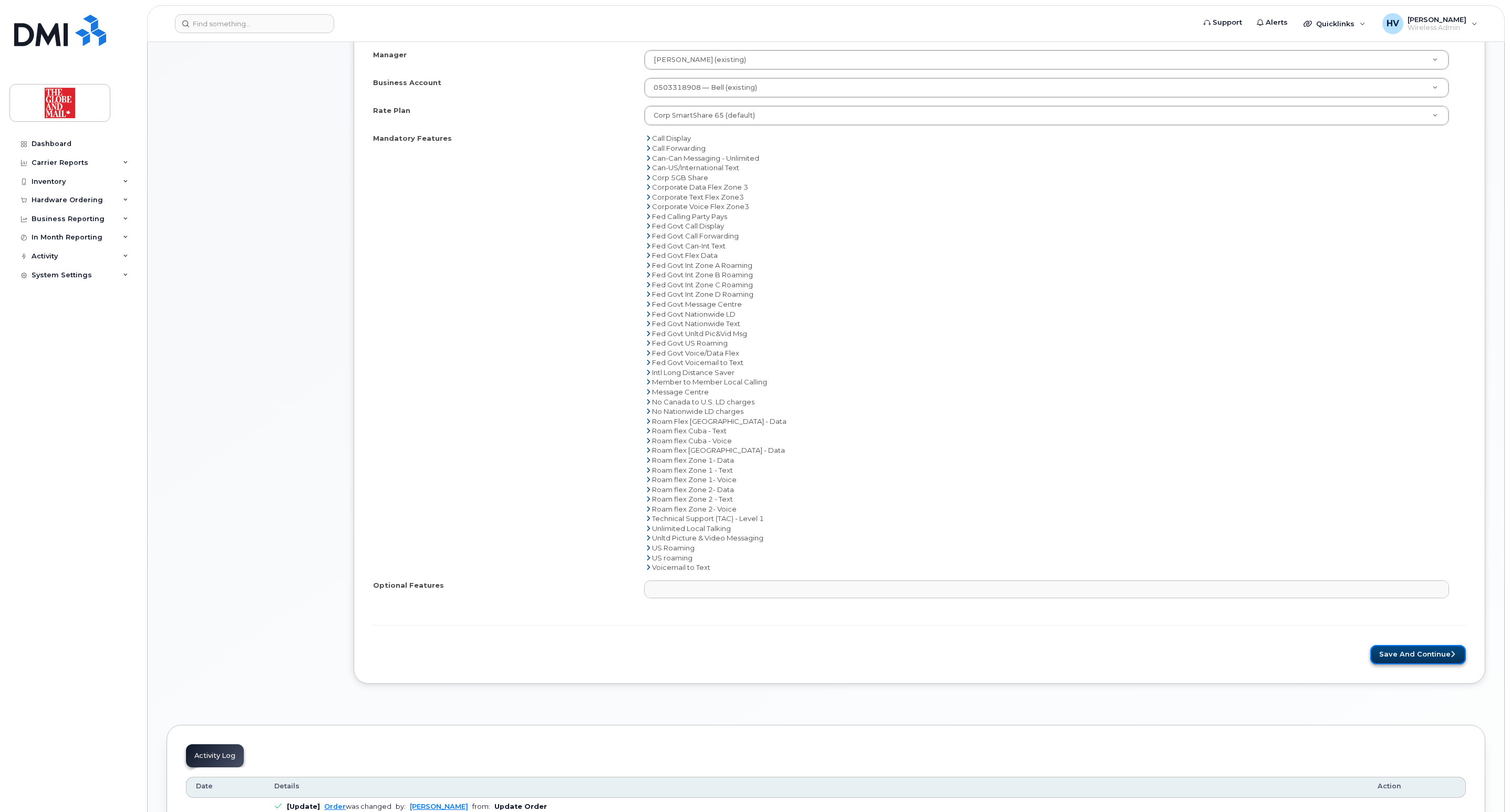
click at [1413, 662] on button "Save and Continue" at bounding box center [1418, 655] width 96 height 19
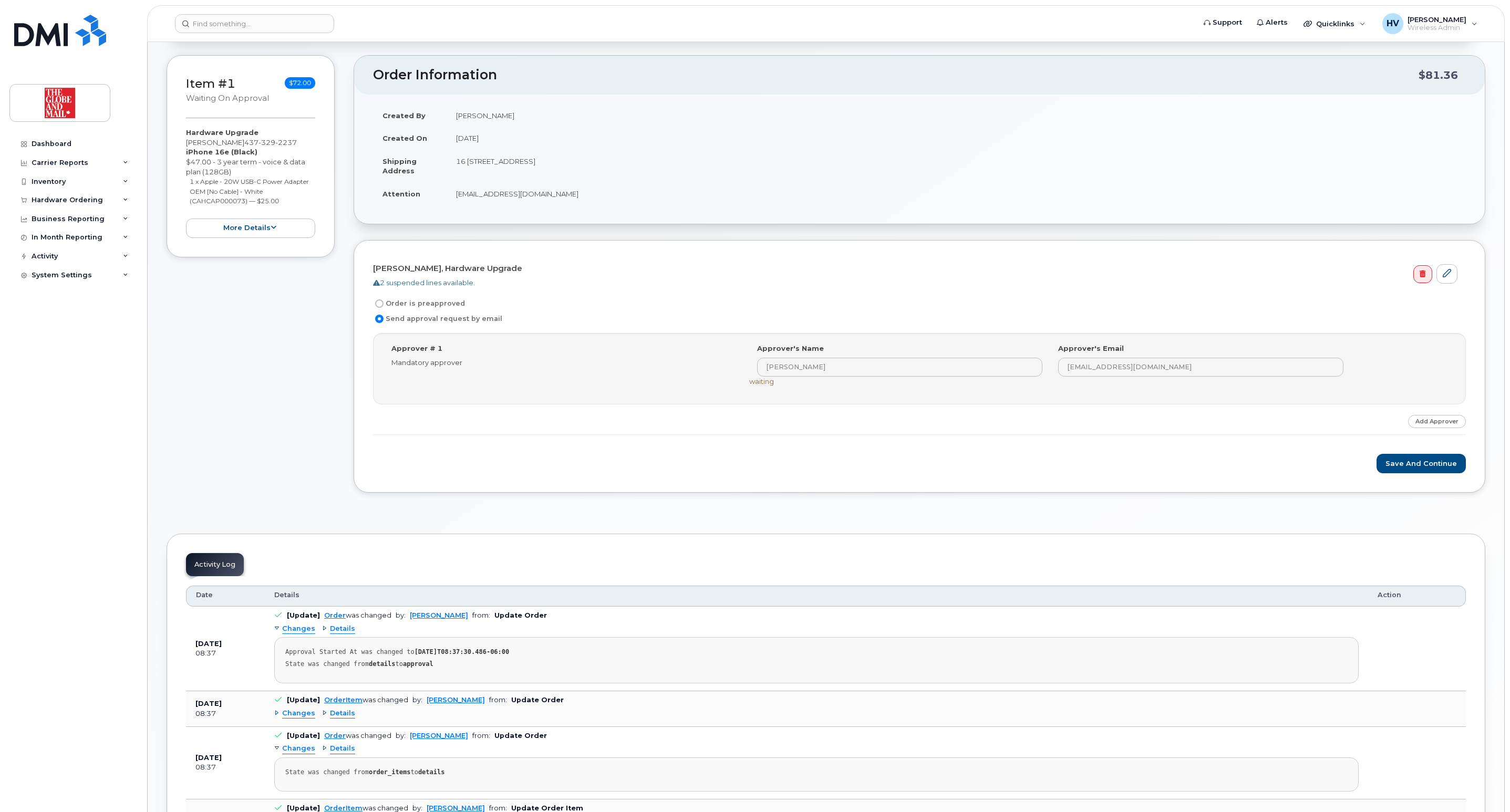
scroll to position [236, 0]
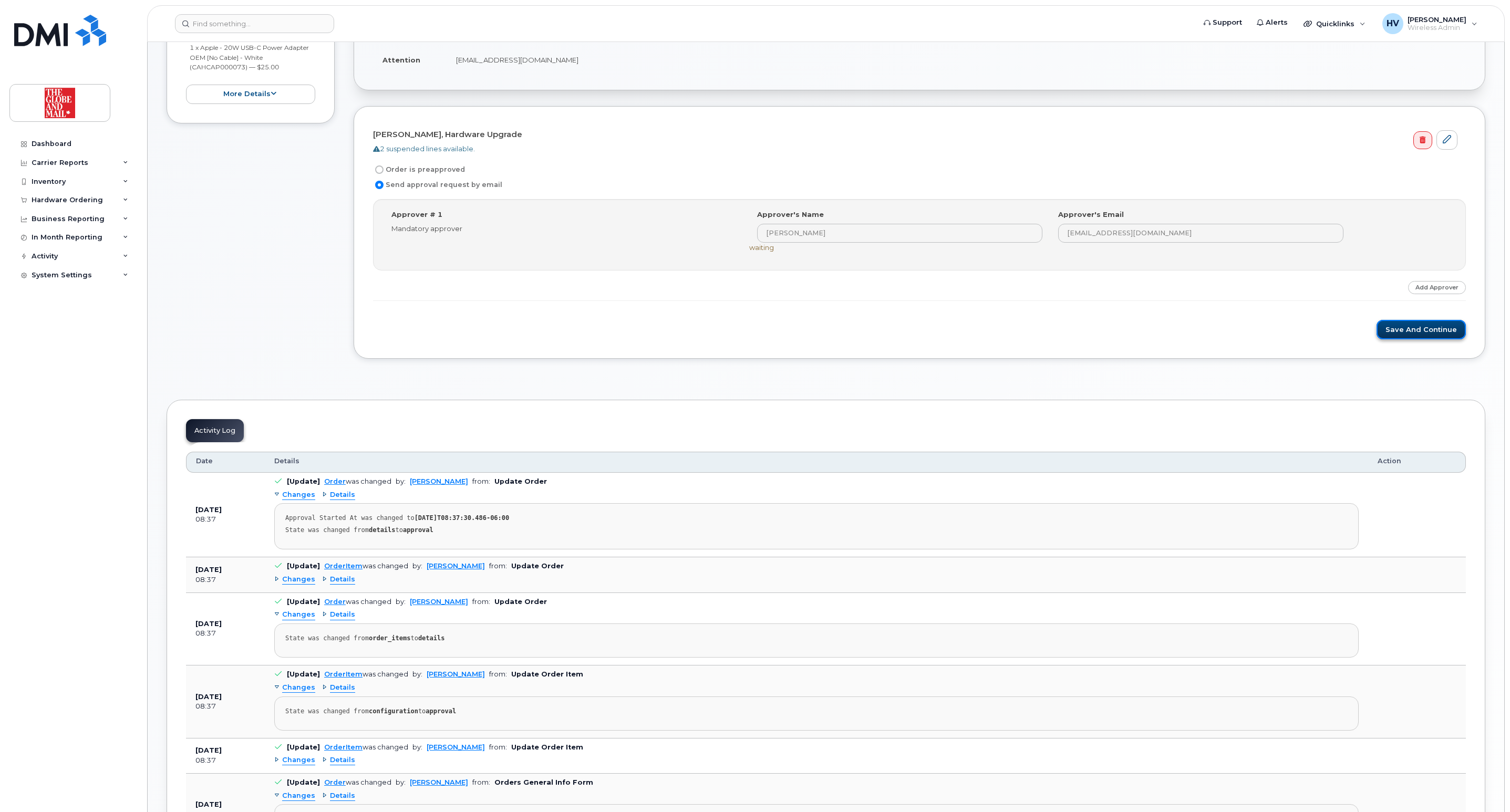
click at [1405, 331] on button "Save and Continue" at bounding box center [1421, 330] width 89 height 19
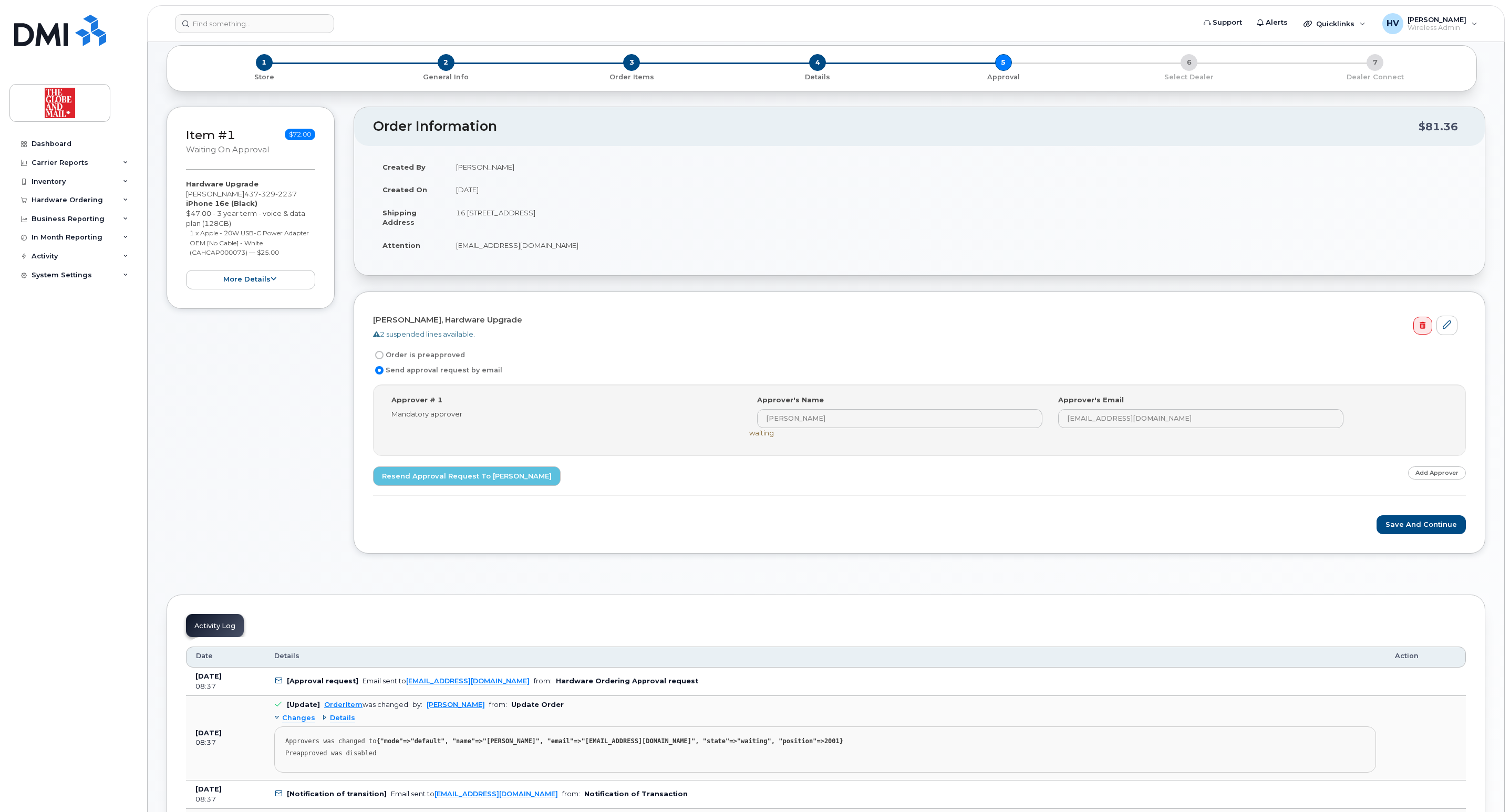
scroll to position [79, 0]
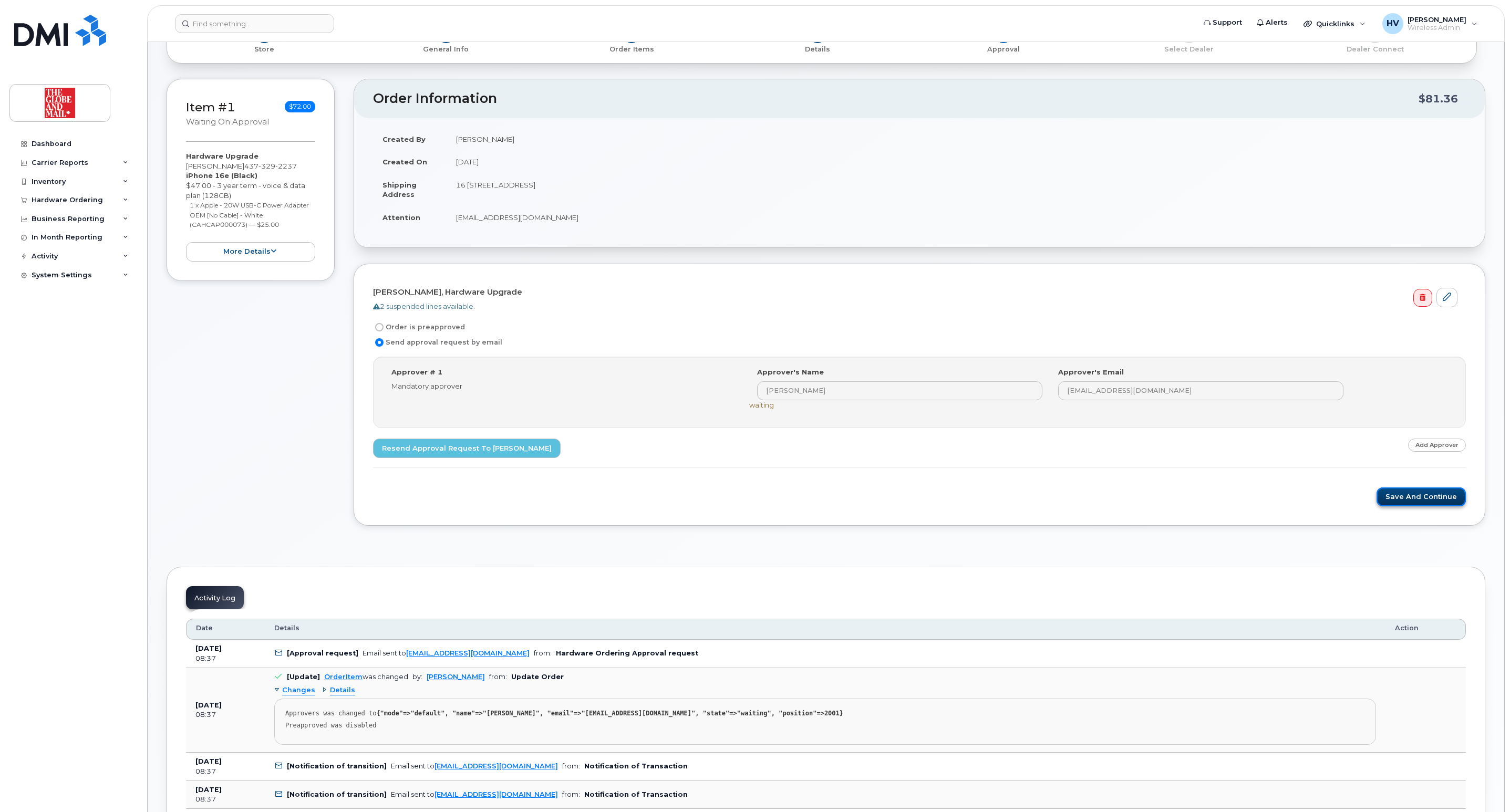
click at [1405, 501] on button "Save and Continue" at bounding box center [1421, 497] width 89 height 19
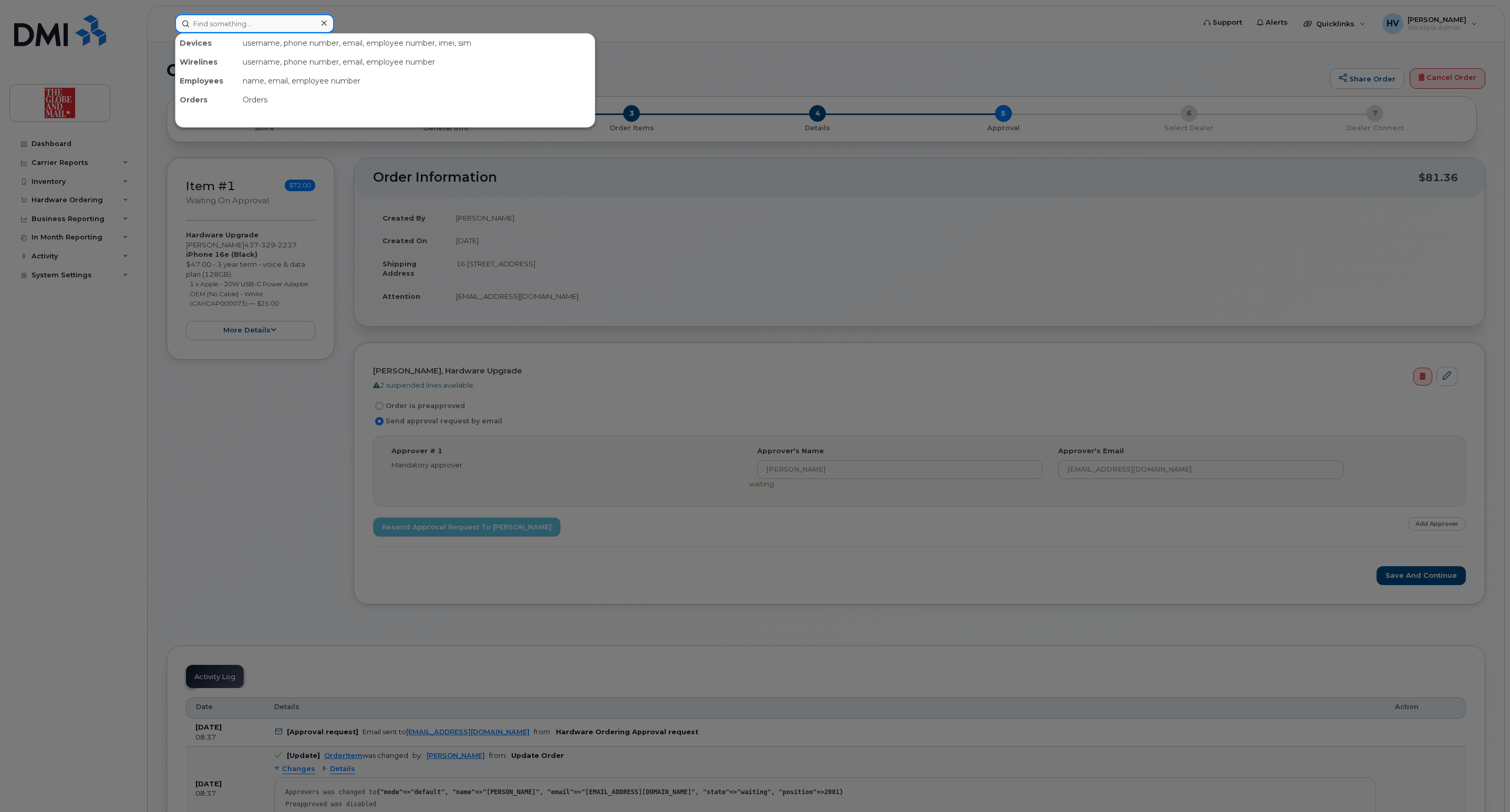
drag, startPoint x: 269, startPoint y: 29, endPoint x: 211, endPoint y: 20, distance: 58.7
click at [211, 20] on input at bounding box center [254, 23] width 159 height 19
paste input "ssutherland"
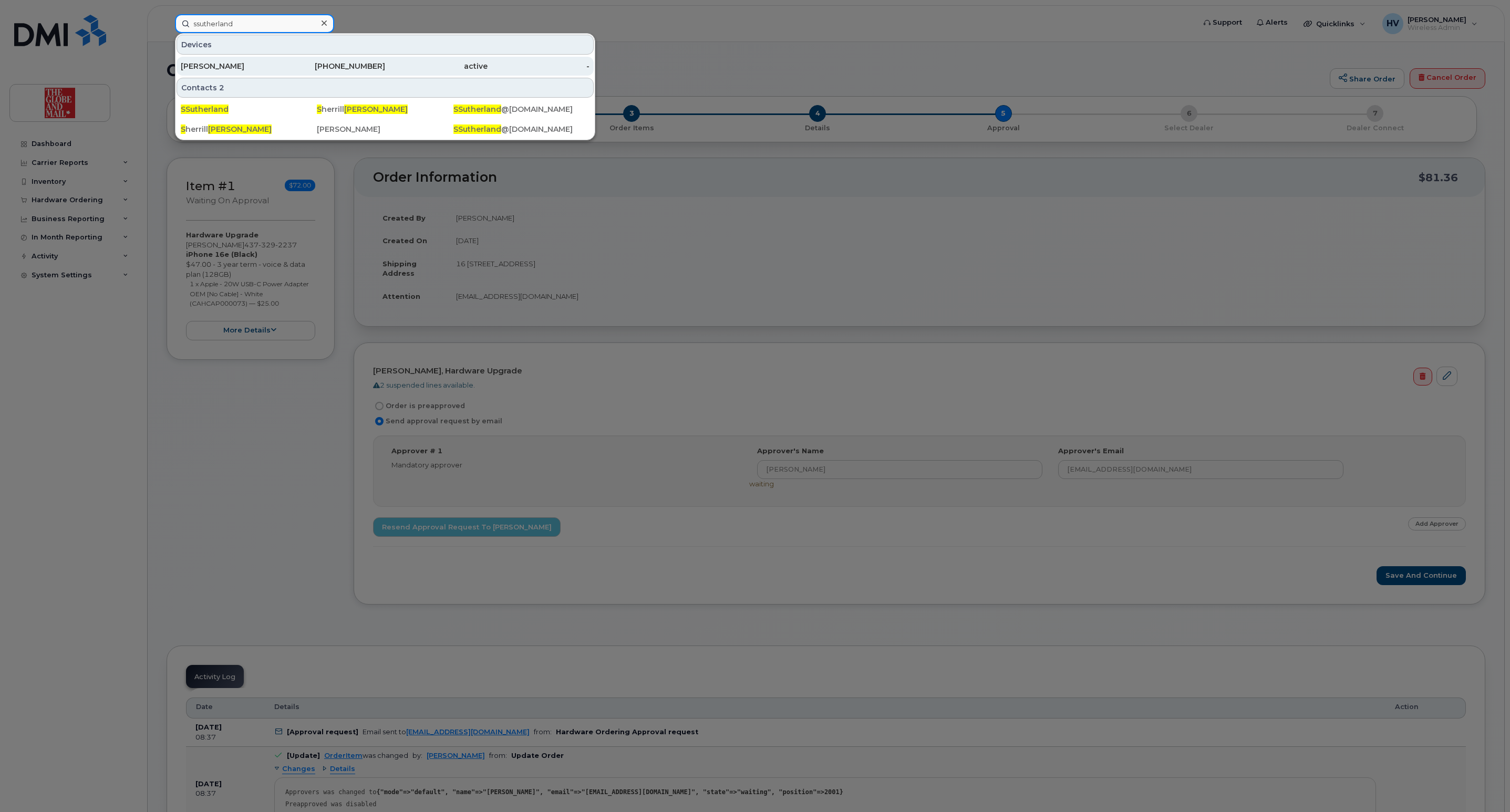
type input "ssutherland"
click at [218, 66] on div "[PERSON_NAME]" at bounding box center [232, 66] width 103 height 10
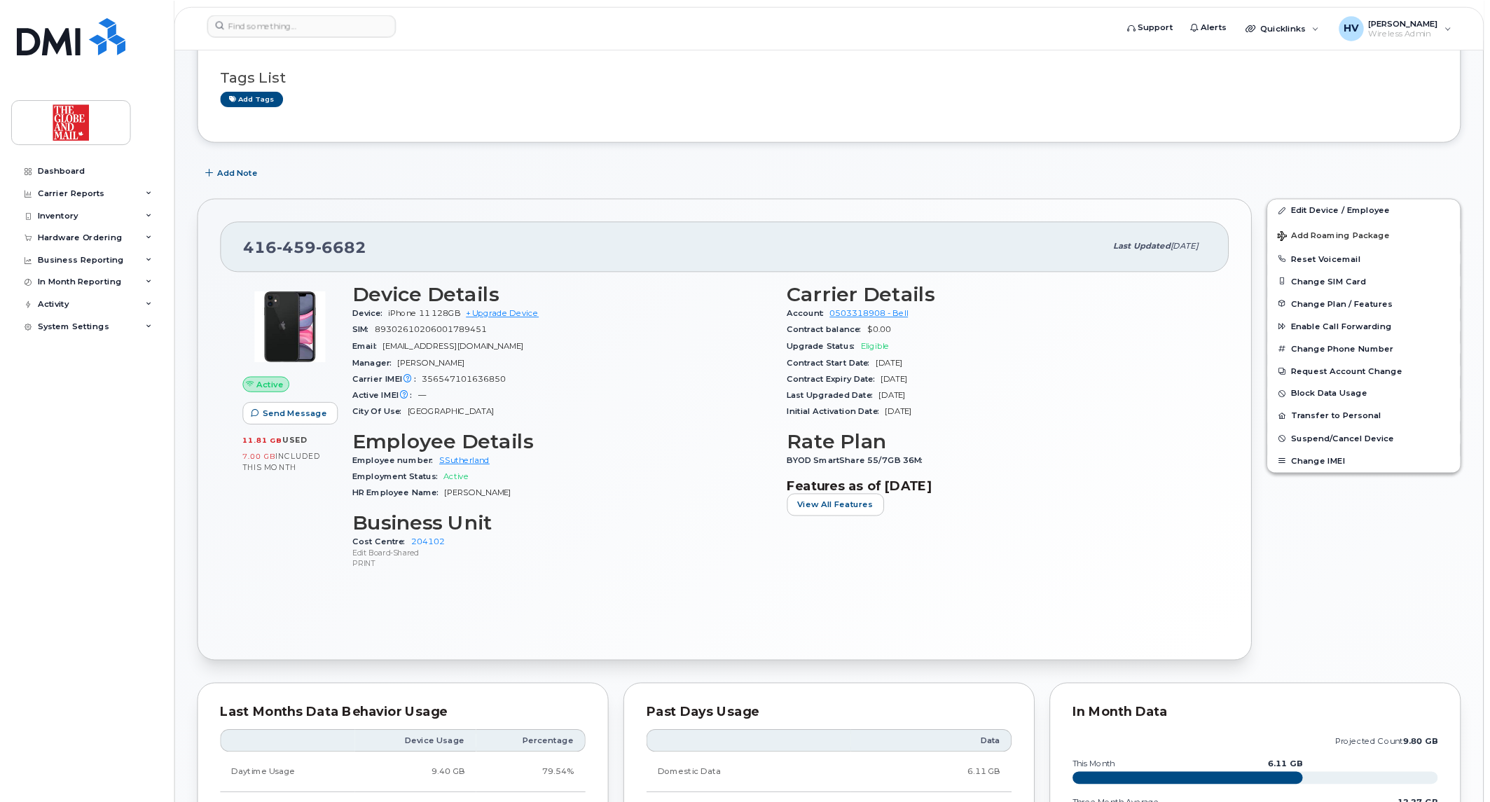
scroll to position [106, 0]
